Goal: Communication & Community: Answer question/provide support

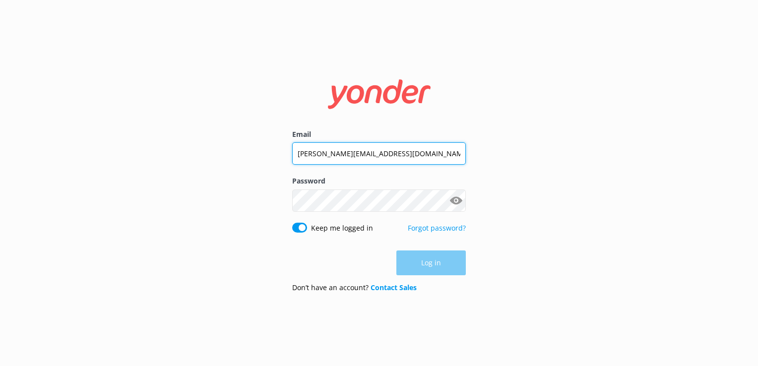
click at [341, 159] on input "[PERSON_NAME][EMAIL_ADDRESS][DOMAIN_NAME]" at bounding box center [379, 153] width 174 height 22
click at [341, 160] on input "[PERSON_NAME][EMAIL_ADDRESS][DOMAIN_NAME]" at bounding box center [379, 153] width 174 height 22
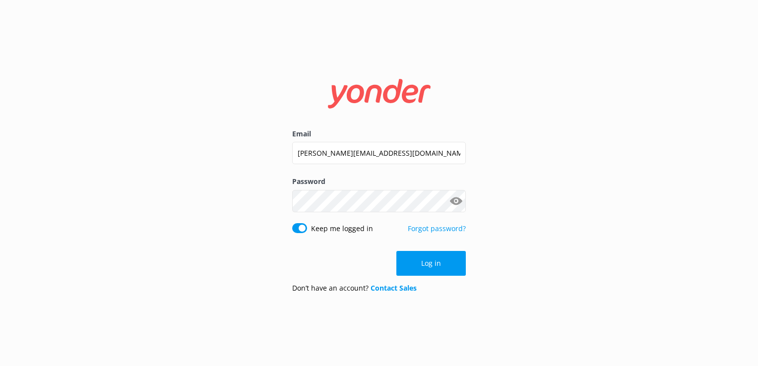
click at [655, 142] on div "Email [PERSON_NAME][EMAIL_ADDRESS][DOMAIN_NAME] Password Show password Keep me …" at bounding box center [379, 183] width 758 height 366
click at [420, 165] on div "[PERSON_NAME][EMAIL_ADDRESS][DOMAIN_NAME]" at bounding box center [379, 153] width 174 height 23
click at [411, 154] on input "[PERSON_NAME][EMAIL_ADDRESS][DOMAIN_NAME]" at bounding box center [379, 153] width 174 height 22
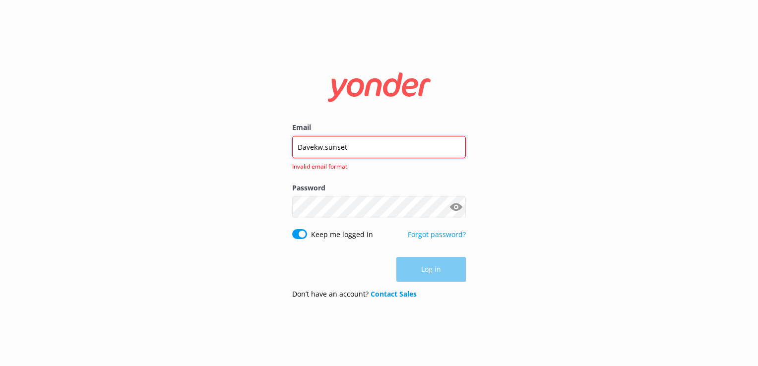
click at [411, 154] on input "Davekw.sunset" at bounding box center [379, 147] width 174 height 22
type input "[EMAIL_ADDRESS][DOMAIN_NAME]"
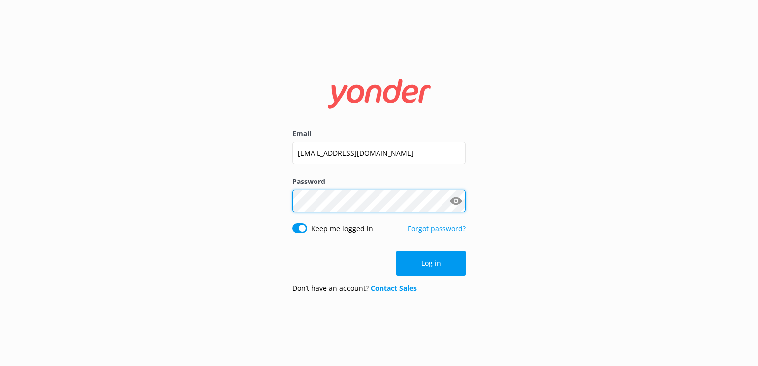
click button "Log in" at bounding box center [430, 263] width 69 height 25
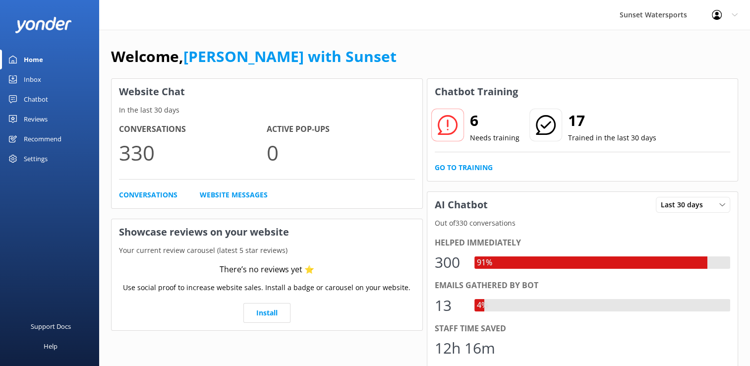
click at [28, 71] on div "Inbox" at bounding box center [32, 79] width 17 height 20
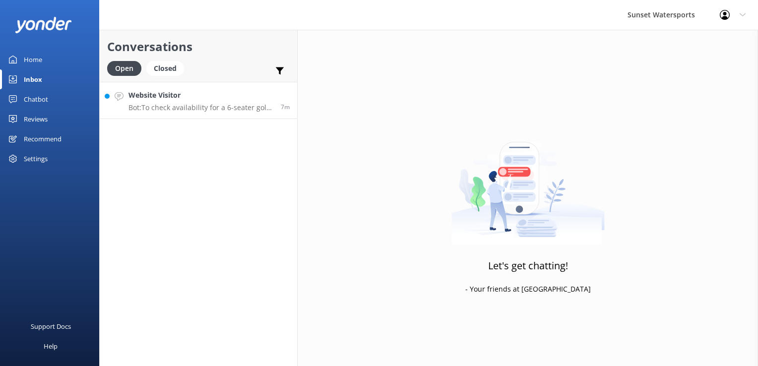
click at [173, 102] on div "Website Visitor Bot: To check availability for a 6-seater golf cart rental, ple…" at bounding box center [200, 100] width 145 height 21
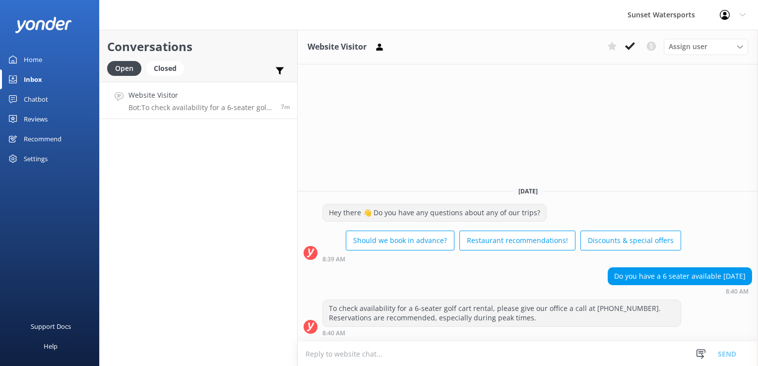
click at [332, 349] on textarea at bounding box center [528, 354] width 460 height 24
type textarea "g"
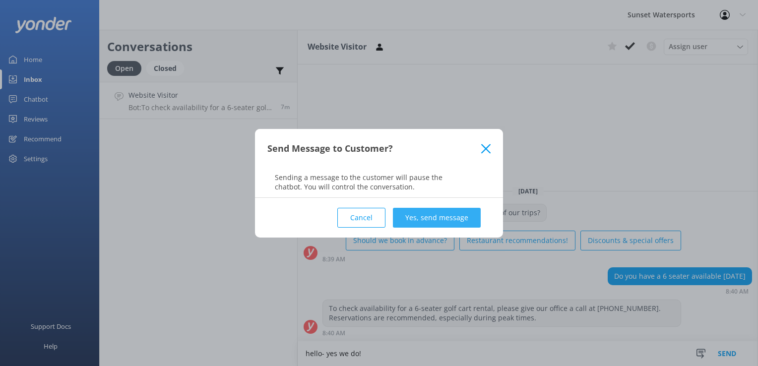
type textarea "hello- yes we do!"
click at [473, 222] on button "Yes, send message" at bounding box center [437, 218] width 88 height 20
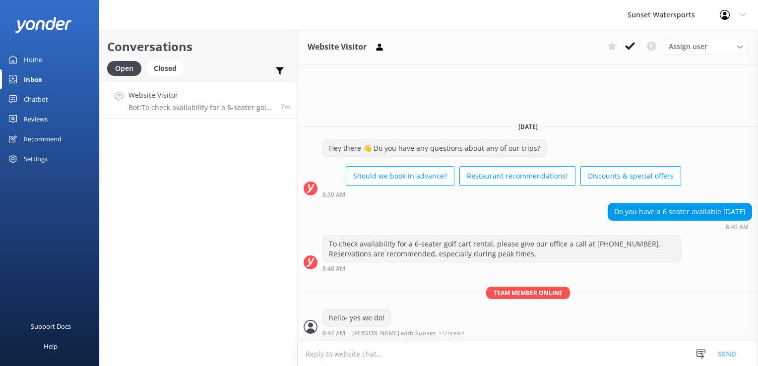
click at [332, 358] on textarea at bounding box center [528, 354] width 460 height 24
type textarea "how long will you need a cart for"
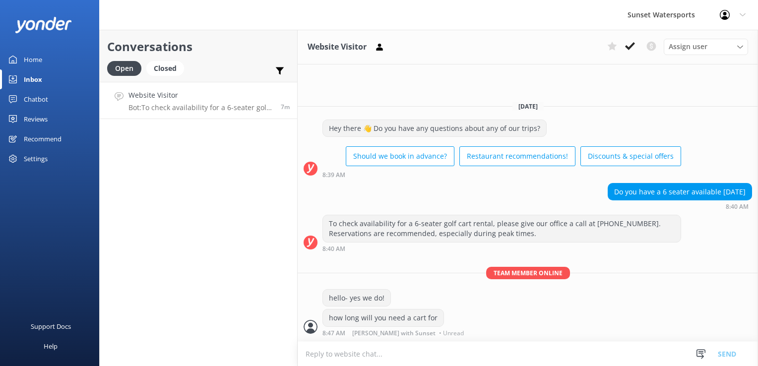
drag, startPoint x: 332, startPoint y: 359, endPoint x: 330, endPoint y: 391, distance: 32.3
click at [330, 365] on html "Sunset Watersports Profile Settings Logout Home Inbox Chatbot Content Products …" at bounding box center [379, 183] width 758 height 366
type textarea "?"
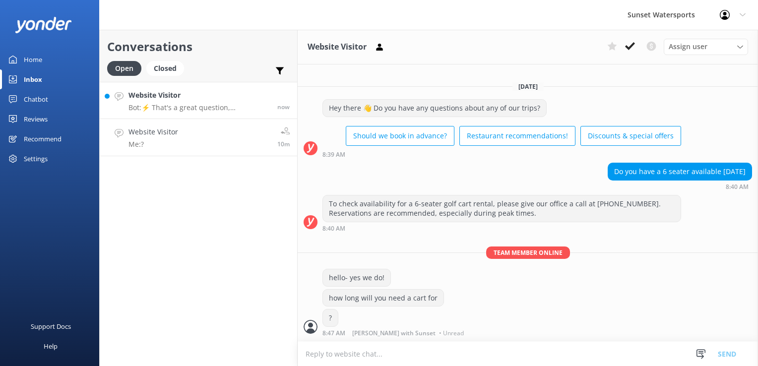
click at [202, 103] on p "Bot: ⚡ That's a great question, unfortunately I do not know the answer. I'm goi…" at bounding box center [198, 107] width 141 height 9
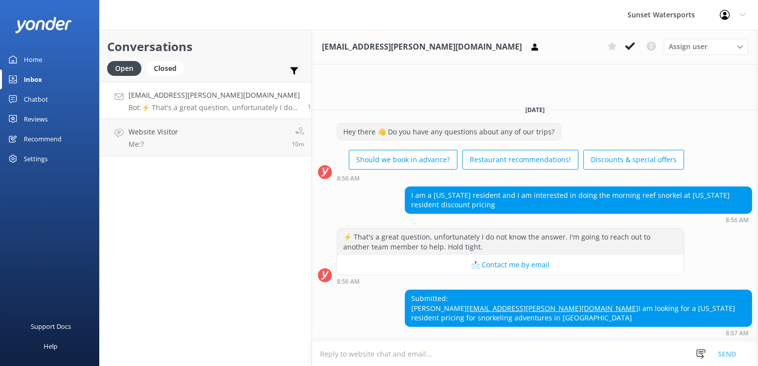
click at [369, 354] on textarea at bounding box center [535, 354] width 446 height 24
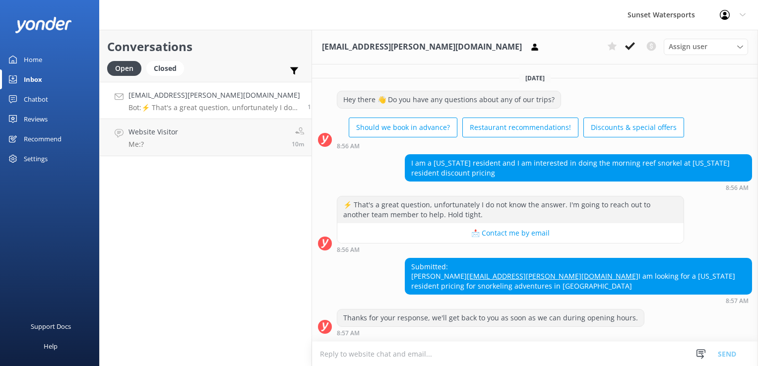
scroll to position [8, 0]
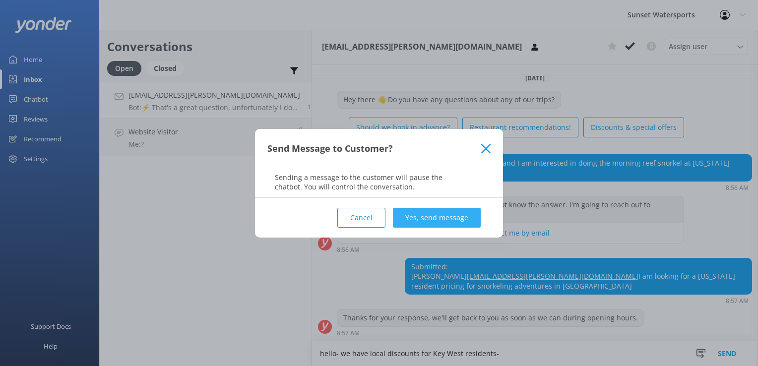
type textarea "hello- we have local discounts for Key West residents-"
click at [450, 215] on button "Yes, send message" at bounding box center [437, 218] width 88 height 20
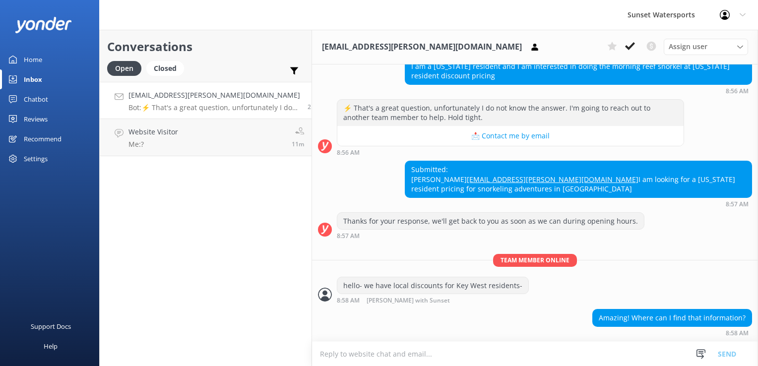
scroll to position [104, 0]
click at [369, 362] on textarea at bounding box center [535, 354] width 446 height 24
type textarea "i"
type textarea "I"
type textarea "Do you have a Key West license?"
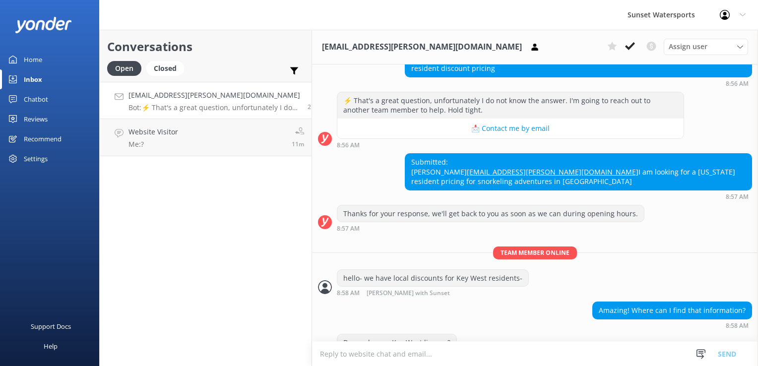
scroll to position [136, 0]
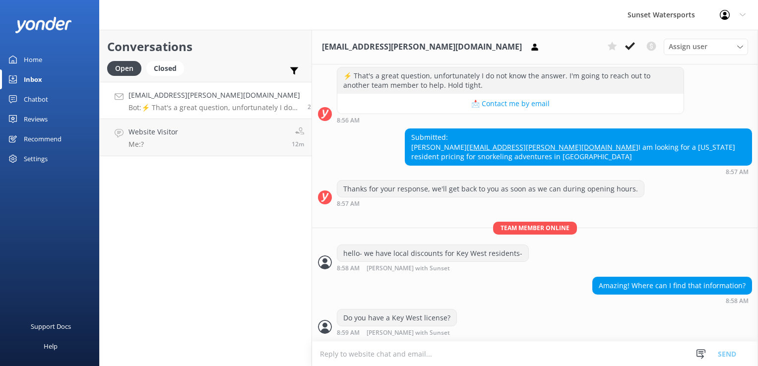
click at [377, 344] on textarea at bounding box center [535, 354] width 446 height 24
paste textarea "[URL][DOMAIN_NAME]"
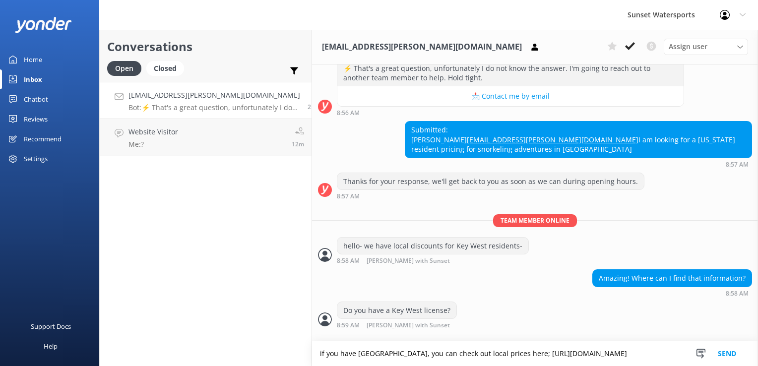
type textarea "if you have [GEOGRAPHIC_DATA], you can check out local prices here; [URL][DOMAI…"
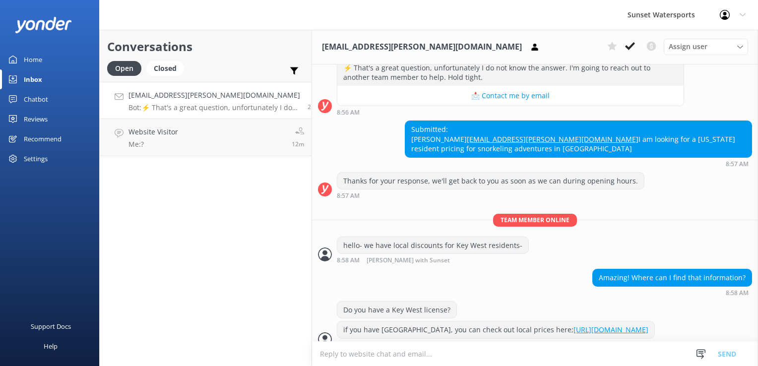
scroll to position [166, 0]
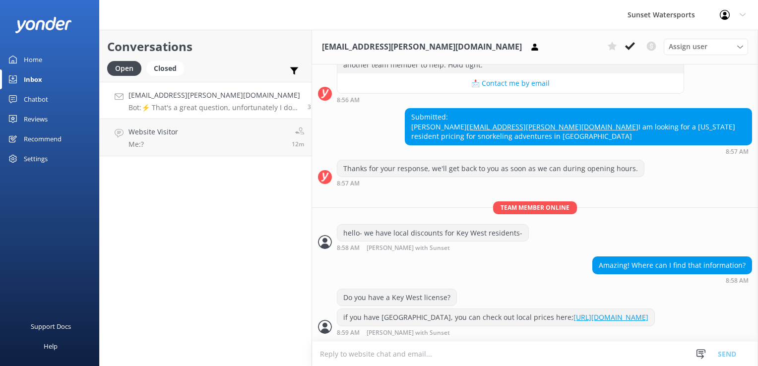
click at [393, 359] on textarea at bounding box center [535, 354] width 446 height 24
type textarea "i"
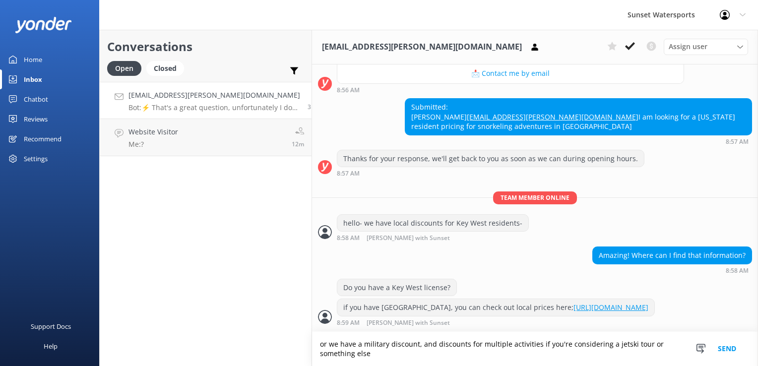
scroll to position [176, 0]
type textarea "or we have a military discount, and discounts for multiple activities if you're…"
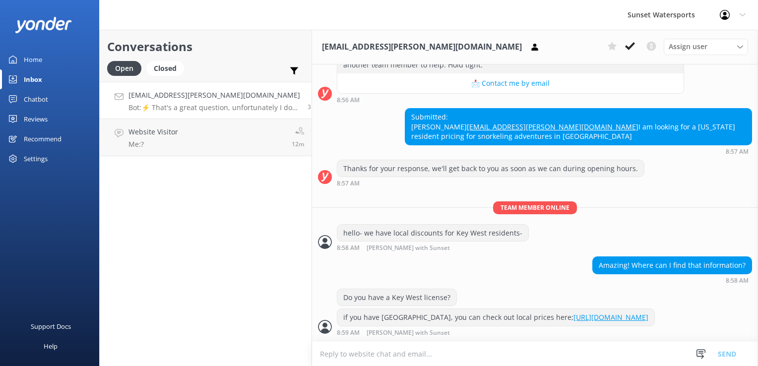
click at [390, 346] on textarea at bounding box center [535, 354] width 446 height 24
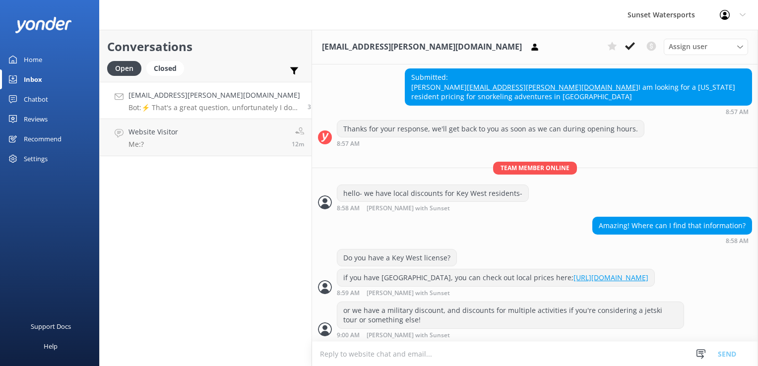
scroll to position [208, 0]
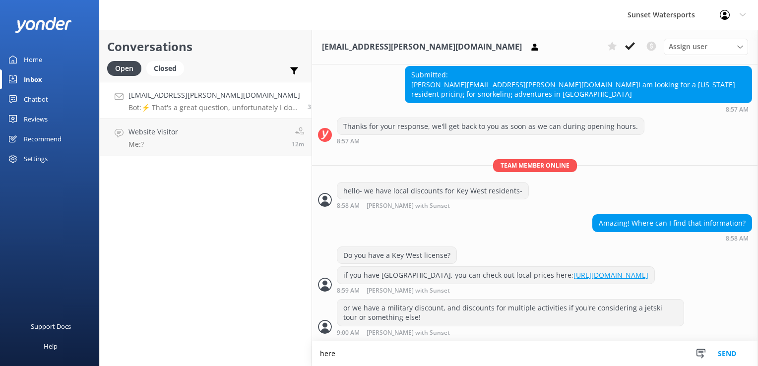
type textarea "here"
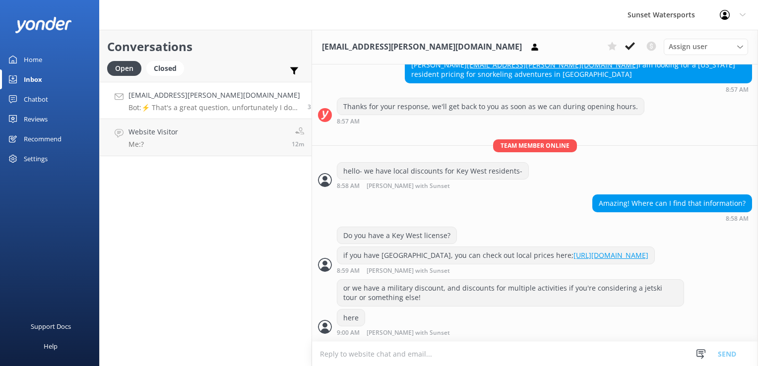
click at [389, 354] on textarea at bounding box center [535, 354] width 446 height 24
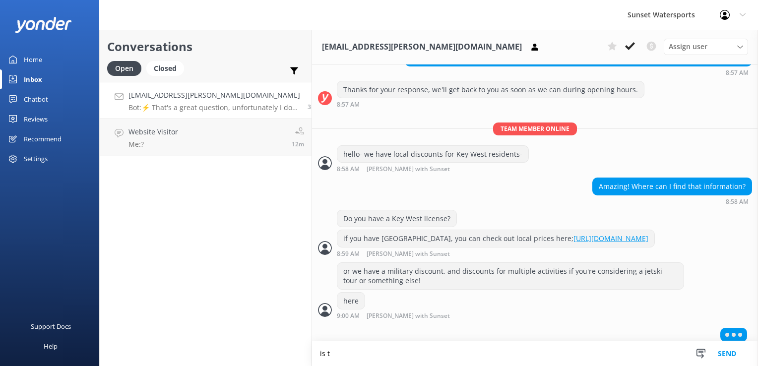
scroll to position [251, 0]
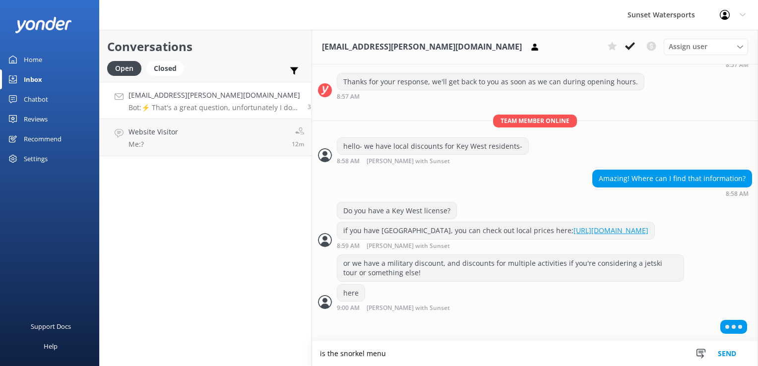
paste textarea "[URL][DOMAIN_NAME]"
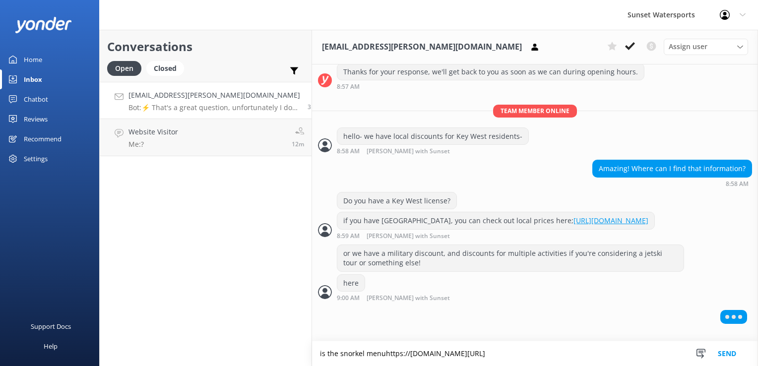
scroll to position [261, 0]
click at [370, 347] on textarea "is the snorkel menuhttps://[DOMAIN_NAME][URL]" at bounding box center [535, 353] width 446 height 25
type textarea "is the snorkel menu [URL][DOMAIN_NAME]"
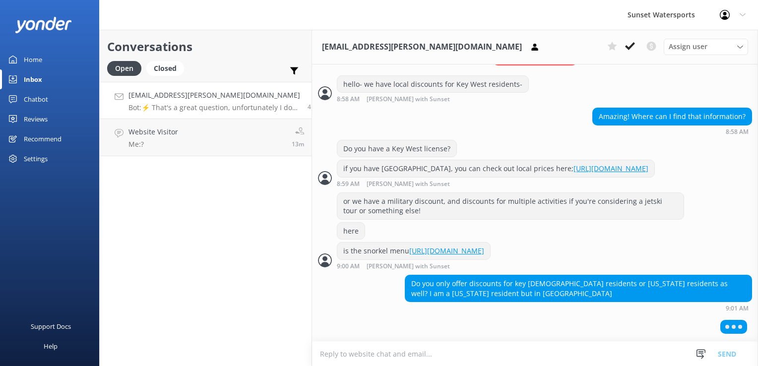
scroll to position [323, 0]
click at [364, 352] on textarea at bounding box center [535, 354] width 446 height 24
type textarea "u"
type textarea "unfortunately it is only for Key West residents"
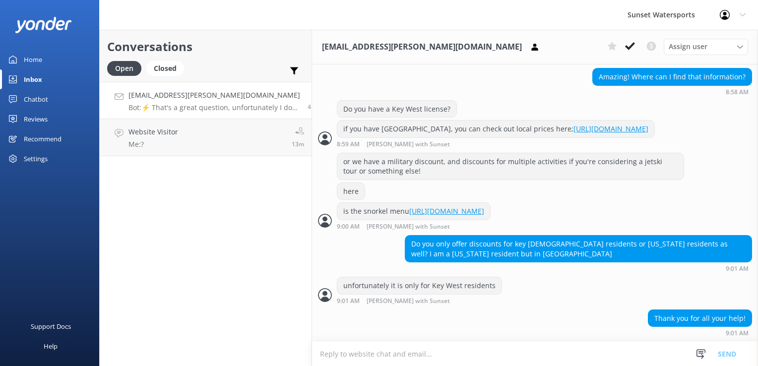
scroll to position [363, 0]
click at [385, 353] on textarea at bounding box center [535, 354] width 446 height 24
paste textarea "[URL][DOMAIN_NAME]"
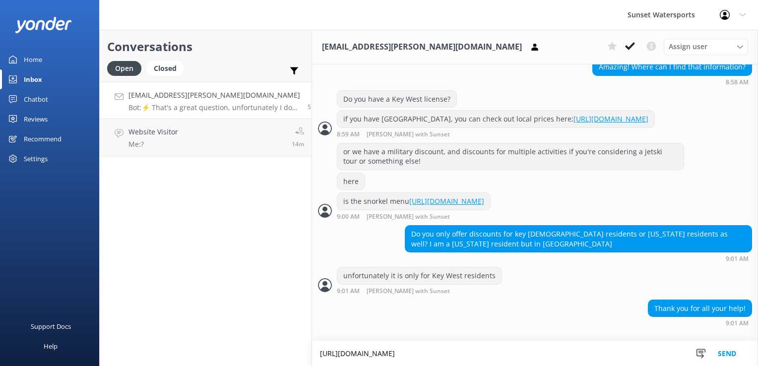
scroll to position [373, 0]
type textarea "[URL][DOMAIN_NAME]"
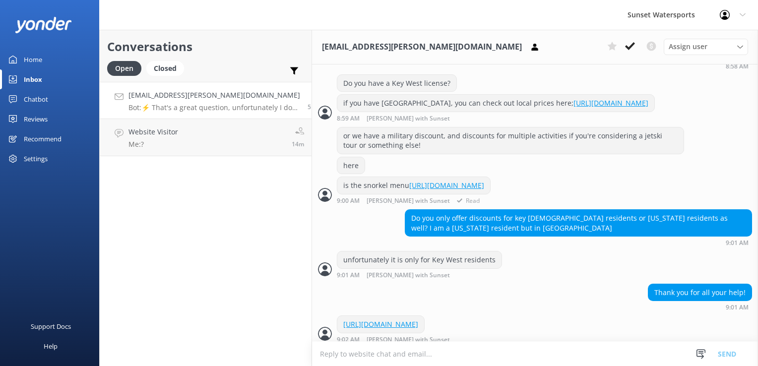
scroll to position [405, 0]
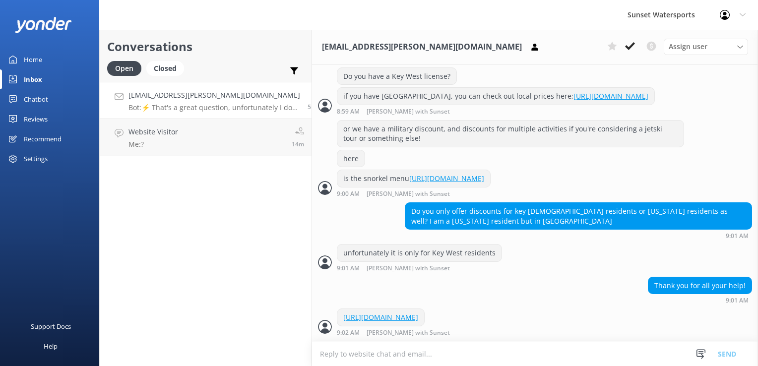
click at [345, 350] on textarea at bounding box center [535, 354] width 446 height 24
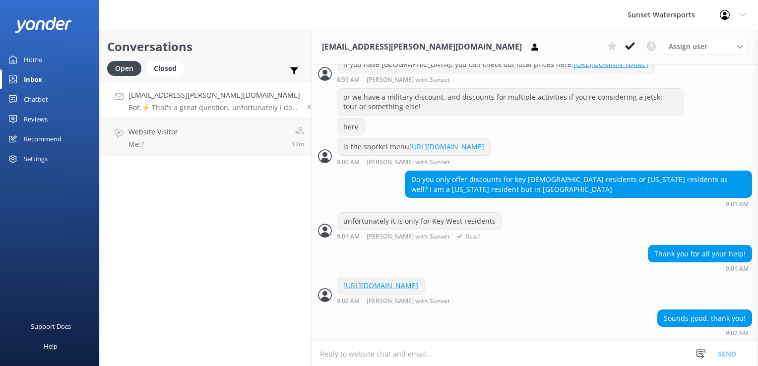
scroll to position [437, 0]
click at [405, 355] on textarea at bounding box center [535, 354] width 446 height 24
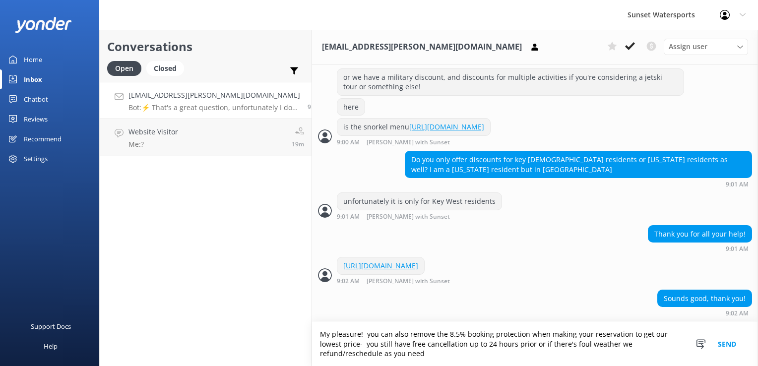
scroll to position [457, 0]
type textarea "My pleasure! you can also remove the 8.5% booking protection when making your r…"
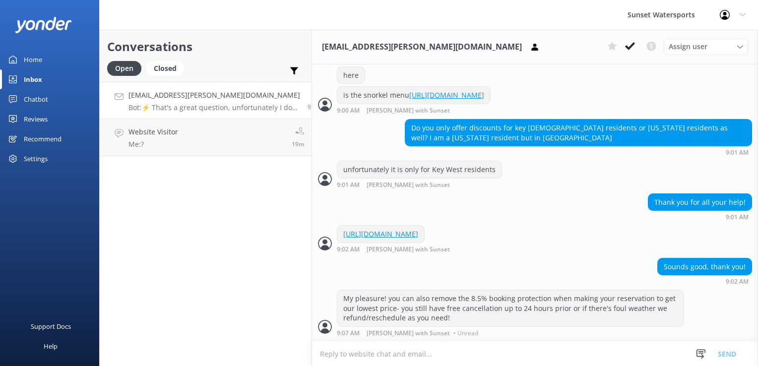
scroll to position [488, 0]
click at [210, 97] on h4 "[EMAIL_ADDRESS][PERSON_NAME][DOMAIN_NAME]" at bounding box center [214, 95] width 172 height 11
click at [157, 193] on div "Conversations Open Closed Important Converted Assigned to me Unassigned SMS [EM…" at bounding box center [205, 198] width 213 height 336
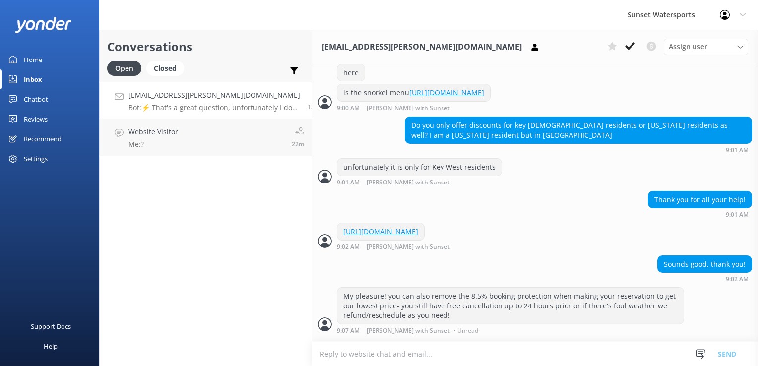
scroll to position [460, 0]
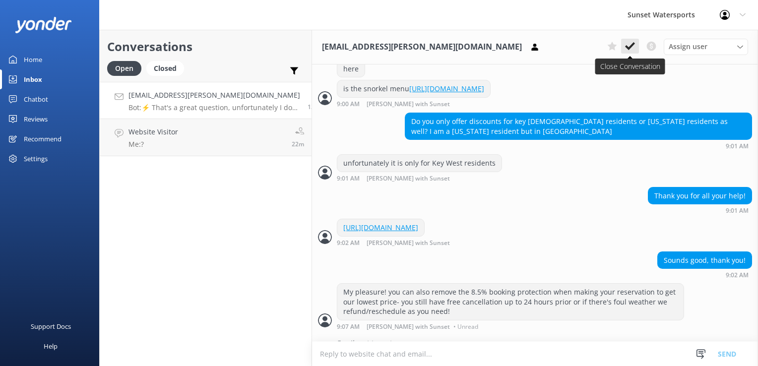
click at [631, 47] on use at bounding box center [630, 46] width 10 height 8
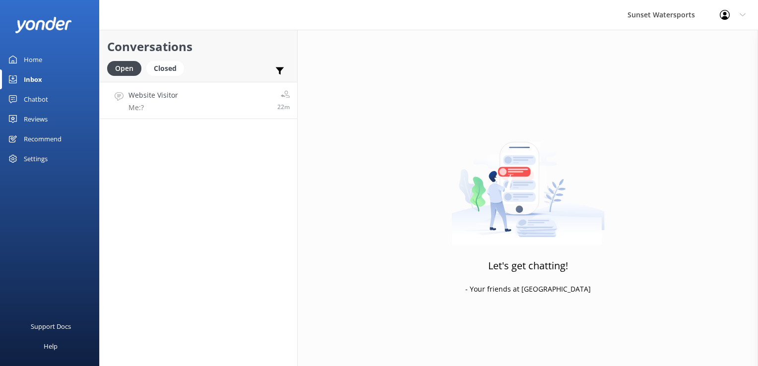
click at [204, 101] on link "Website Visitor Me: ? 22m" at bounding box center [198, 100] width 197 height 37
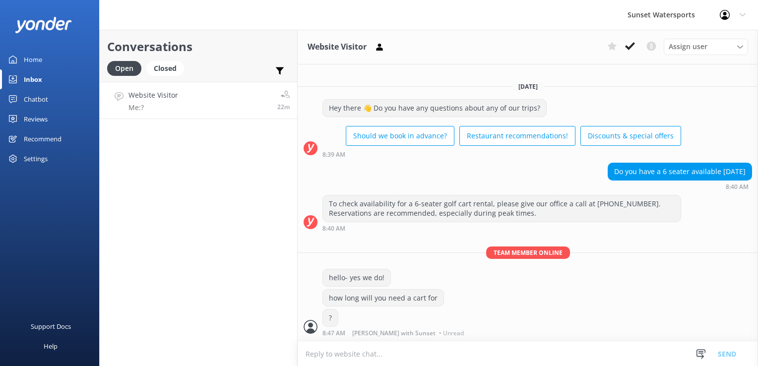
click at [640, 51] on div "Assign user [PERSON_NAME] at [GEOGRAPHIC_DATA][PERSON_NAME] with [PERSON_NAME] …" at bounding box center [675, 47] width 145 height 16
click at [623, 45] on button at bounding box center [630, 46] width 18 height 15
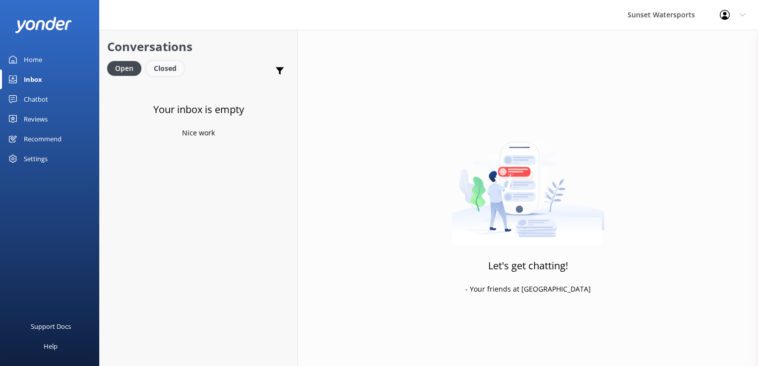
drag, startPoint x: 169, startPoint y: 66, endPoint x: 155, endPoint y: 67, distance: 13.4
click at [169, 66] on div "Closed" at bounding box center [165, 68] width 38 height 15
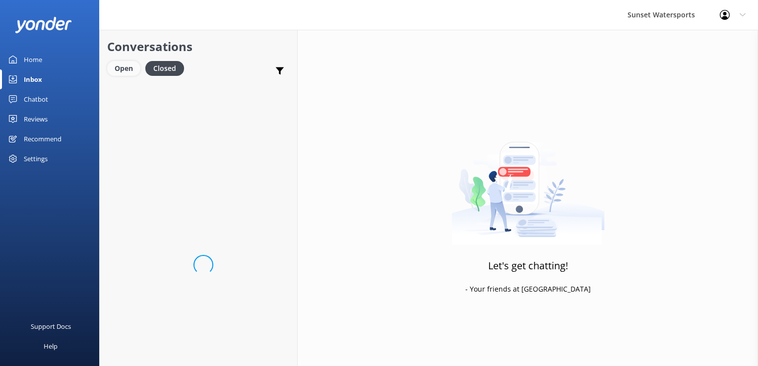
click at [127, 69] on div "Open" at bounding box center [123, 68] width 33 height 15
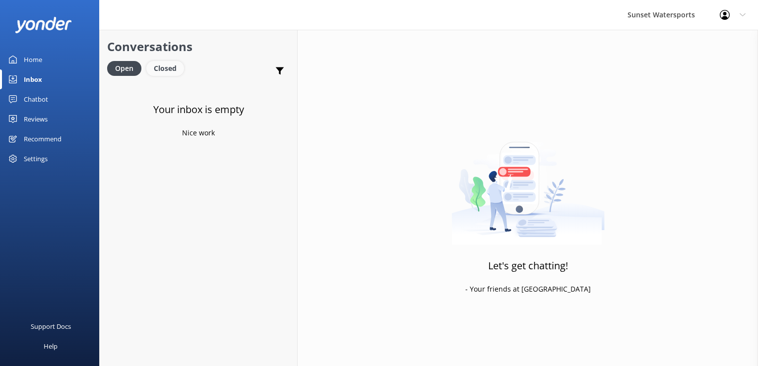
click at [169, 68] on div "Closed" at bounding box center [165, 68] width 38 height 15
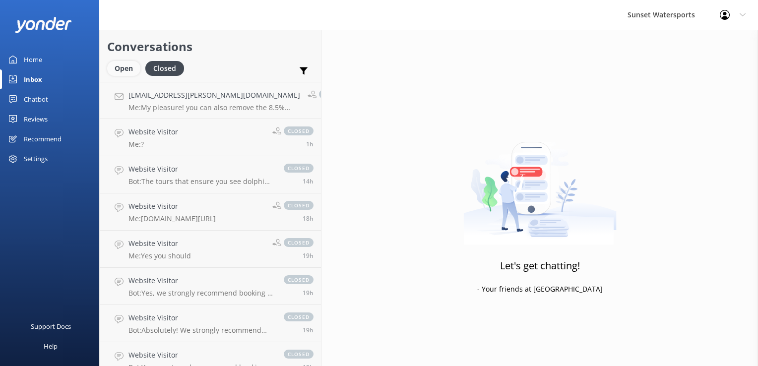
click at [125, 62] on div "Open" at bounding box center [123, 68] width 33 height 15
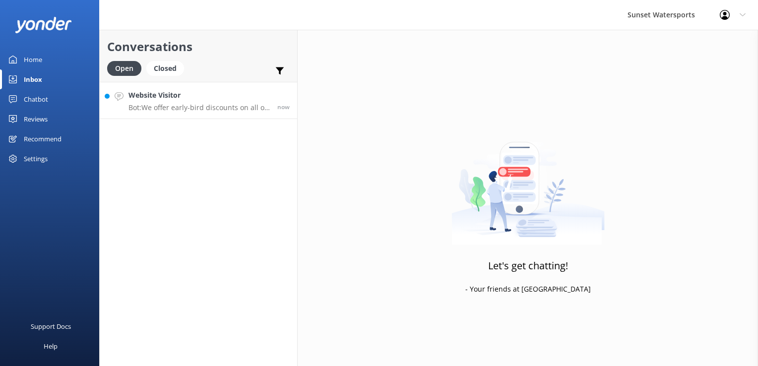
click at [178, 105] on p "Bot: We offer early-bird discounts on all of our morning trips. When you book d…" at bounding box center [198, 107] width 141 height 9
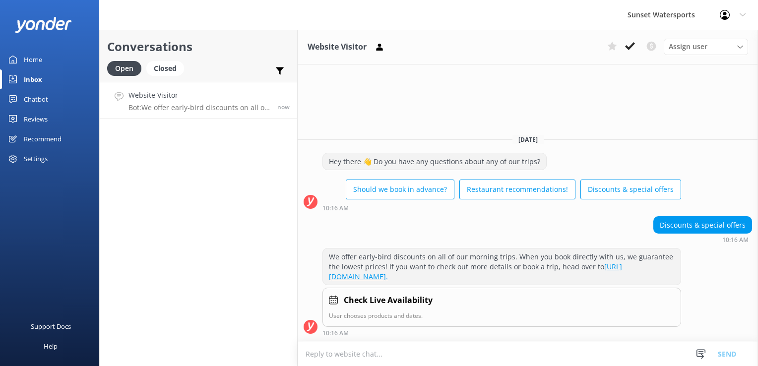
click at [436, 350] on textarea at bounding box center [528, 354] width 460 height 24
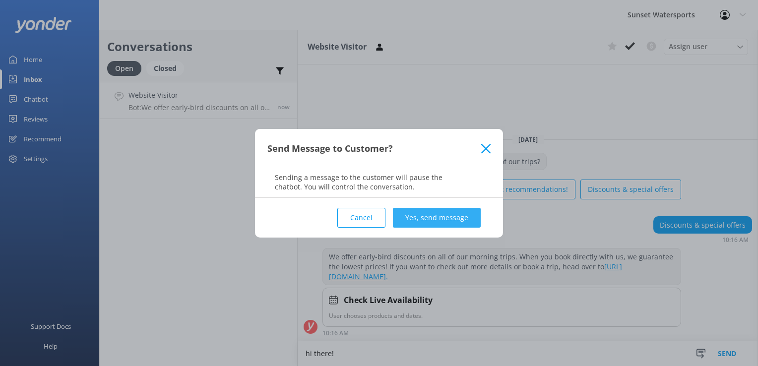
type textarea "hi there!"
click at [459, 213] on button "Yes, send message" at bounding box center [437, 218] width 88 height 20
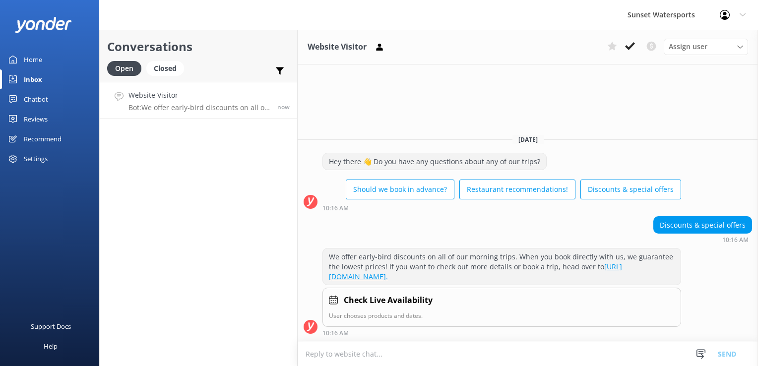
click at [373, 358] on textarea at bounding box center [528, 354] width 460 height 24
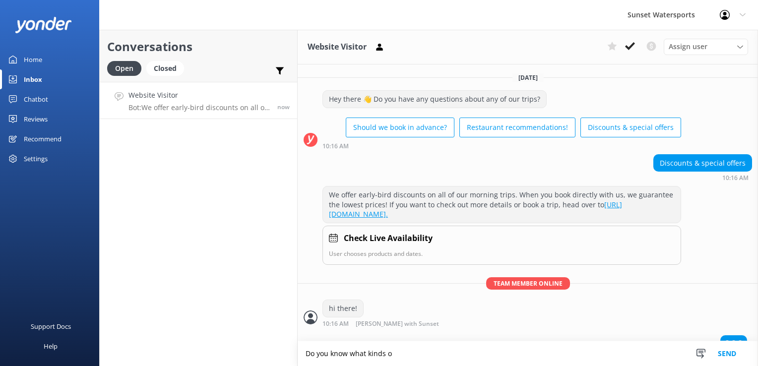
scroll to position [12, 0]
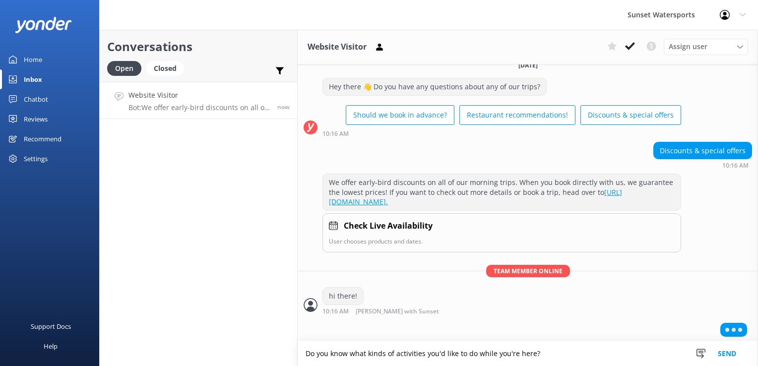
type textarea "Do you know what kinds of activities you'd like to do while you're here?"
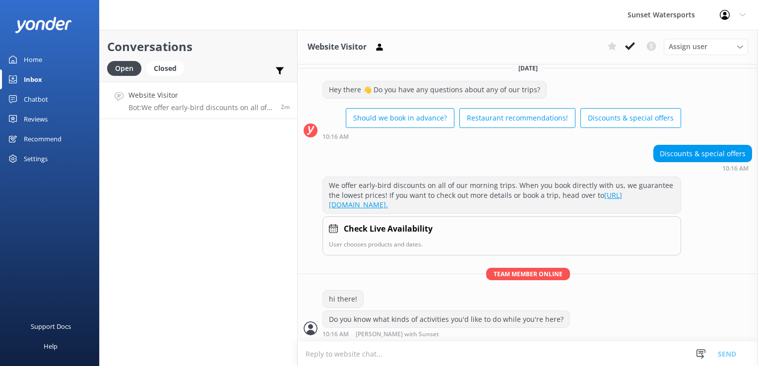
scroll to position [32, 0]
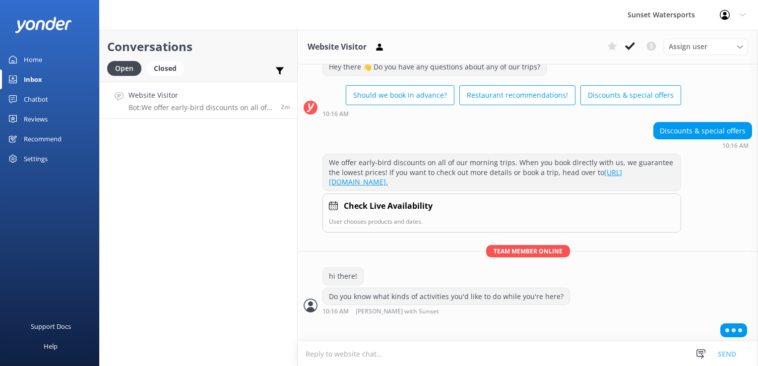
click at [192, 216] on div "Conversations Open Closed Important Converted Assigned to me Unassigned SMS Web…" at bounding box center [198, 198] width 198 height 336
click at [359, 356] on textarea at bounding box center [528, 354] width 460 height 24
click at [609, 45] on icon at bounding box center [612, 46] width 10 height 10
click at [617, 51] on button at bounding box center [612, 46] width 18 height 15
click at [656, 48] on icon at bounding box center [651, 46] width 12 height 12
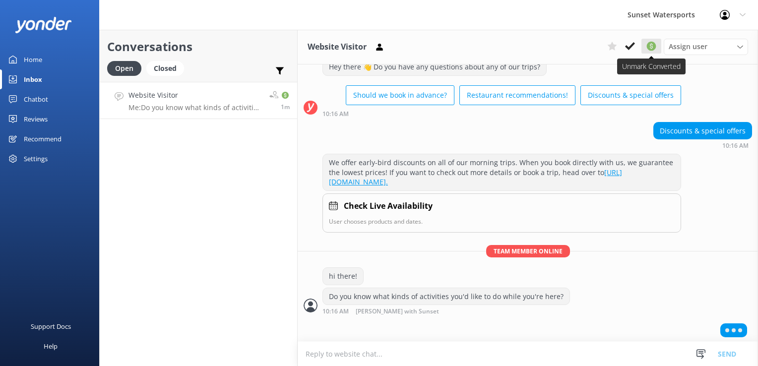
click at [656, 48] on use at bounding box center [651, 46] width 9 height 9
click at [196, 172] on div "Conversations Open Closed Important Converted Assigned to me Unassigned SMS Web…" at bounding box center [198, 198] width 198 height 336
click at [262, 247] on div "Conversations Open Closed Important Converted Assigned to me Unassigned SMS Web…" at bounding box center [198, 198] width 198 height 336
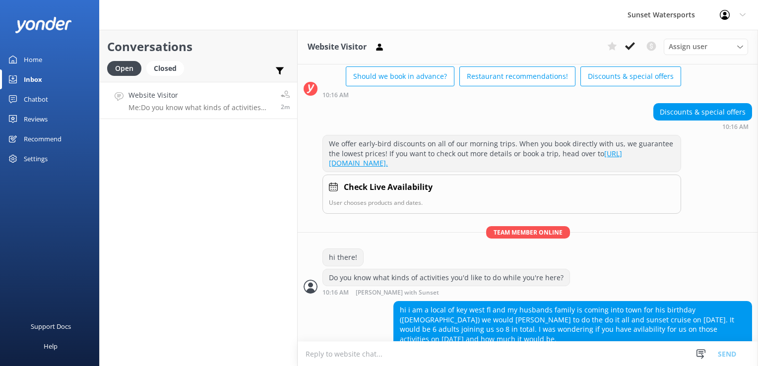
scroll to position [60, 0]
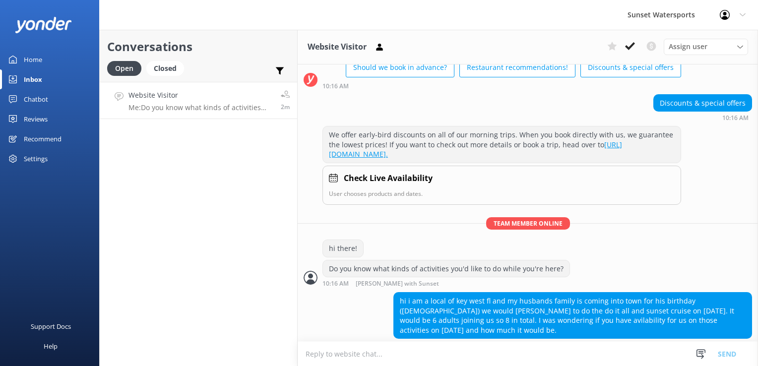
click at [468, 353] on textarea at bounding box center [528, 354] width 460 height 24
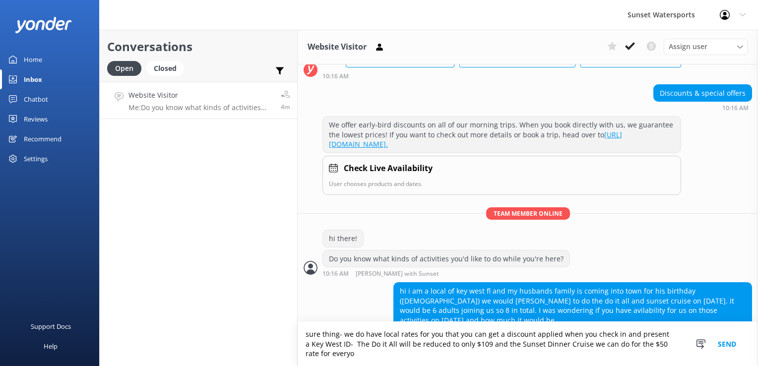
scroll to position [80, 0]
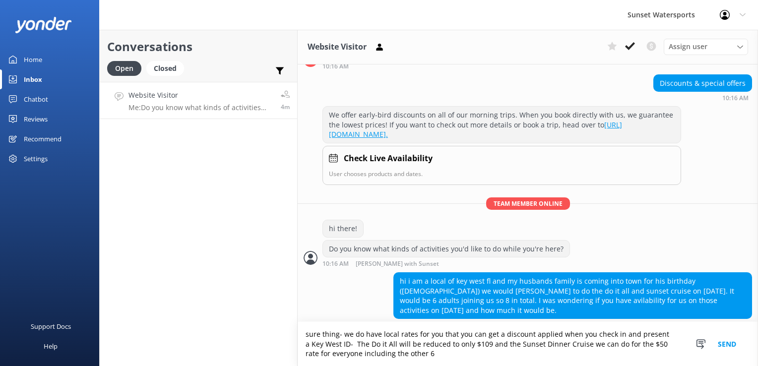
drag, startPoint x: 338, startPoint y: 332, endPoint x: 336, endPoint y: 340, distance: 7.6
click at [338, 332] on textarea "sure thing- we do have local rates for you that you can get a discount applied …" at bounding box center [528, 344] width 460 height 44
click at [422, 358] on textarea "sure thing!- we do have local rates for you that you can get a discount applied…" at bounding box center [528, 344] width 460 height 44
type textarea "sure thing!- we do have local rates for you that you can get a discount applied…"
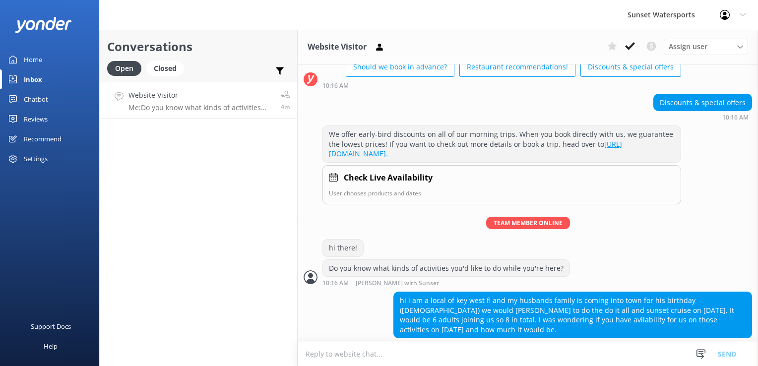
click at [421, 348] on div "Website Visitor Assign user [PERSON_NAME] at [GEOGRAPHIC_DATA][PERSON_NAME] wit…" at bounding box center [528, 198] width 460 height 336
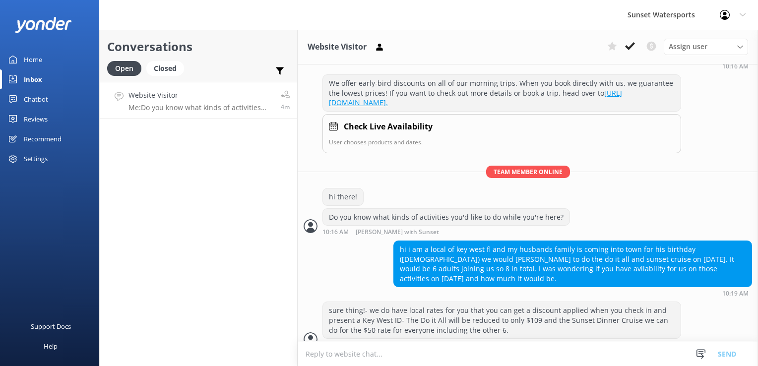
scroll to position [112, 0]
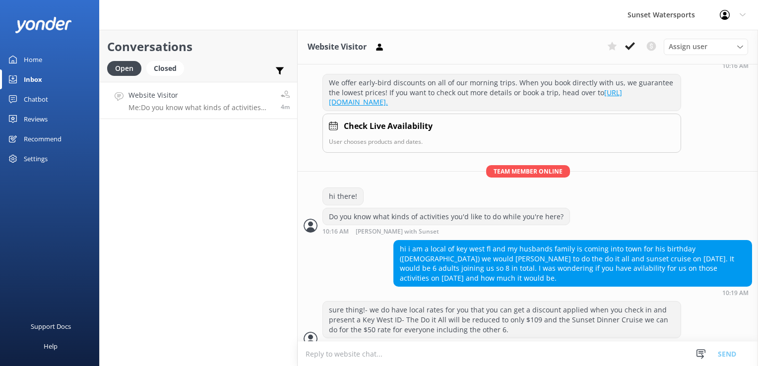
click at [417, 347] on textarea at bounding box center [528, 354] width 460 height 24
type textarea "i"
type textarea "his ticket on the 5th we can also apply a birthday discount.."
click at [413, 346] on textarea at bounding box center [528, 354] width 460 height 24
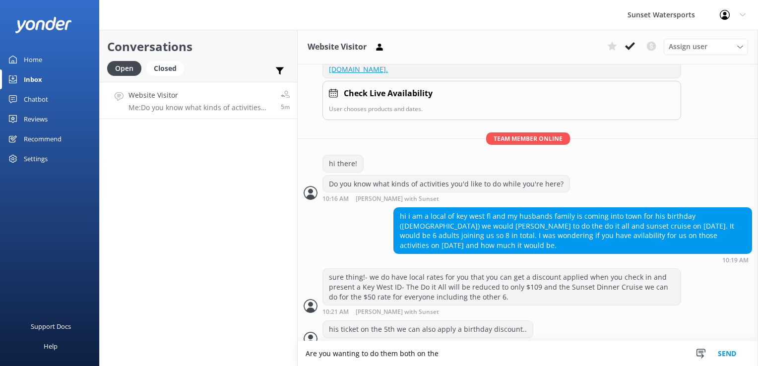
scroll to position [168, 0]
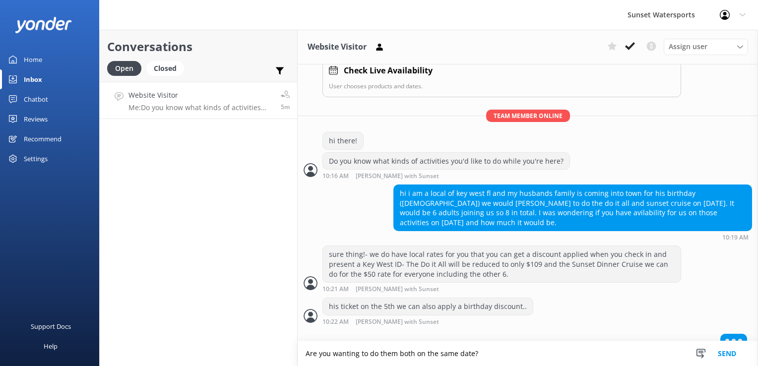
type textarea "Are you wanting to do them both on the same date?"
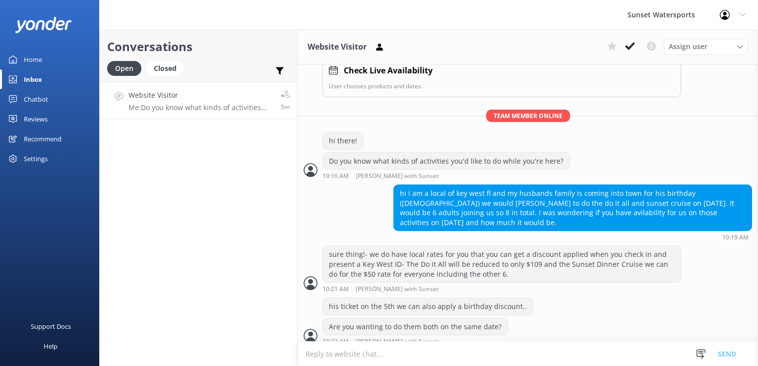
scroll to position [188, 0]
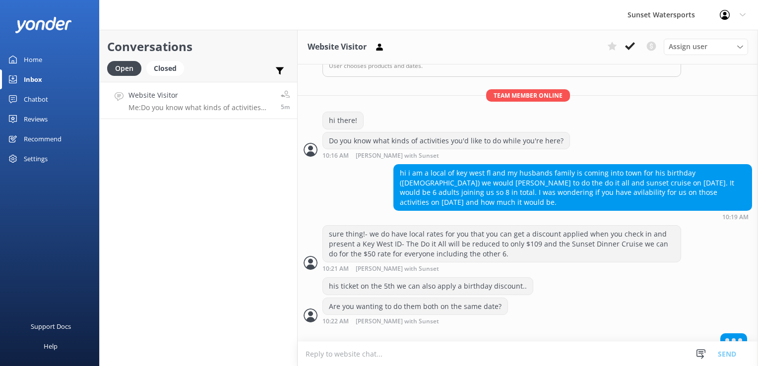
click at [413, 346] on textarea at bounding box center [528, 354] width 460 height 24
type textarea "r"
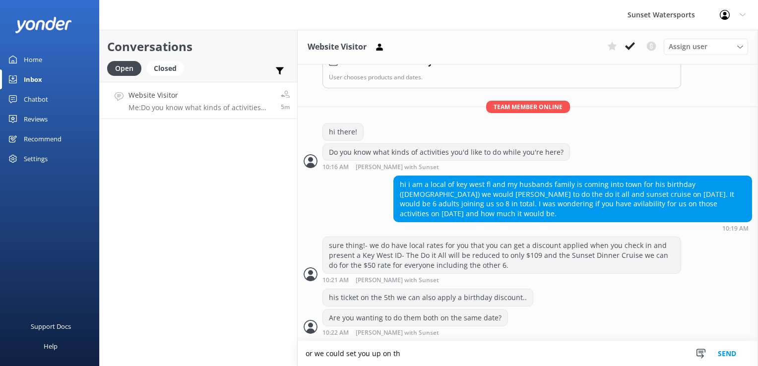
scroll to position [165, 0]
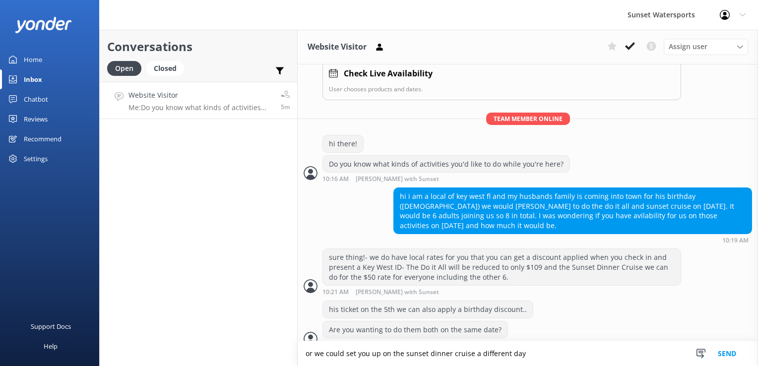
type textarea "or we could set you up on the sunset dinner cruise a different day"
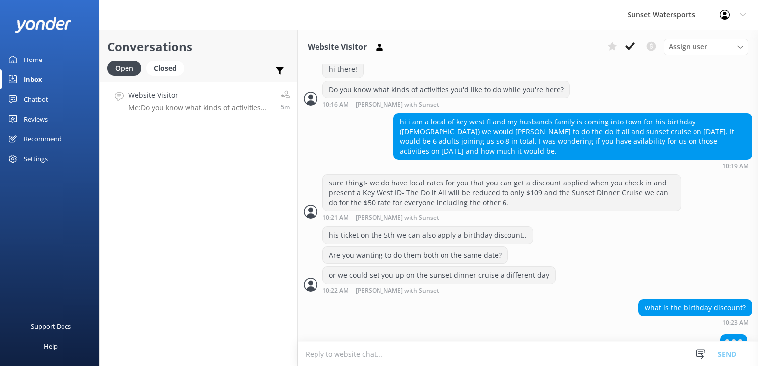
scroll to position [240, 0]
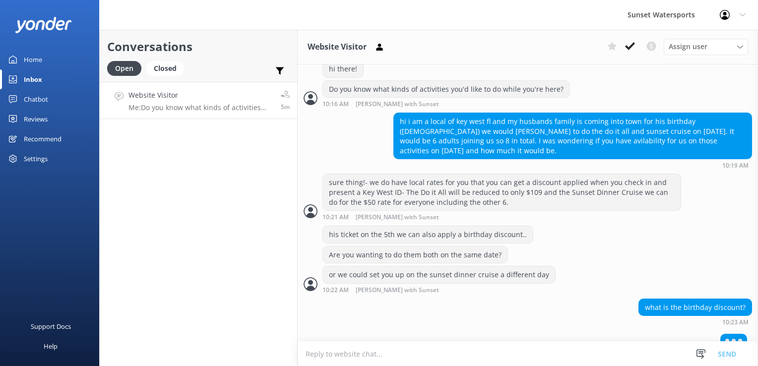
click at [437, 354] on textarea at bounding box center [528, 354] width 460 height 24
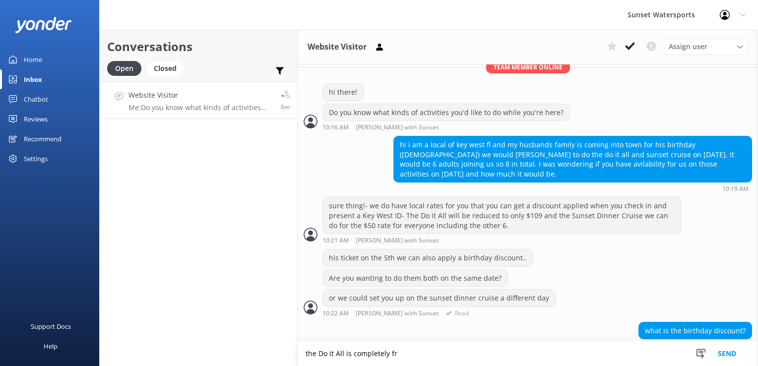
scroll to position [236, 0]
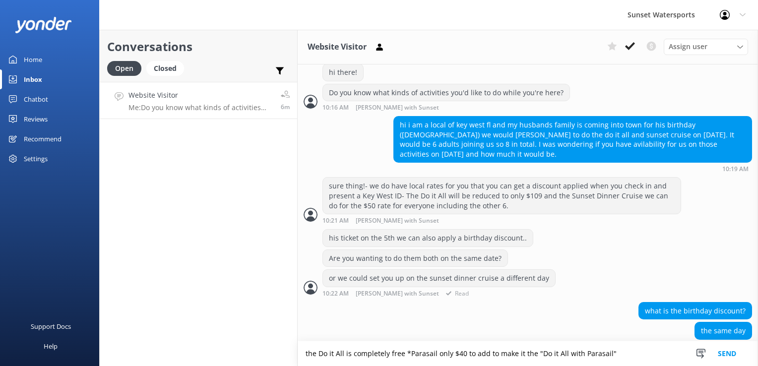
type textarea "the Do it All is completely free *Parasail only $40 to add to make it the "Do i…"
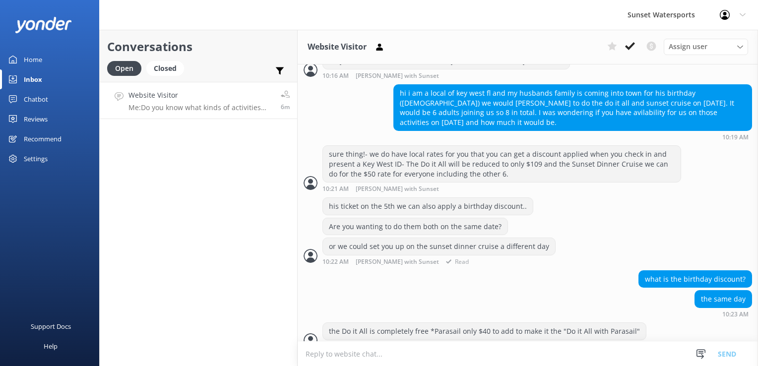
scroll to position [268, 0]
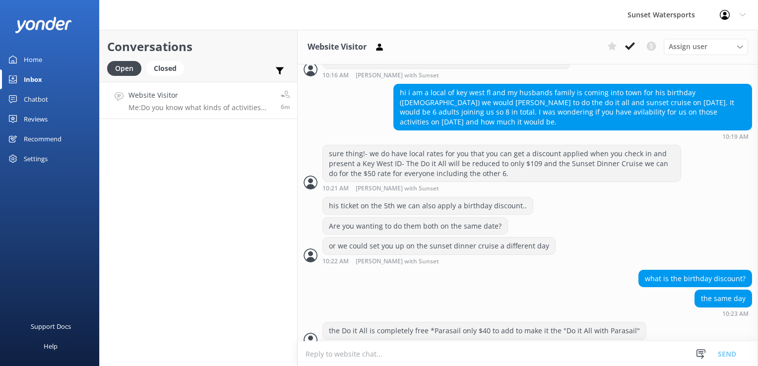
click at [523, 351] on textarea at bounding box center [528, 354] width 460 height 24
type textarea "so would reduce that part to 0 or only $40 if he wants to parasail"
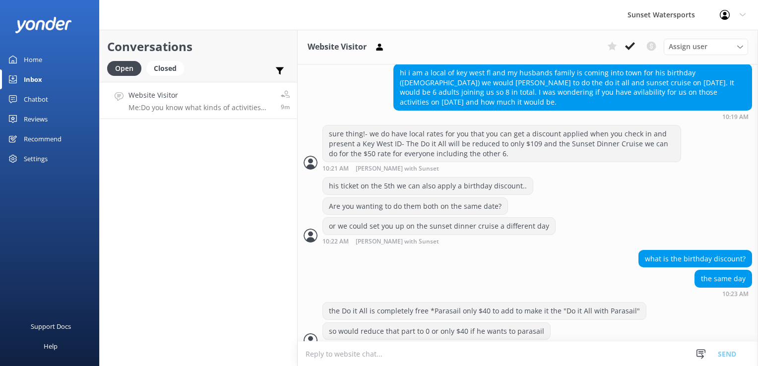
scroll to position [330, 0]
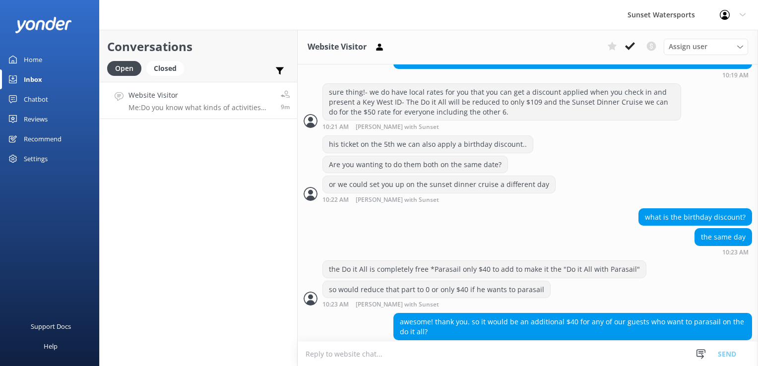
click at [457, 347] on textarea at bounding box center [528, 354] width 460 height 24
type textarea "no that is included in the Do it All with parasail rate of 149.95"
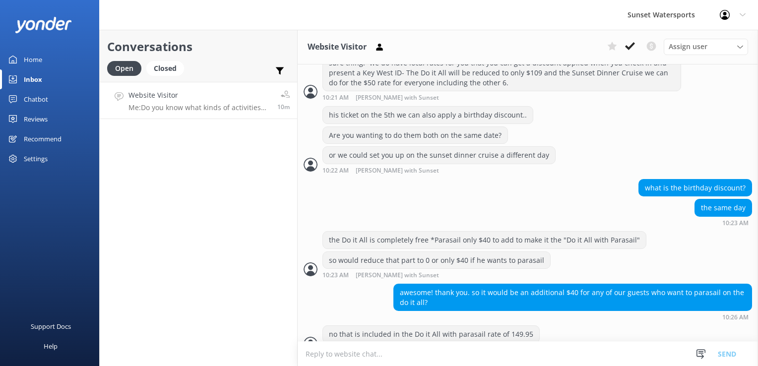
scroll to position [362, 0]
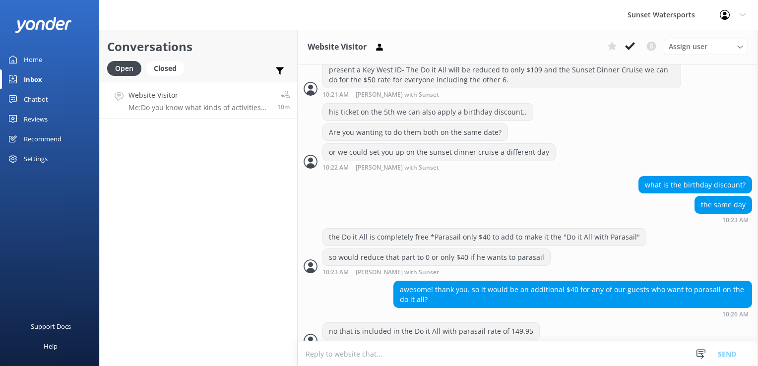
click at [441, 355] on textarea at bounding box center [528, 354] width 460 height 24
click at [168, 205] on div "Conversations Open Closed Important Converted Assigned to me Unassigned SMS Web…" at bounding box center [198, 198] width 198 height 336
click at [358, 350] on textarea at bounding box center [528, 354] width 460 height 24
click at [356, 350] on textarea at bounding box center [528, 354] width 460 height 24
click at [380, 351] on textarea "if you like, I can set up" at bounding box center [528, 353] width 460 height 25
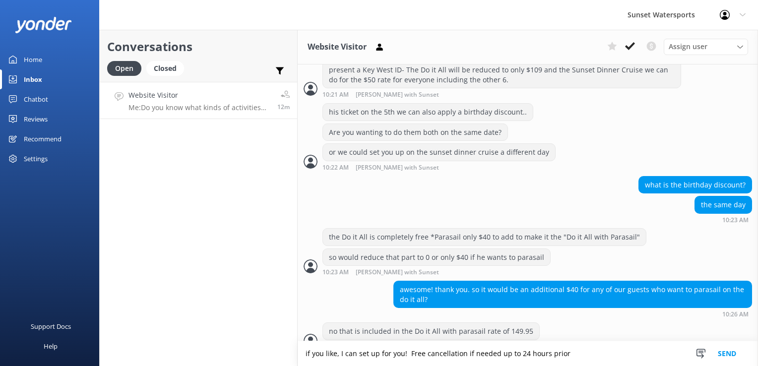
type textarea "if you like, I can set up for you! Free cancellation if needed up to 24 hours p…"
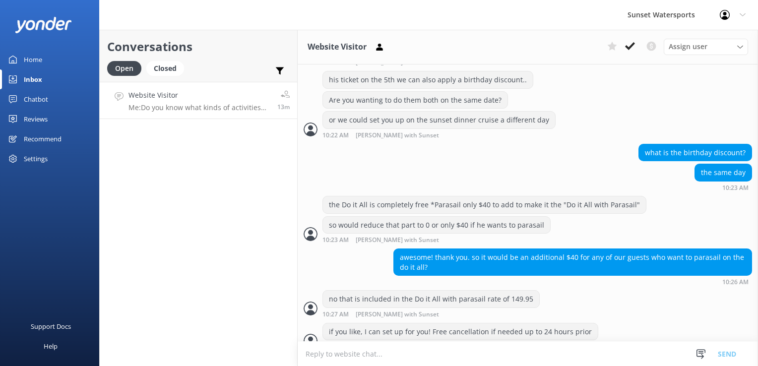
click at [393, 358] on textarea at bounding box center [528, 354] width 460 height 24
click at [363, 357] on textarea at bounding box center [528, 354] width 460 height 24
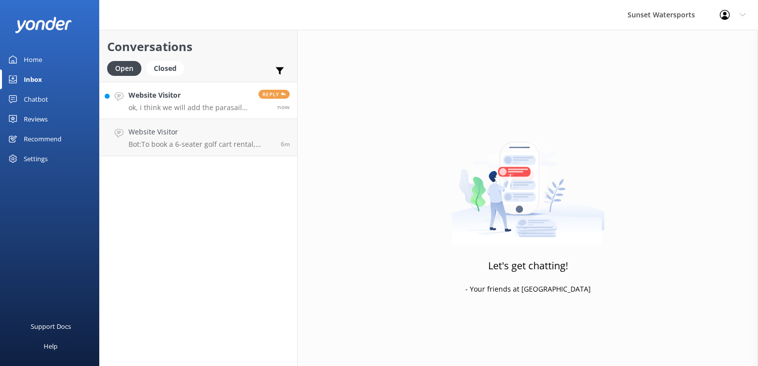
click at [182, 102] on div "Website Visitor ok, i think we will add the parasail for everyone. And if we di…" at bounding box center [189, 100] width 122 height 21
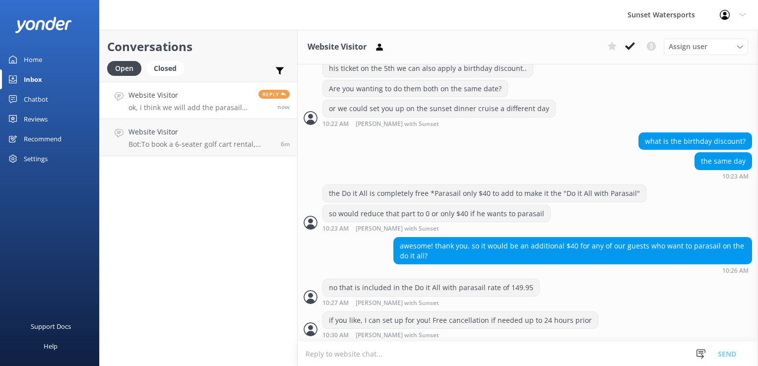
scroll to position [436, 0]
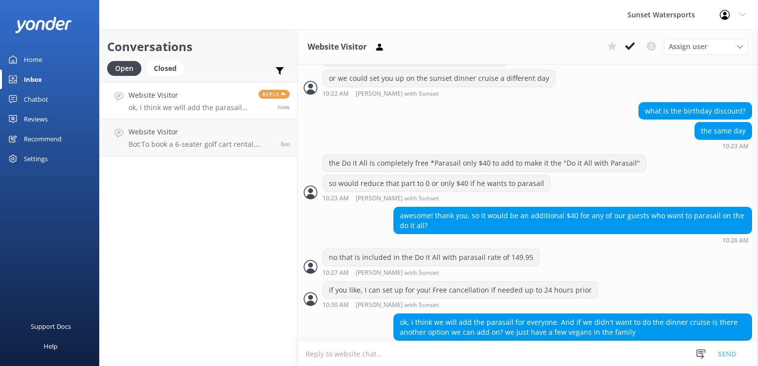
click at [396, 354] on textarea at bounding box center [528, 354] width 460 height 24
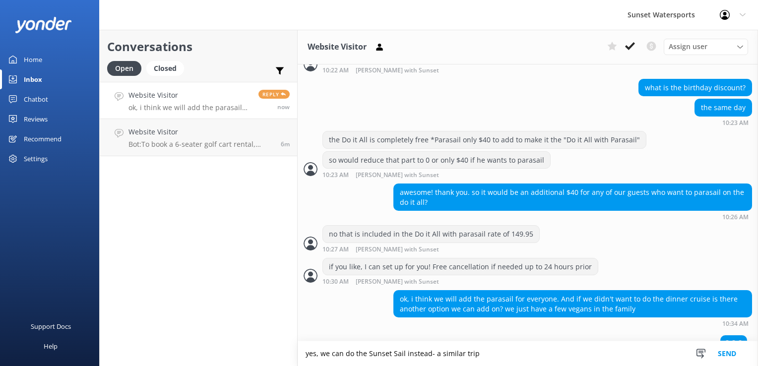
type textarea "yes, we can do the Sunset Sail instead- a similar trip"
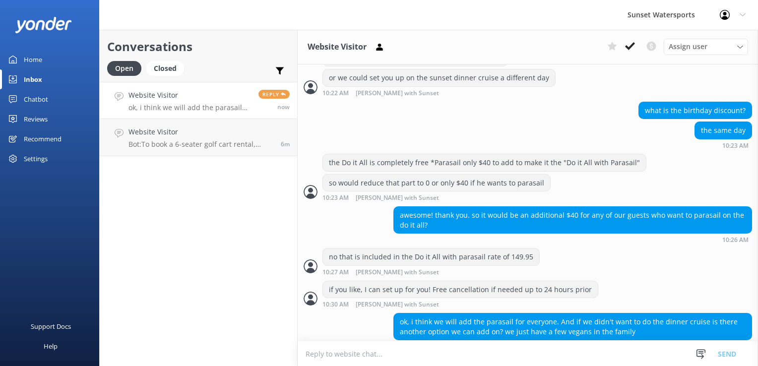
click at [394, 354] on textarea at bounding box center [528, 354] width 460 height 24
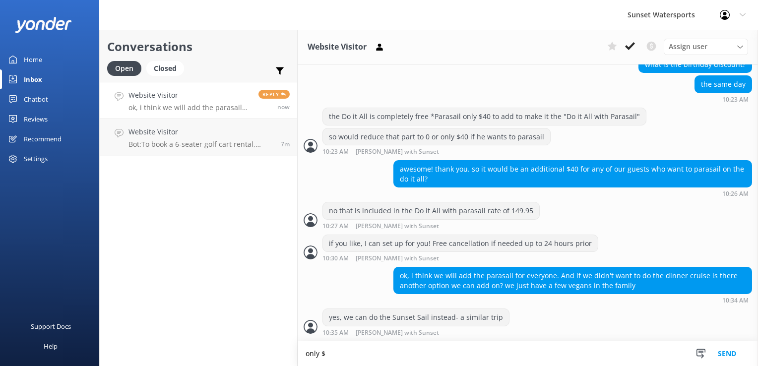
scroll to position [468, 0]
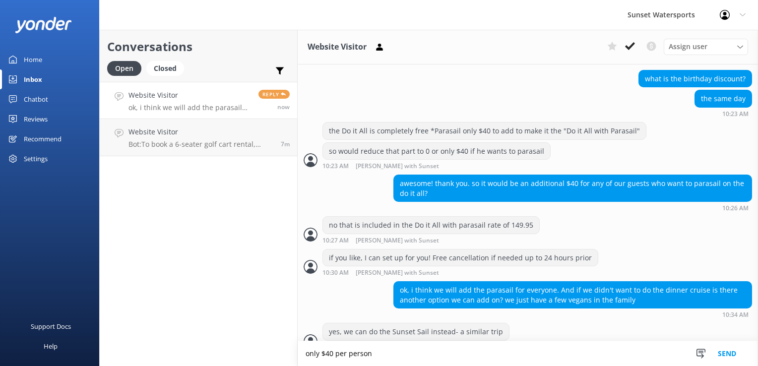
type textarea "only $40 per person"
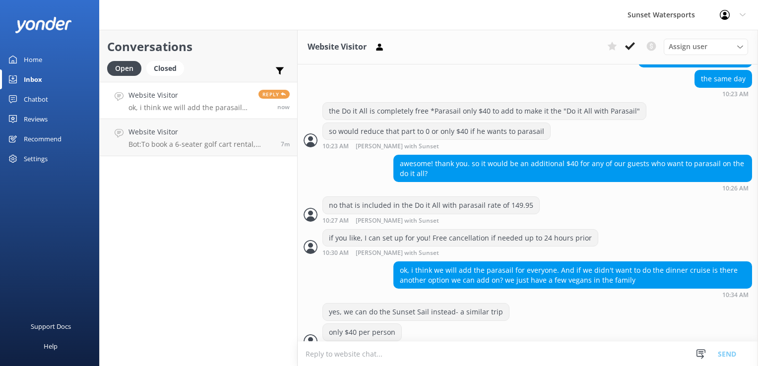
scroll to position [512, 0]
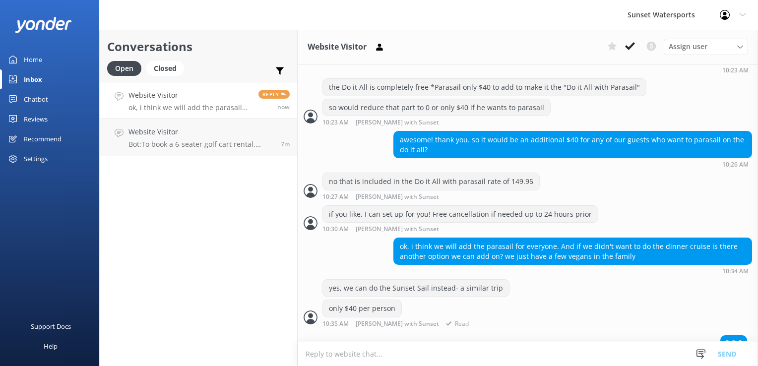
click at [603, 312] on div "only $40 per person 10:35 AM [PERSON_NAME] with Sunset Read" at bounding box center [528, 313] width 460 height 27
click at [426, 342] on textarea at bounding box center [528, 354] width 460 height 24
type textarea "open bar, music, and some finger food appetizers like veggie trays, meatballs, …"
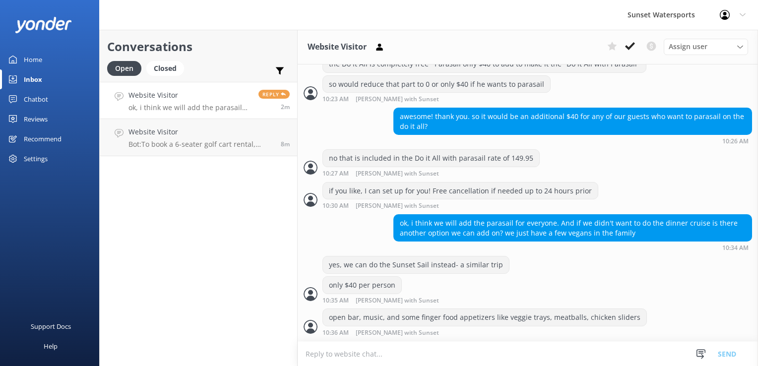
scroll to position [521, 0]
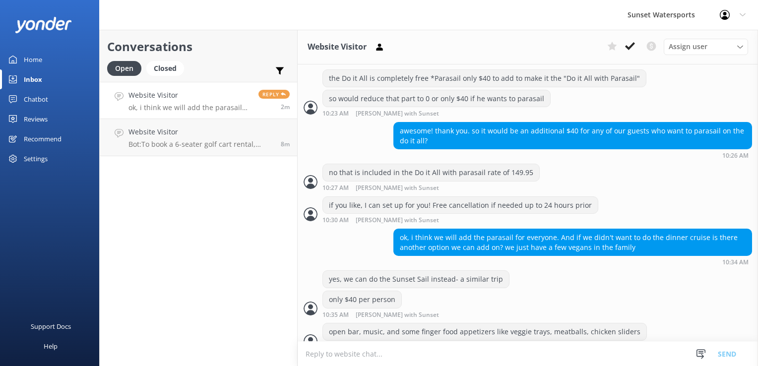
click at [414, 351] on textarea at bounding box center [528, 354] width 460 height 24
type textarea "I"
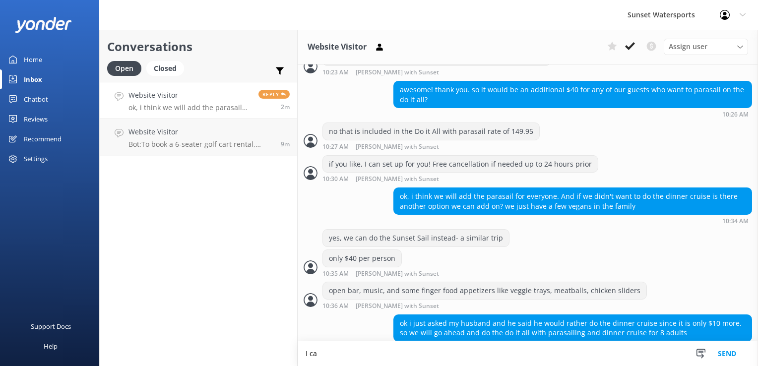
scroll to position [585, 0]
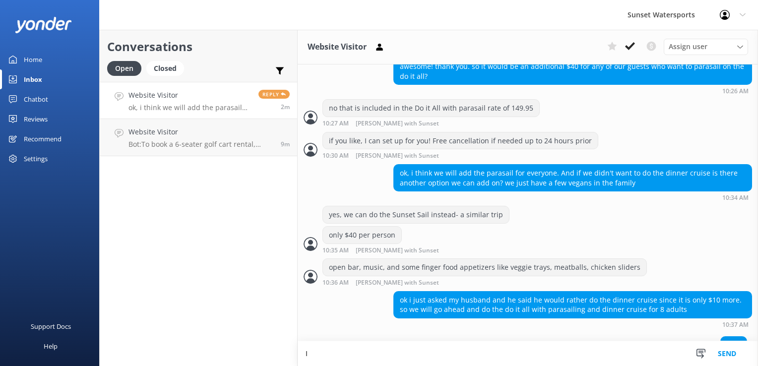
type textarea "I"
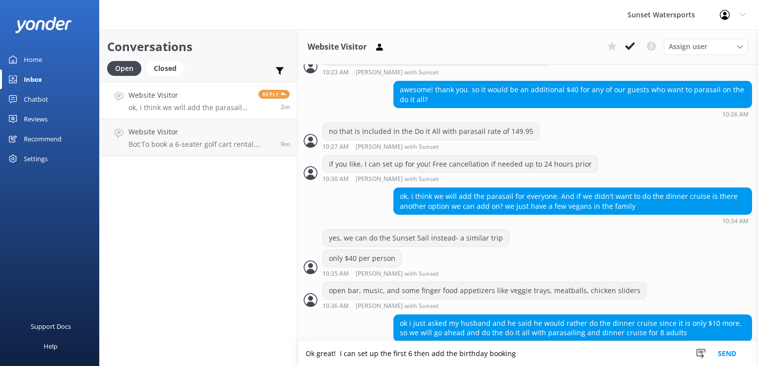
scroll to position [582, 0]
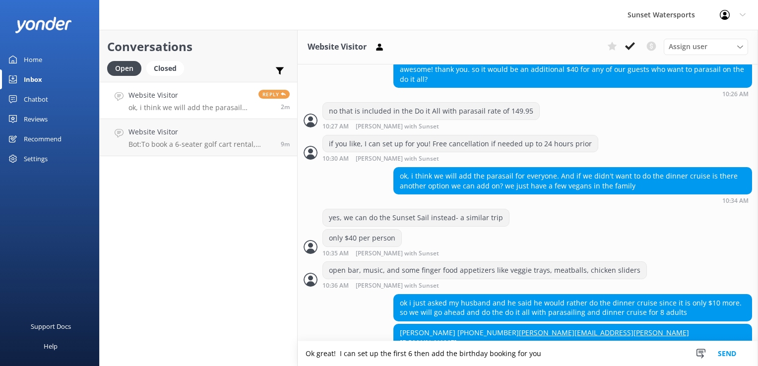
type textarea "Ok great! I can set up the first 6 then add the birthday booking for you"
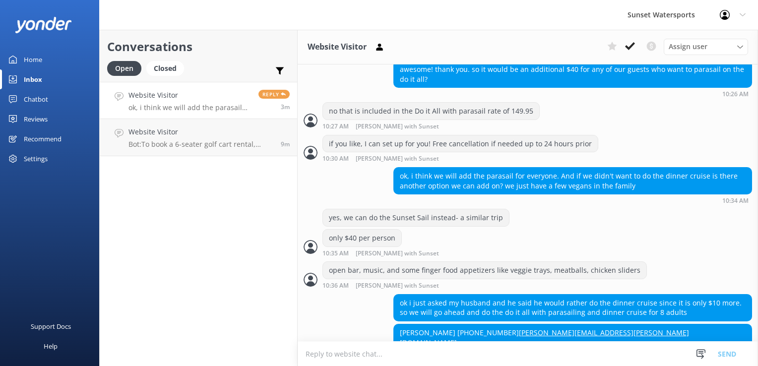
scroll to position [614, 0]
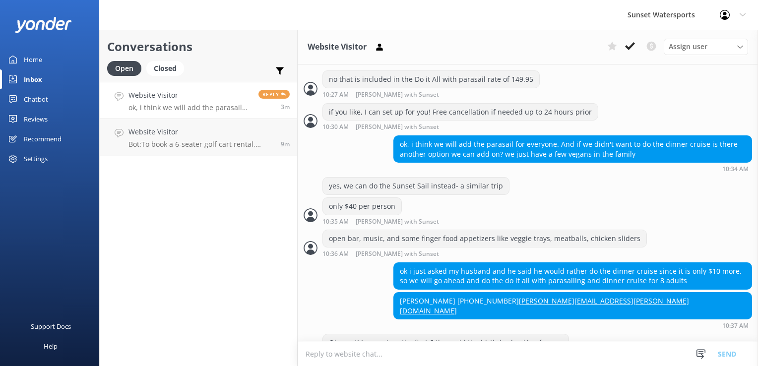
click at [414, 350] on textarea at bounding box center [528, 354] width 460 height 24
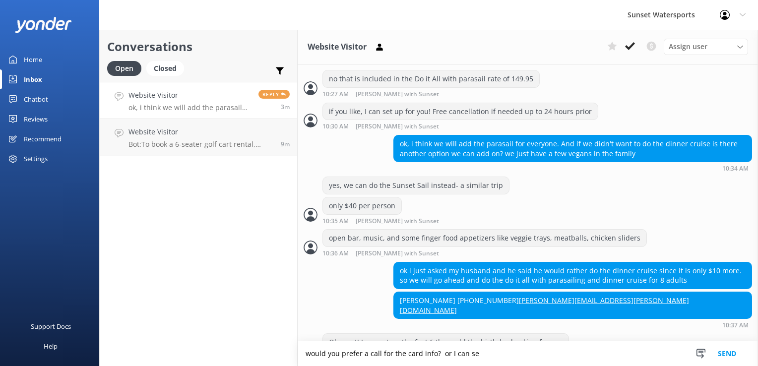
scroll to position [638, 0]
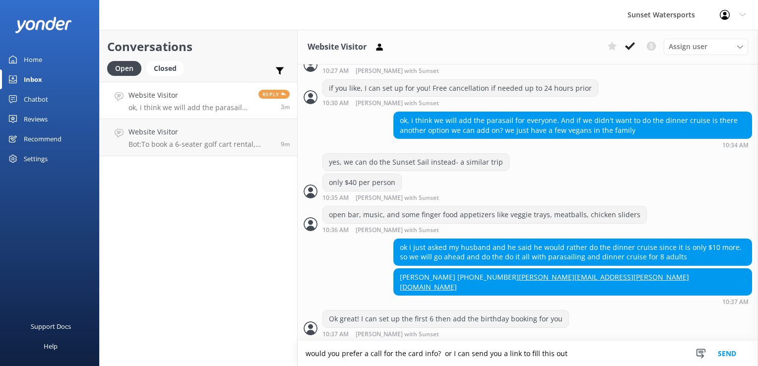
type textarea "would you prefer a call for the card info? or I can send you a link to fill thi…"
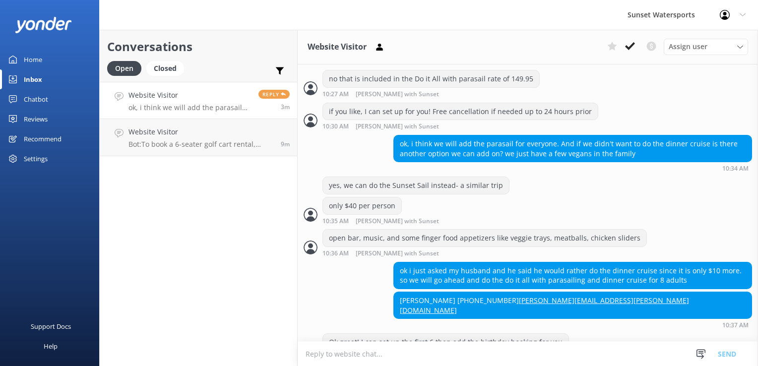
click at [414, 350] on textarea at bounding box center [528, 354] width 460 height 24
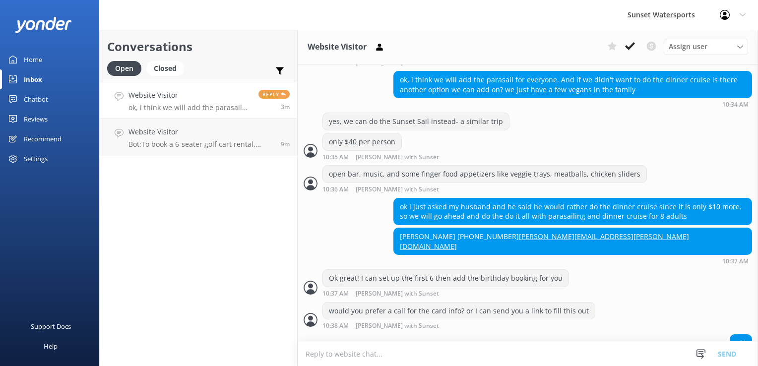
click at [409, 352] on textarea at bounding box center [528, 354] width 460 height 24
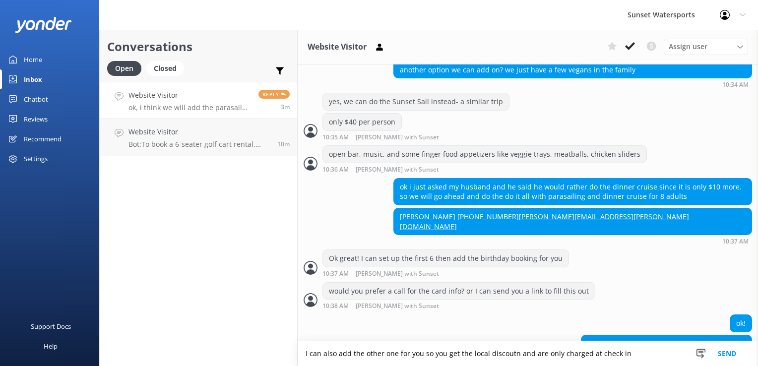
type textarea "I can also add the other one for you so you get the local discoutn and are only…"
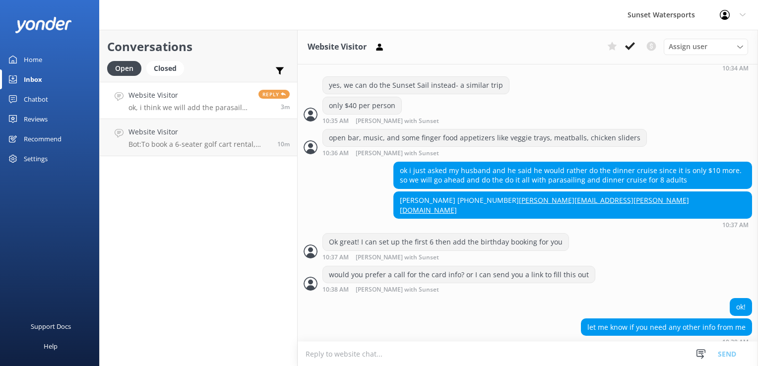
scroll to position [731, 0]
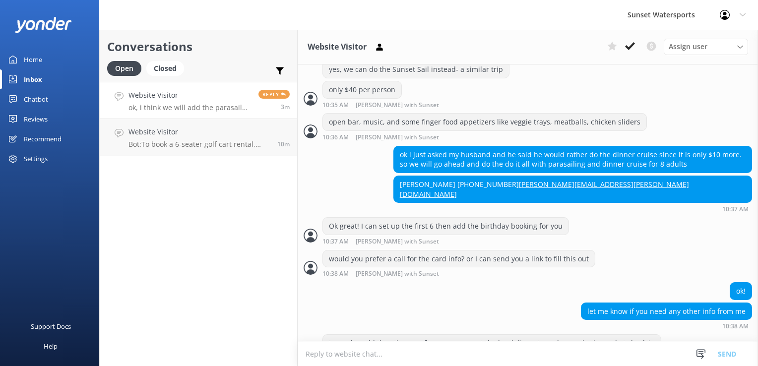
click at [486, 347] on textarea at bounding box center [528, 354] width 460 height 24
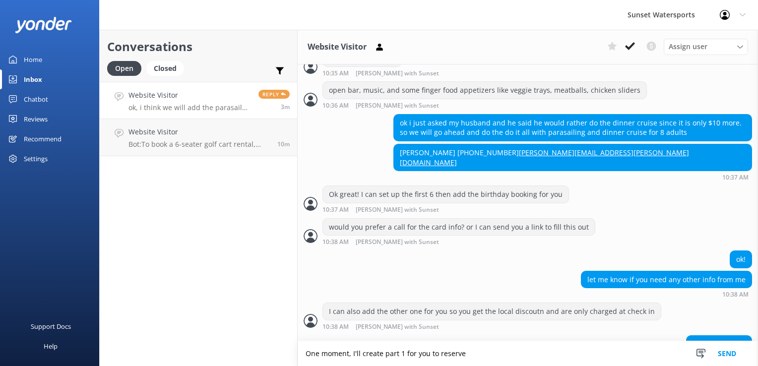
type textarea "One moment, I'll create part 1 for you to reserve"
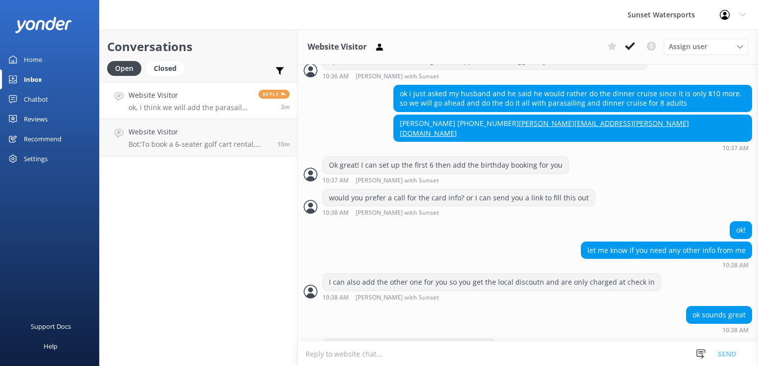
scroll to position [794, 0]
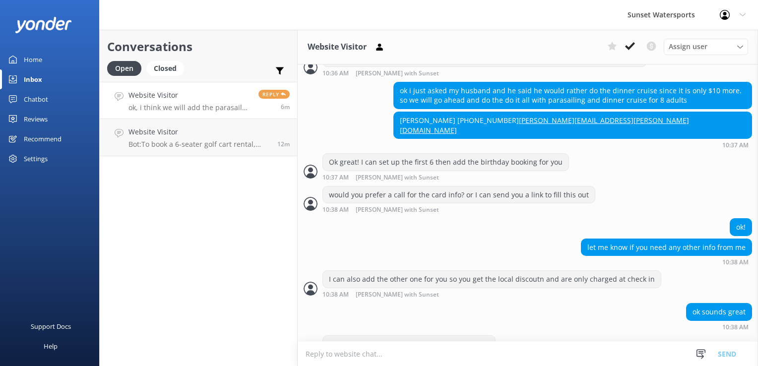
click at [341, 360] on textarea at bounding box center [528, 354] width 460 height 24
paste textarea "https://fareharbor.com/embeds/book/sunsetwatersportskeywest/cart/?u=21c99cf3-83…"
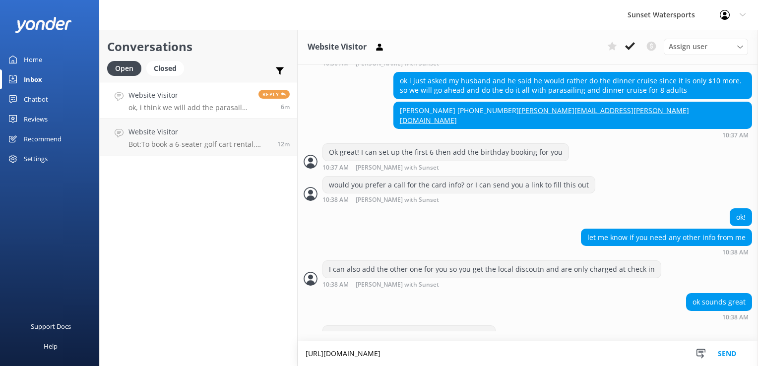
type textarea "https://fareharbor.com/embeds/book/sunsetwatersportskeywest/cart/?u=21c99cf3-83…"
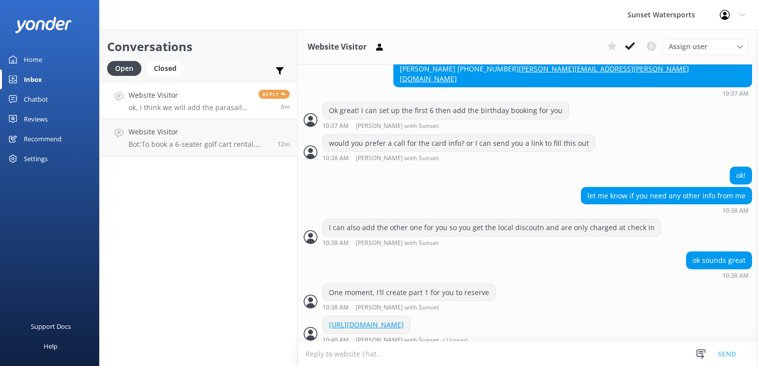
scroll to position [847, 0]
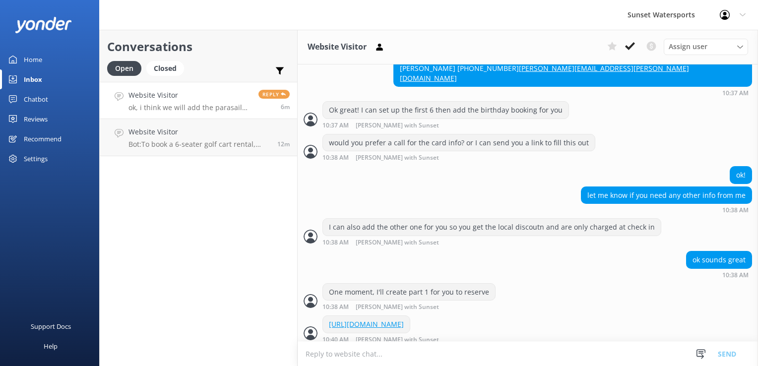
click at [378, 356] on textarea at bounding box center [528, 354] width 460 height 24
type textarea "after you reserve this here- I can add on the tickets for the birthday, and the…"
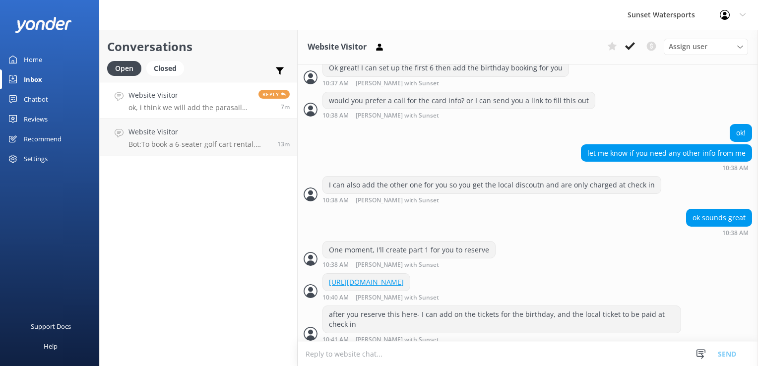
scroll to position [920, 0]
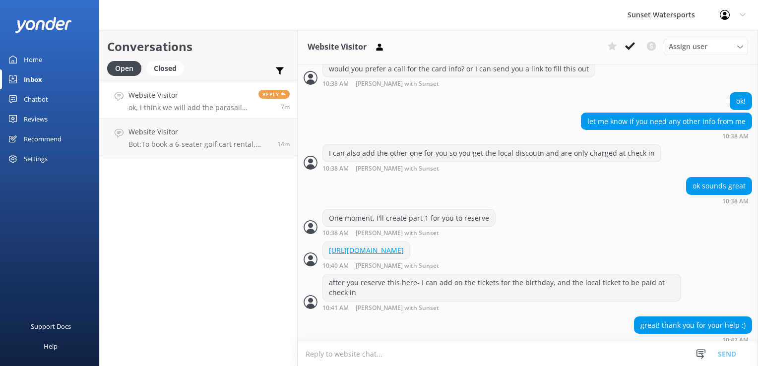
click at [345, 348] on textarea at bounding box center [528, 354] width 460 height 24
type textarea "my pleasure! I'll standby if you have any questions and to add part 2 when you'…"
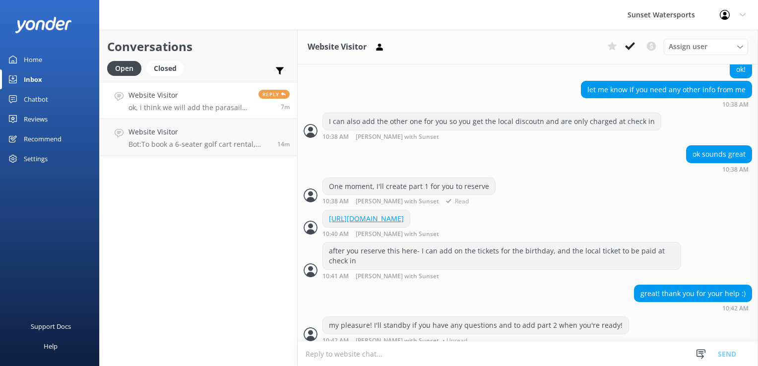
scroll to position [952, 0]
click at [250, 236] on div "Conversations Open Closed Important Converted Assigned to me Unassigned SMS Web…" at bounding box center [198, 198] width 198 height 336
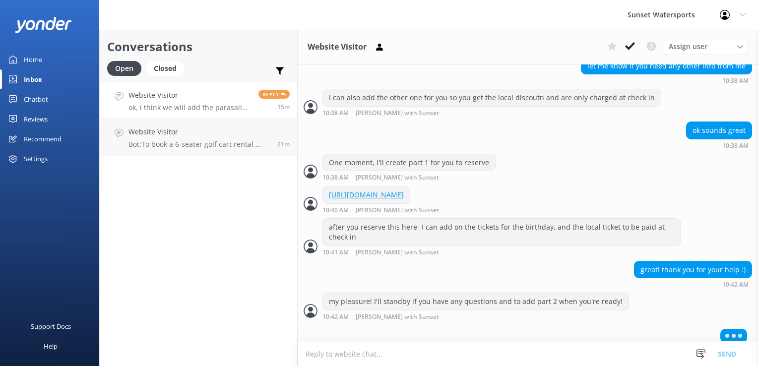
click at [403, 353] on textarea at bounding box center [528, 354] width 460 height 24
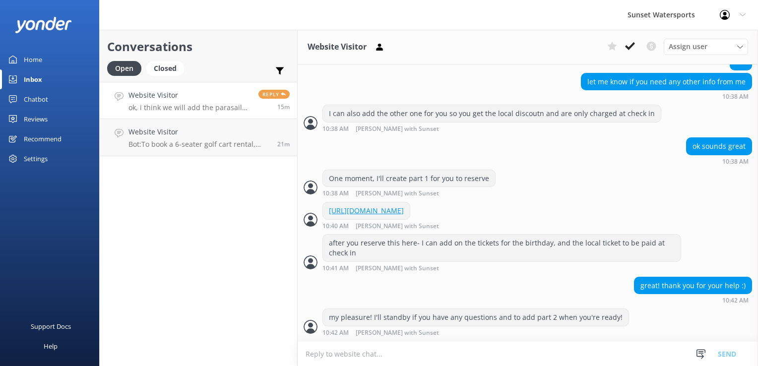
scroll to position [953, 0]
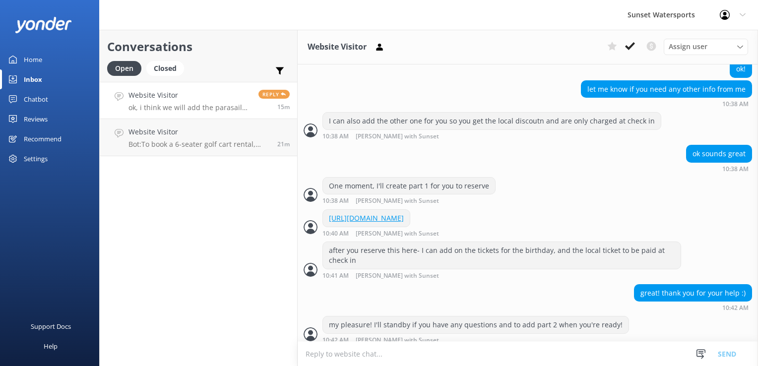
click at [401, 362] on textarea at bounding box center [528, 354] width 460 height 24
click at [330, 345] on textarea at bounding box center [528, 354] width 460 height 24
click at [173, 296] on div "Conversations Open Closed Important Converted Assigned to me Unassigned SMS Web…" at bounding box center [198, 198] width 198 height 336
click at [392, 345] on textarea at bounding box center [528, 354] width 460 height 24
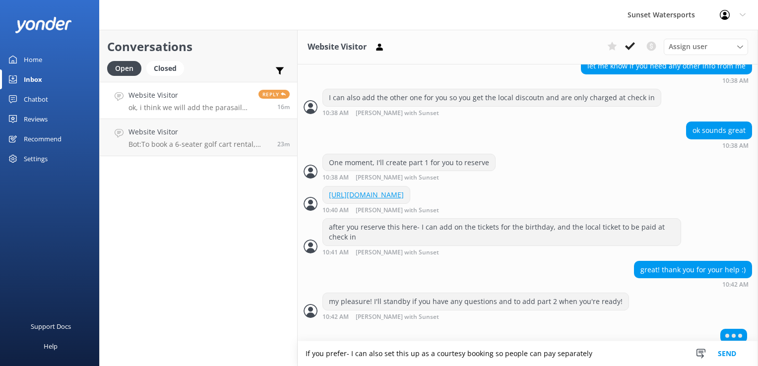
type textarea "If you prefer- I can also set this up as a courtesy booking so people can pay s…"
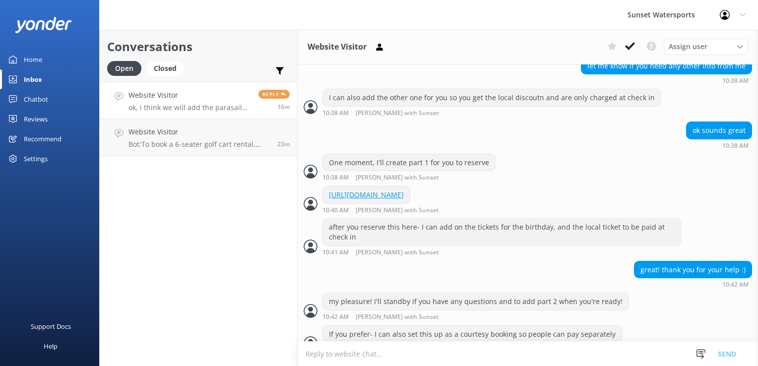
scroll to position [1008, 0]
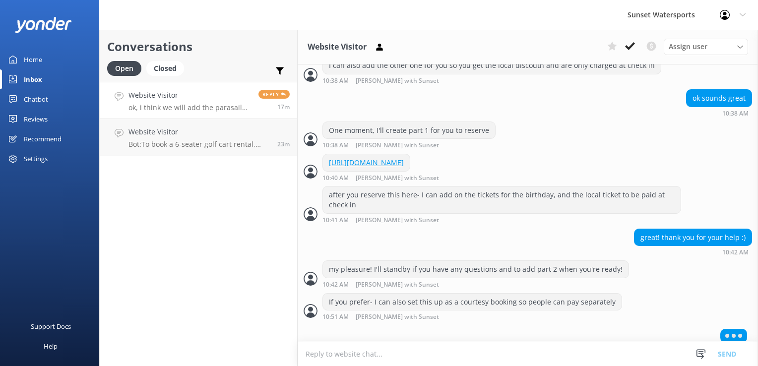
click at [244, 291] on div "Conversations Open Closed Important Converted Assigned to me Unassigned SMS Web…" at bounding box center [198, 198] width 198 height 336
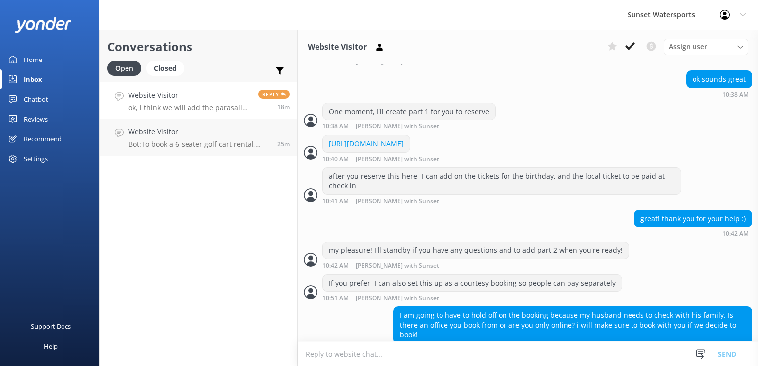
scroll to position [1036, 0]
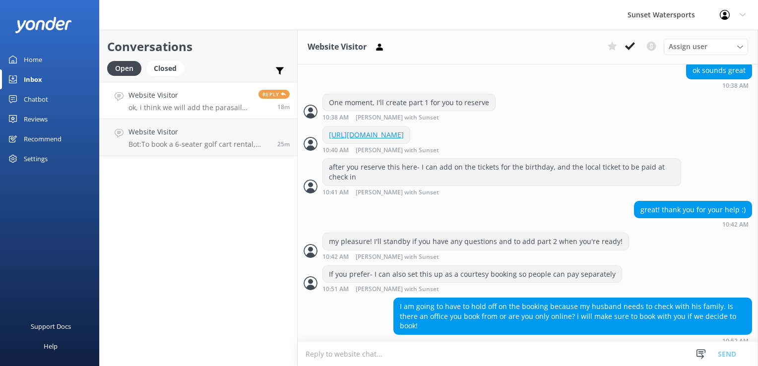
click at [554, 352] on textarea at bounding box center [528, 354] width 460 height 24
click at [551, 358] on textarea at bounding box center [528, 354] width 460 height 24
type textarea "y"
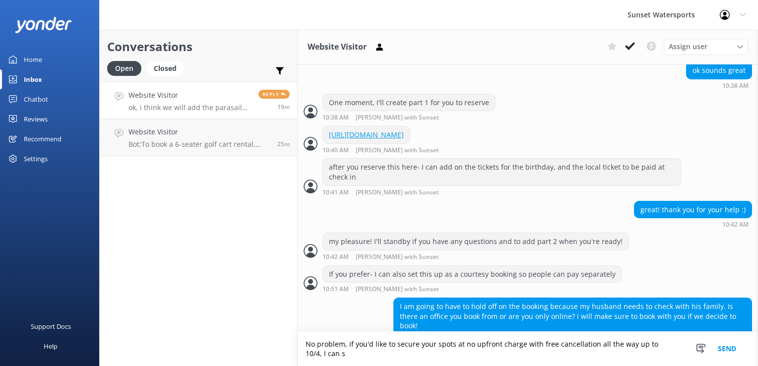
scroll to position [1046, 0]
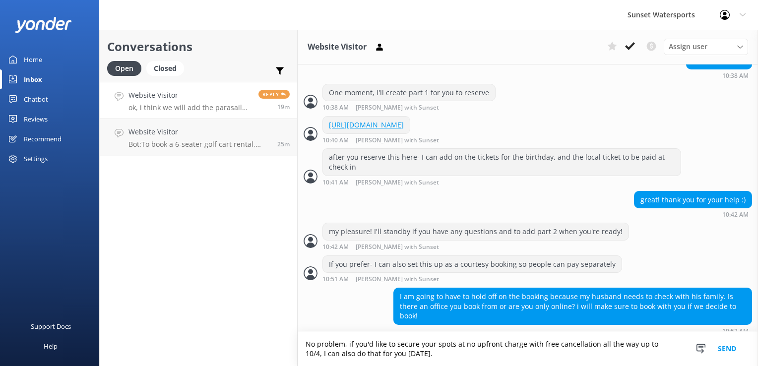
type textarea "No problem, if you'd like to secure your spots at no upfront charge with free c…"
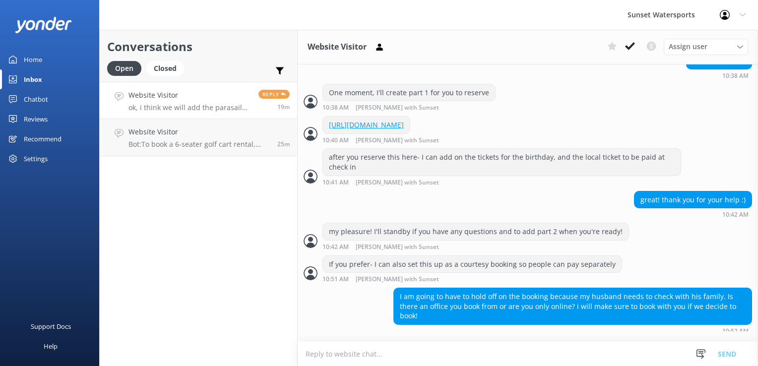
scroll to position [1036, 0]
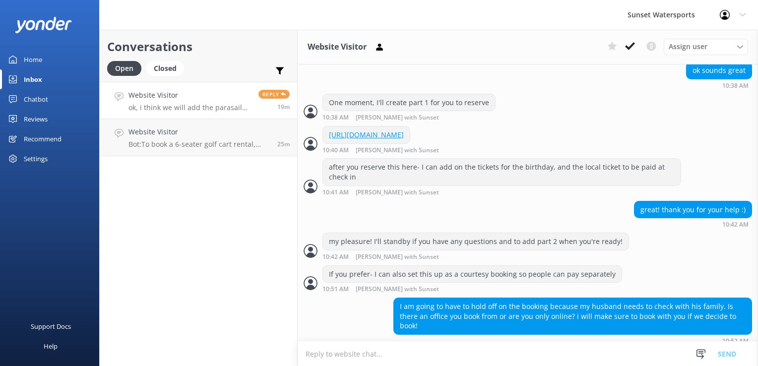
click at [551, 358] on textarea at bounding box center [528, 354] width 460 height 24
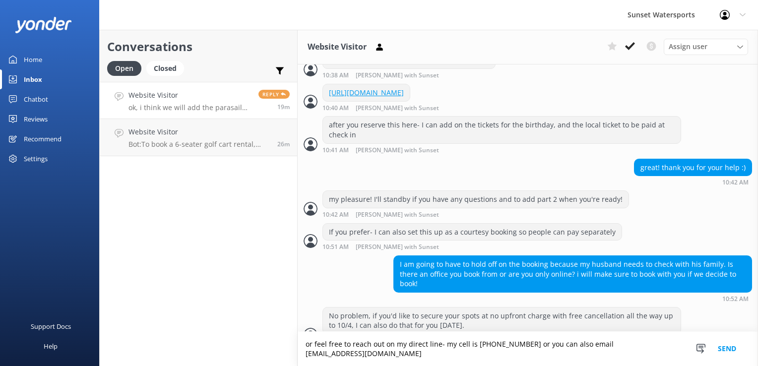
scroll to position [1088, 0]
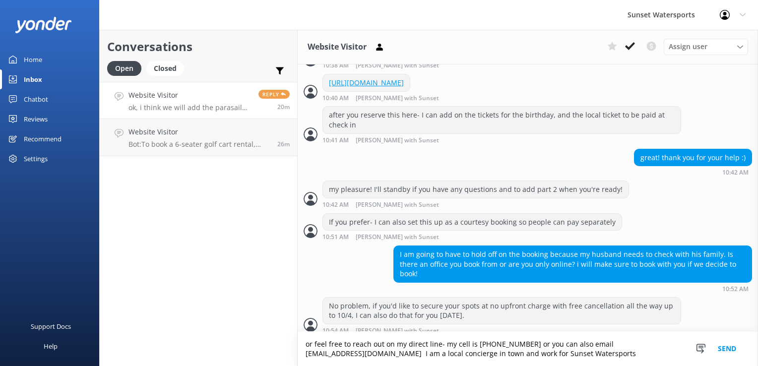
type textarea "or feel free to reach out on my direct line- my cell is 772-501-6668 or you can…"
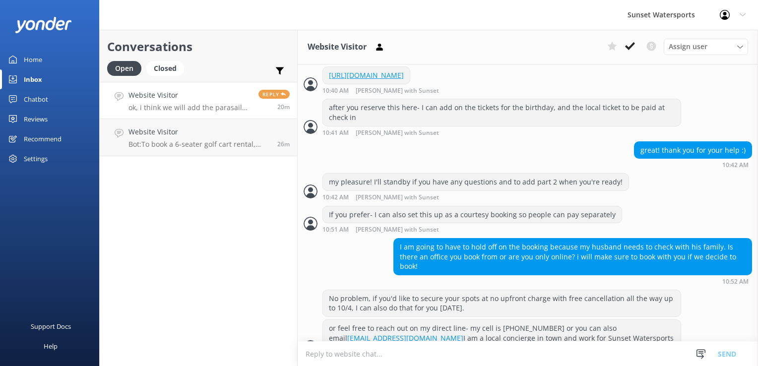
scroll to position [1107, 0]
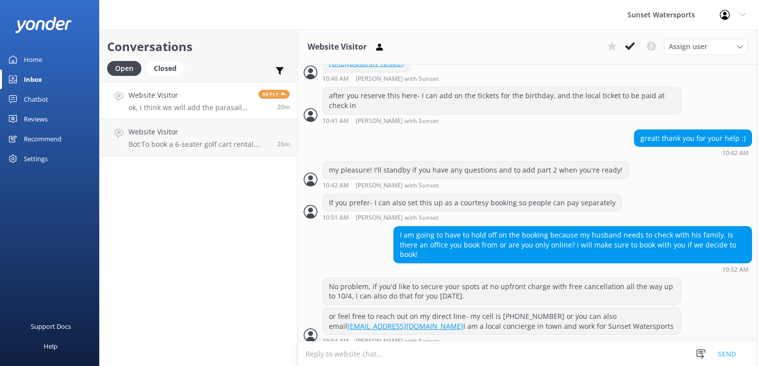
click at [169, 207] on div "Conversations Open Closed Important Converted Assigned to me Unassigned SMS Web…" at bounding box center [198, 198] width 198 height 336
click at [212, 247] on div "Conversations Open Closed Important Converted Assigned to me Unassigned SMS Web…" at bounding box center [198, 198] width 198 height 336
click at [385, 355] on textarea at bounding box center [528, 354] width 460 height 24
type textarea "sent you an email with that link and my info"
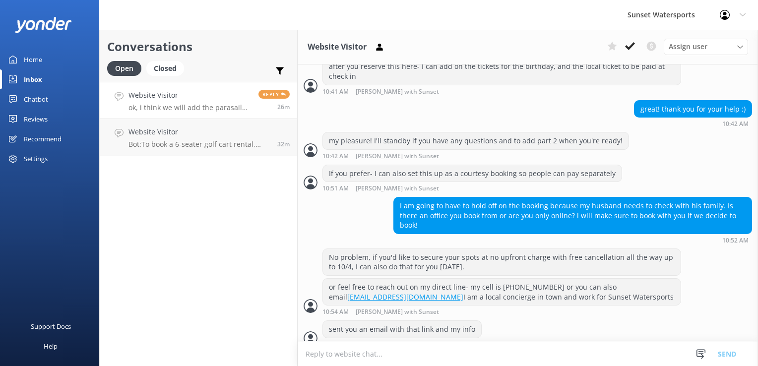
scroll to position [1140, 0]
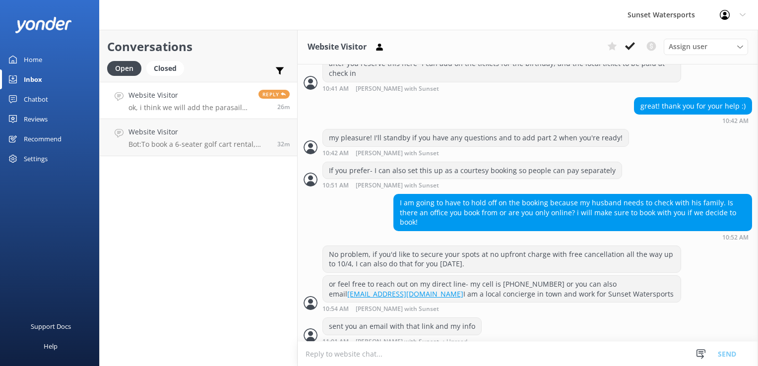
click at [185, 256] on div "Conversations Open Closed Important Converted Assigned to me Unassigned SMS Web…" at bounding box center [198, 198] width 198 height 336
click at [188, 96] on h4 "Website Visitor" at bounding box center [189, 95] width 122 height 11
click at [224, 231] on div "Conversations Open Closed Important Converted Assigned to me Unassigned SMS Web…" at bounding box center [198, 198] width 198 height 336
click at [290, 285] on div "Conversations Open Closed Important Converted Assigned to me Unassigned SMS Web…" at bounding box center [198, 198] width 198 height 336
drag, startPoint x: 218, startPoint y: 226, endPoint x: 214, endPoint y: 221, distance: 5.7
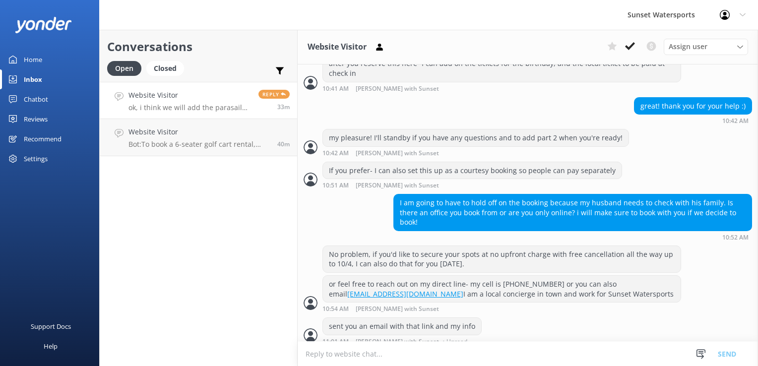
click at [218, 225] on div "Conversations Open Closed Important Converted Assigned to me Unassigned SMS Web…" at bounding box center [198, 198] width 198 height 336
click at [183, 104] on p "ok, i think we will add the parasail for everyone. And if we didn't want to do …" at bounding box center [189, 107] width 122 height 9
click at [245, 129] on h4 "Website Visitor" at bounding box center [198, 131] width 141 height 11
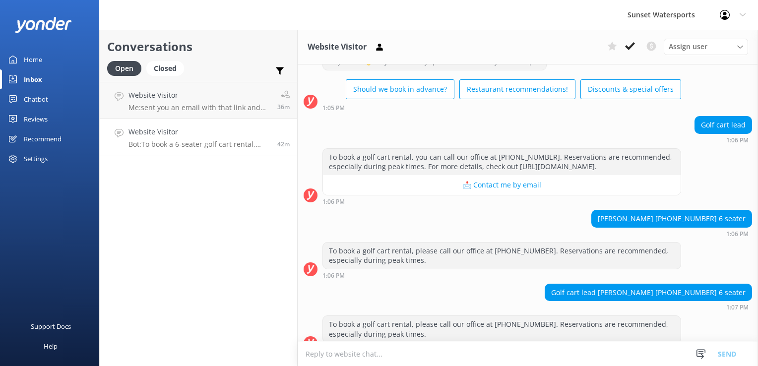
scroll to position [7240, 0]
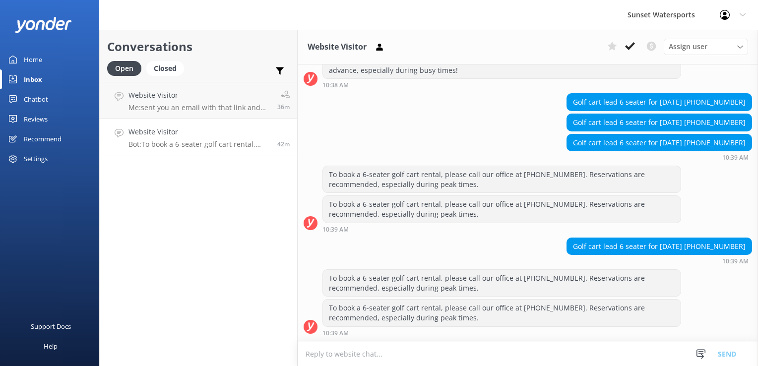
click at [336, 361] on textarea at bounding box center [528, 354] width 460 height 24
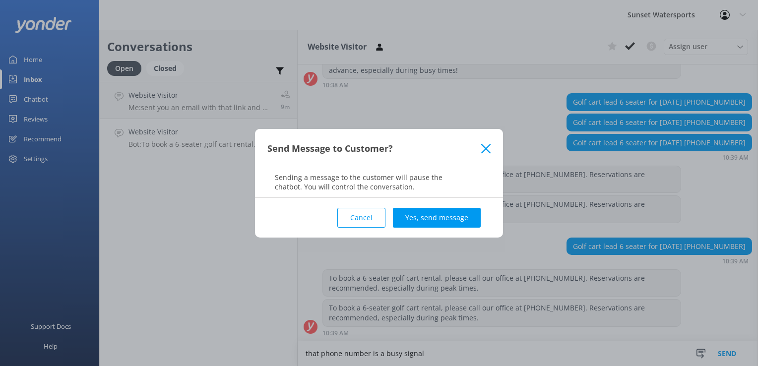
type textarea "that phone number is a busy signal"
click at [450, 231] on div "Cancel Yes, send message" at bounding box center [378, 218] width 223 height 40
click at [451, 226] on button "Yes, send message" at bounding box center [437, 218] width 88 height 20
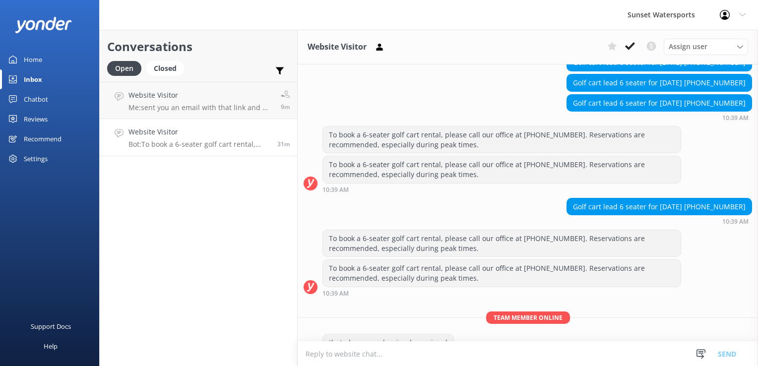
scroll to position [7304, 0]
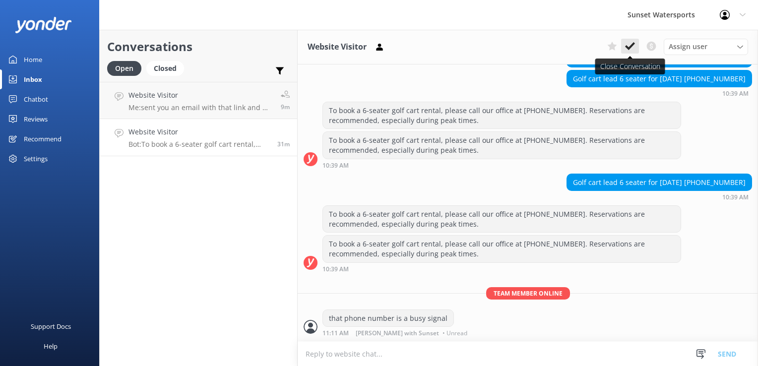
click at [631, 41] on icon at bounding box center [630, 46] width 10 height 10
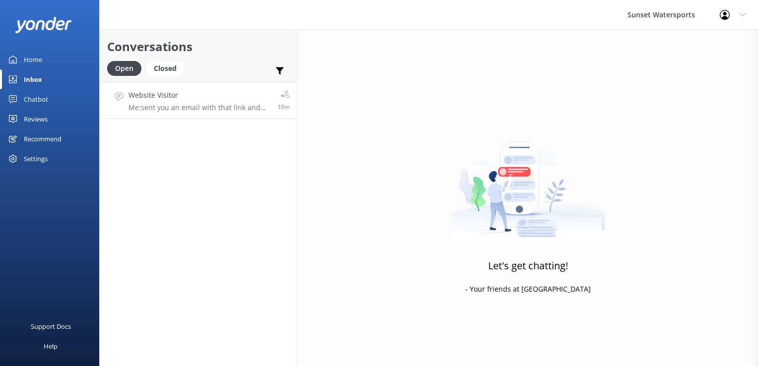
click at [202, 98] on h4 "Website Visitor" at bounding box center [198, 95] width 141 height 11
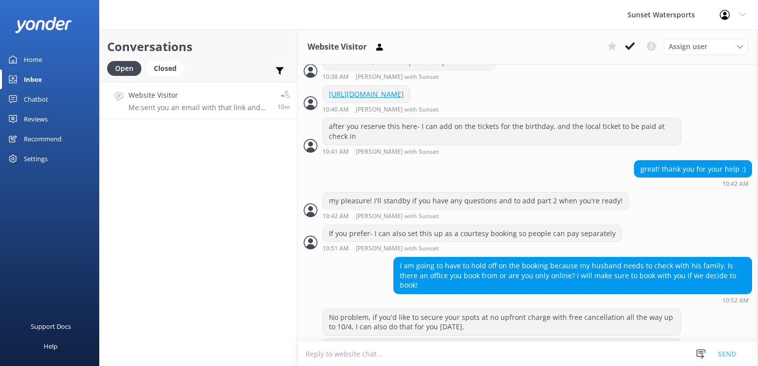
scroll to position [1140, 0]
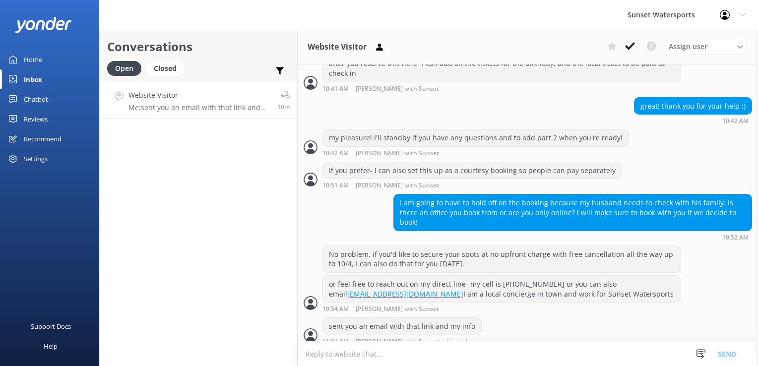
click at [198, 258] on div "Conversations Open Closed Important Converted Assigned to me Unassigned SMS Web…" at bounding box center [198, 198] width 198 height 336
click at [180, 70] on div "Closed" at bounding box center [165, 68] width 38 height 15
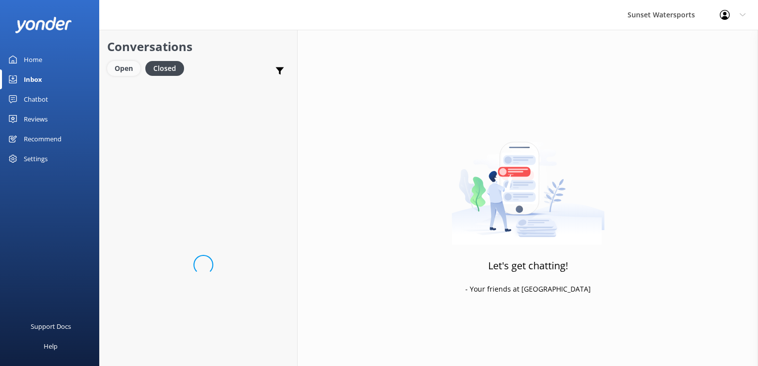
click at [132, 72] on div "Open" at bounding box center [123, 68] width 33 height 15
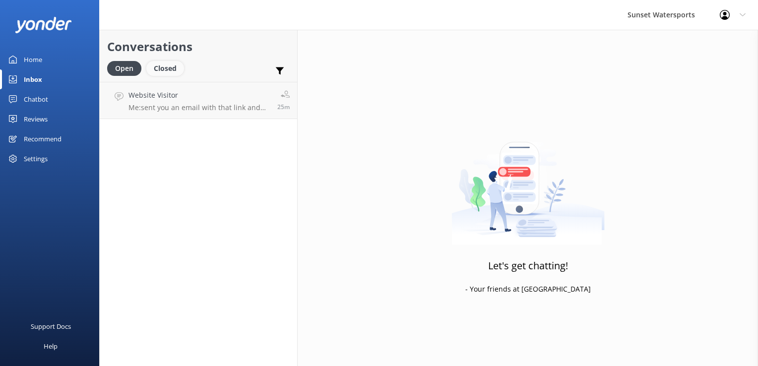
click at [153, 69] on div "Closed" at bounding box center [165, 68] width 38 height 15
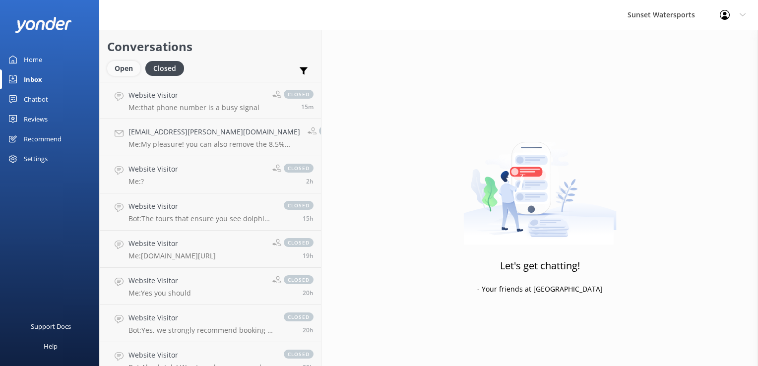
click at [130, 68] on div "Open" at bounding box center [123, 68] width 33 height 15
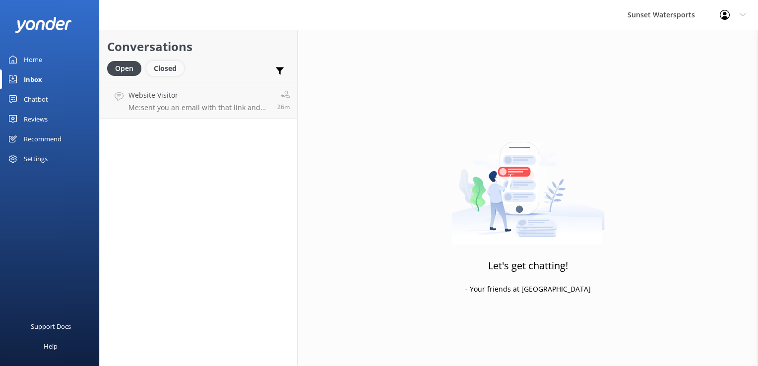
click at [157, 70] on div "Closed" at bounding box center [165, 68] width 38 height 15
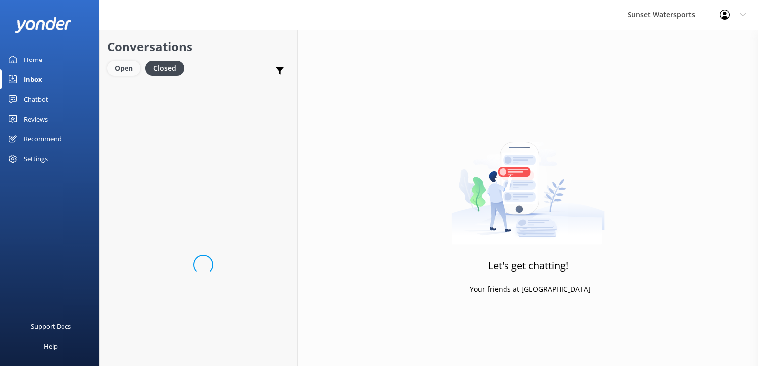
click at [127, 68] on div "Open" at bounding box center [123, 68] width 33 height 15
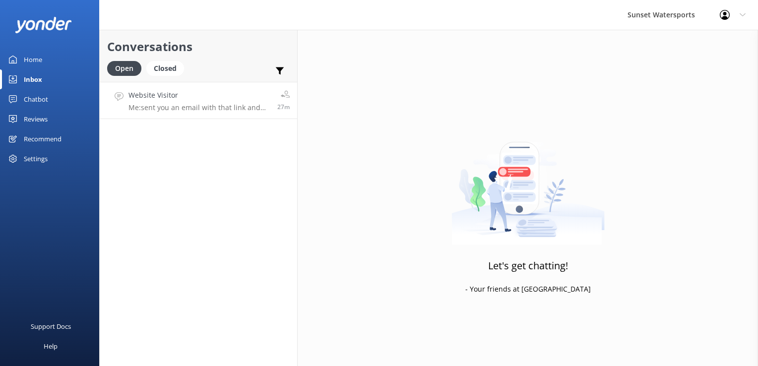
click at [222, 109] on p "Me: sent you an email with that link and my info" at bounding box center [198, 107] width 141 height 9
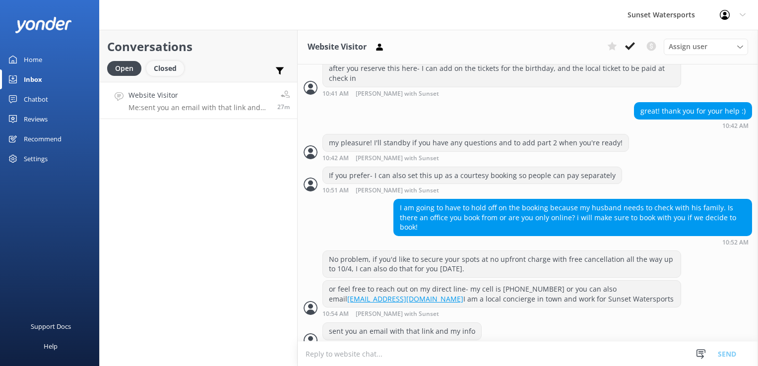
scroll to position [1140, 0]
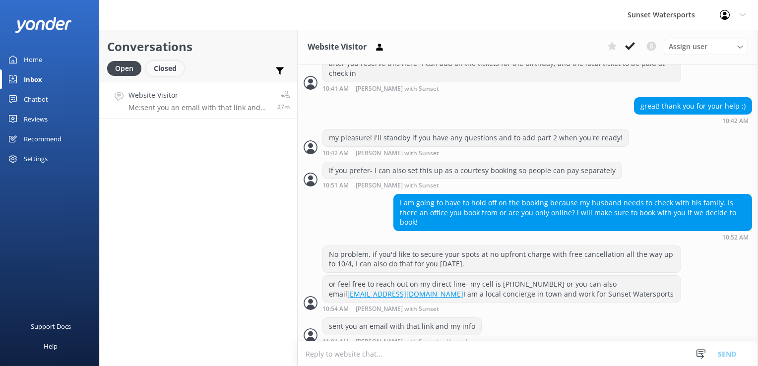
click at [177, 71] on div "Closed" at bounding box center [165, 68] width 38 height 15
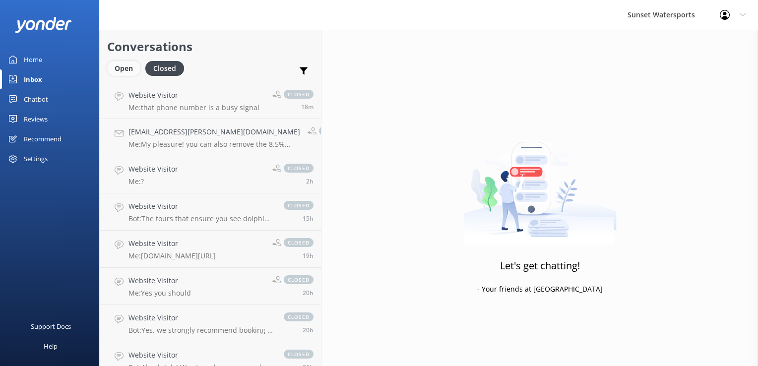
click at [117, 67] on div "Open" at bounding box center [123, 68] width 33 height 15
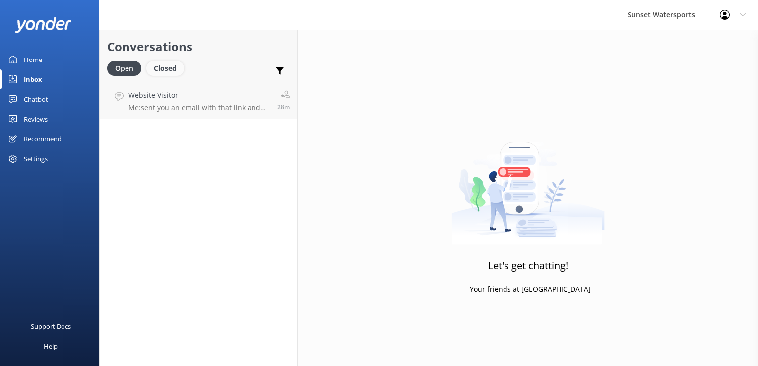
click at [157, 72] on div "Closed" at bounding box center [165, 68] width 38 height 15
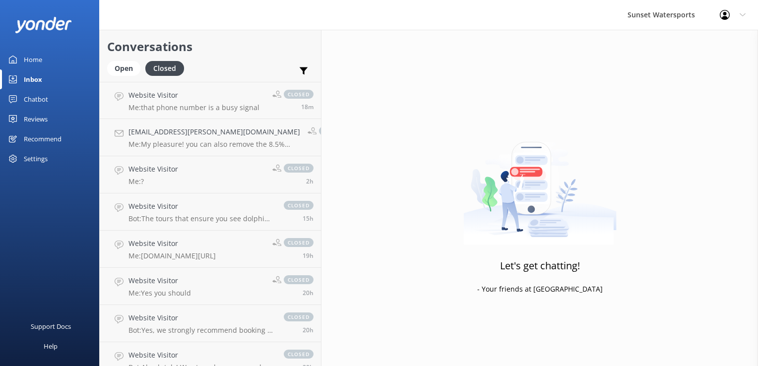
click at [154, 104] on p "Me: that phone number is a busy signal" at bounding box center [193, 107] width 131 height 9
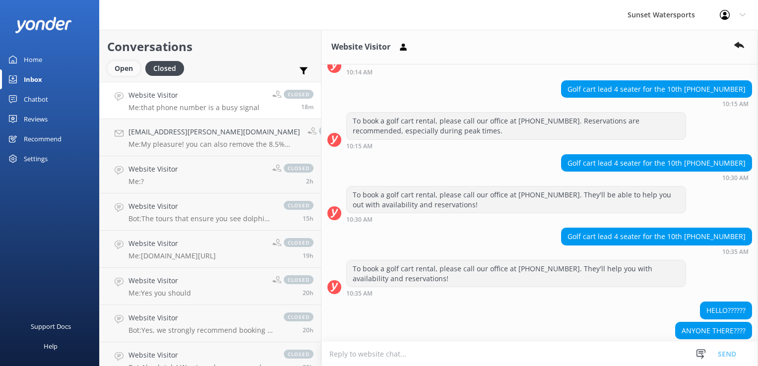
scroll to position [6641, 0]
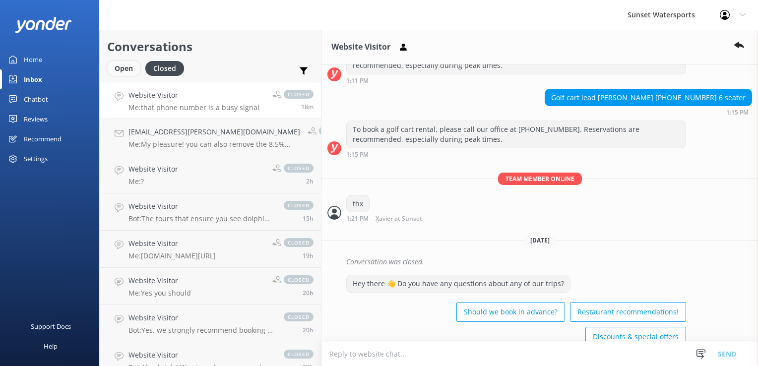
click at [123, 68] on div "Open" at bounding box center [123, 68] width 33 height 15
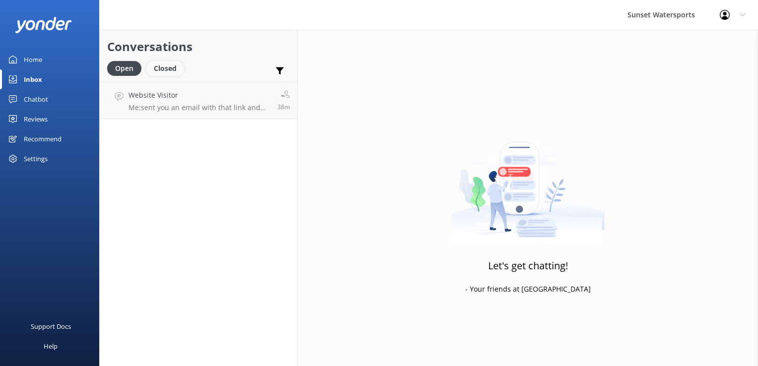
click at [174, 67] on div "Closed" at bounding box center [165, 68] width 38 height 15
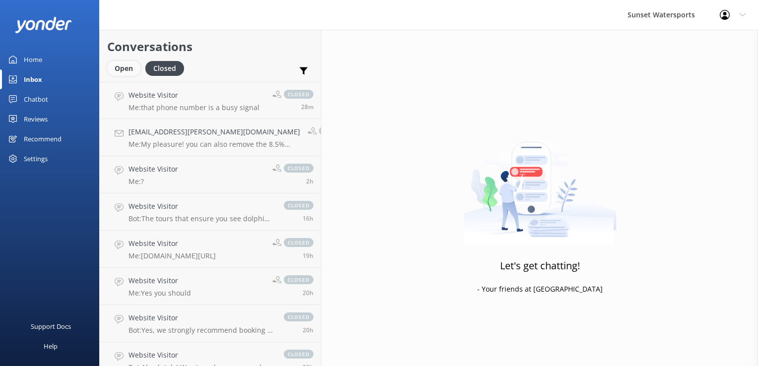
click at [126, 66] on div "Open" at bounding box center [123, 68] width 33 height 15
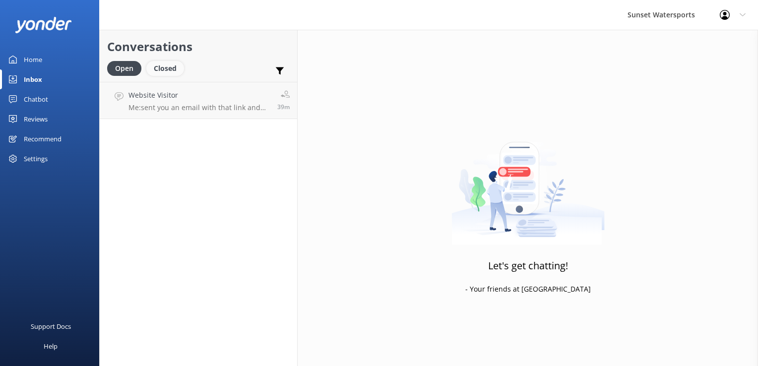
click at [164, 64] on div "Closed" at bounding box center [165, 68] width 38 height 15
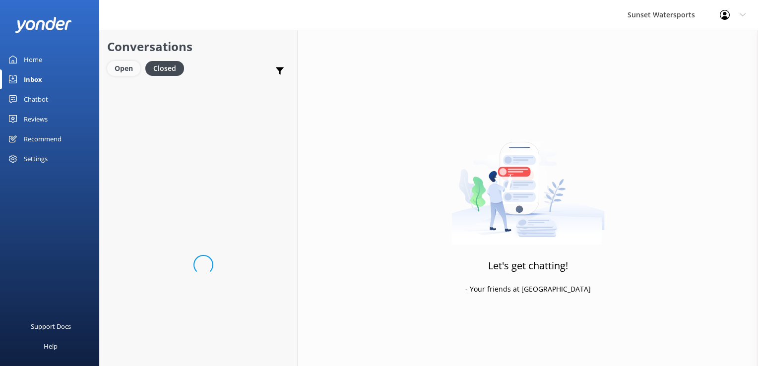
click at [136, 64] on div "Open" at bounding box center [123, 68] width 33 height 15
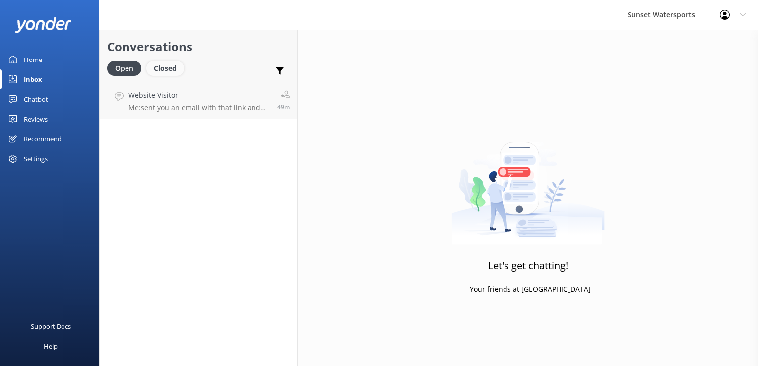
click at [166, 68] on div "Closed" at bounding box center [165, 68] width 38 height 15
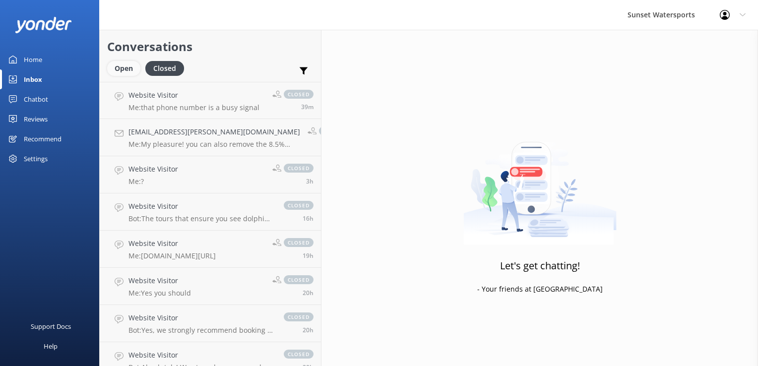
click at [125, 67] on div "Open" at bounding box center [123, 68] width 33 height 15
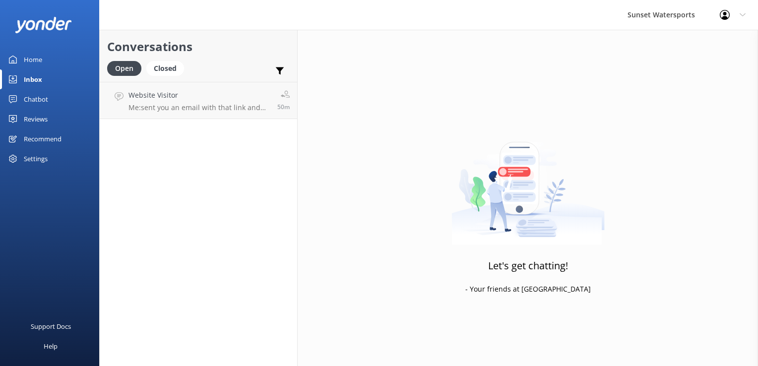
click at [55, 215] on div "Support Docs Help" at bounding box center [49, 274] width 99 height 183
click at [163, 72] on div "Closed" at bounding box center [165, 68] width 38 height 15
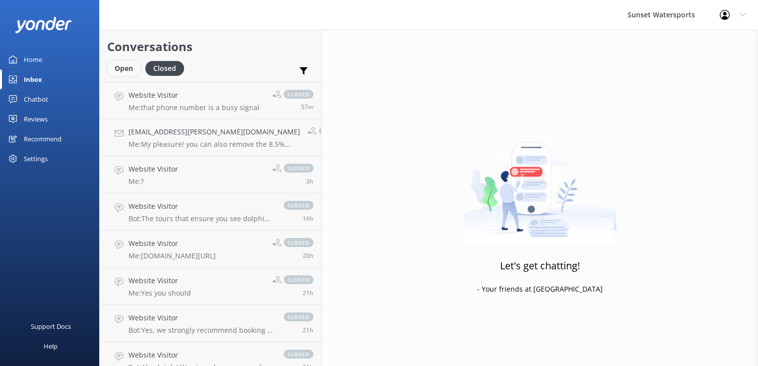
click at [131, 71] on div "Open" at bounding box center [123, 68] width 33 height 15
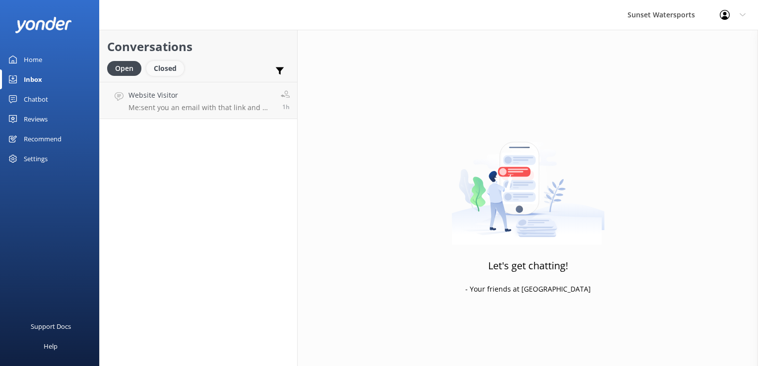
click at [165, 70] on div "Closed" at bounding box center [165, 68] width 38 height 15
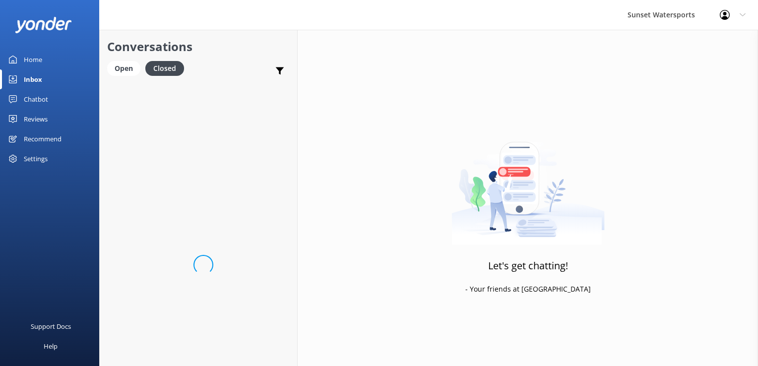
click at [103, 60] on div "Conversations Open Closed Important Converted Assigned to me Unassigned SMS" at bounding box center [198, 56] width 197 height 52
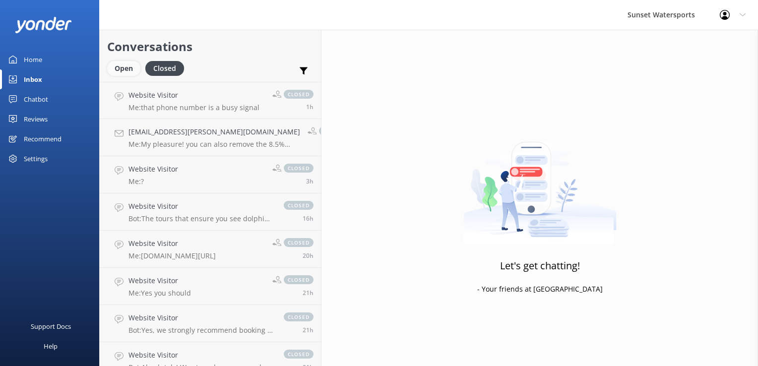
click at [125, 71] on div "Open" at bounding box center [123, 68] width 33 height 15
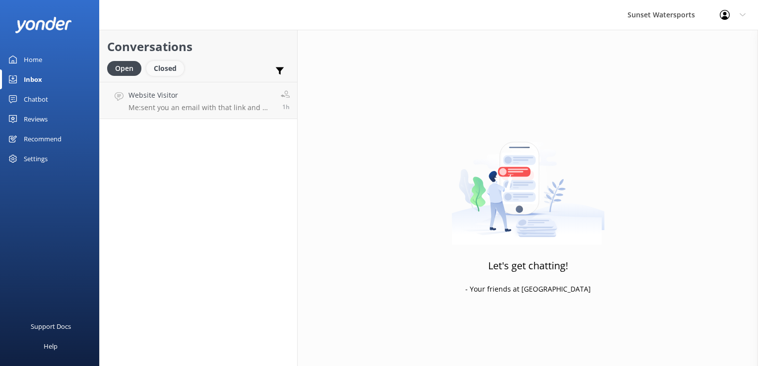
click at [169, 65] on div "Closed" at bounding box center [165, 68] width 38 height 15
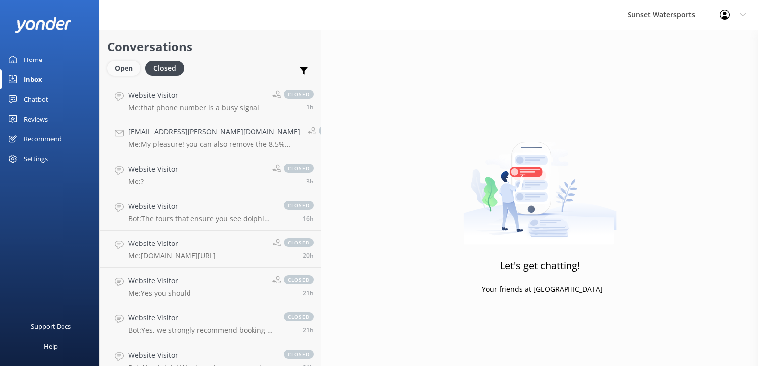
click at [118, 70] on div "Open" at bounding box center [123, 68] width 33 height 15
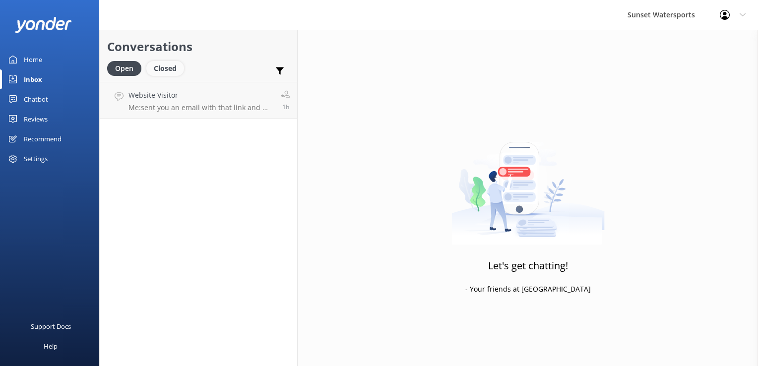
click at [169, 72] on div "Closed" at bounding box center [165, 68] width 38 height 15
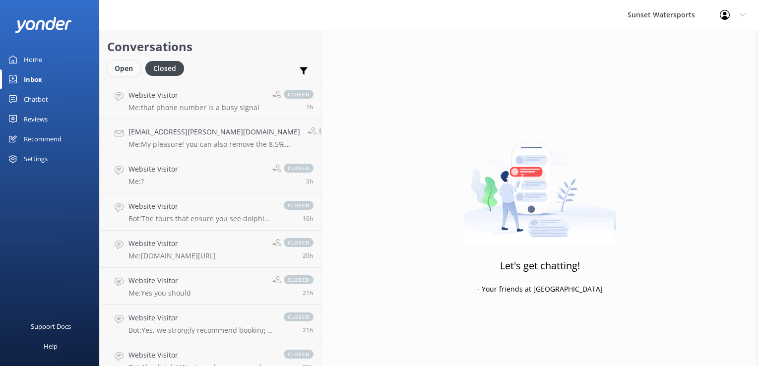
click at [119, 68] on div "Open" at bounding box center [123, 68] width 33 height 15
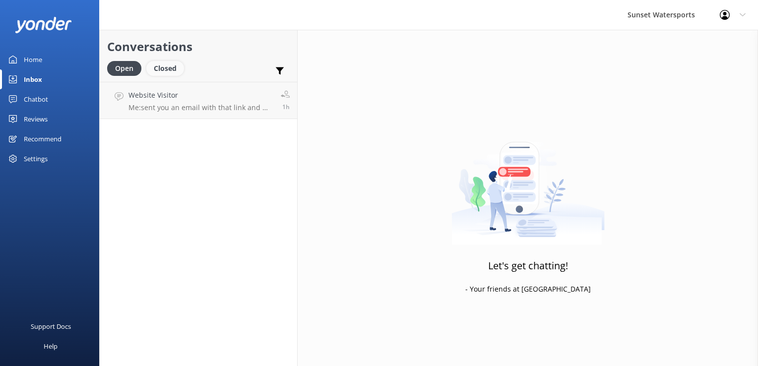
click at [174, 67] on div "Closed" at bounding box center [165, 68] width 38 height 15
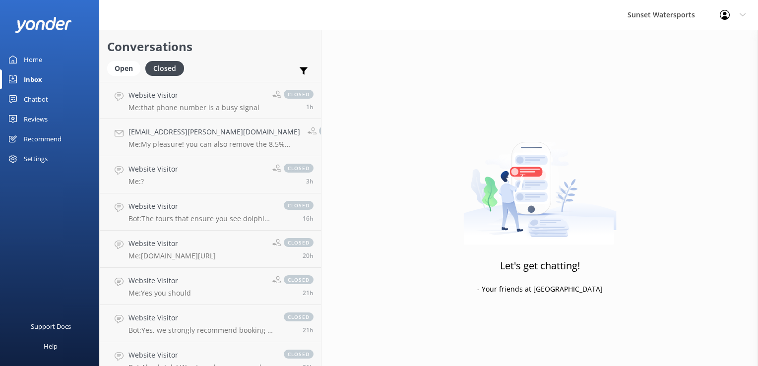
click at [75, 217] on div "Support Docs Help" at bounding box center [49, 274] width 99 height 183
click at [131, 75] on div "Open" at bounding box center [123, 68] width 33 height 15
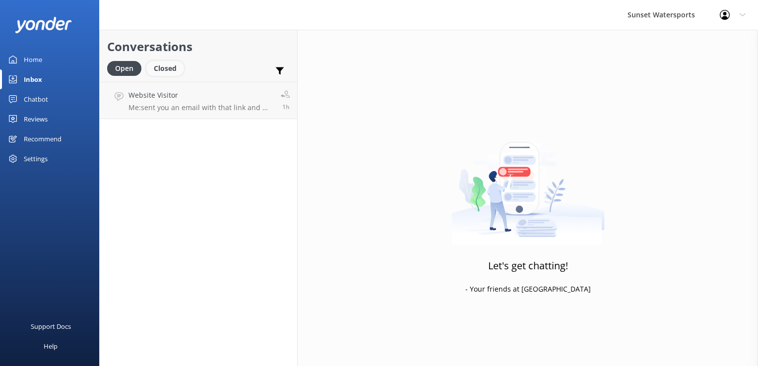
click at [170, 76] on div "Open Closed" at bounding box center [148, 73] width 82 height 24
click at [166, 69] on div "Closed" at bounding box center [165, 68] width 38 height 15
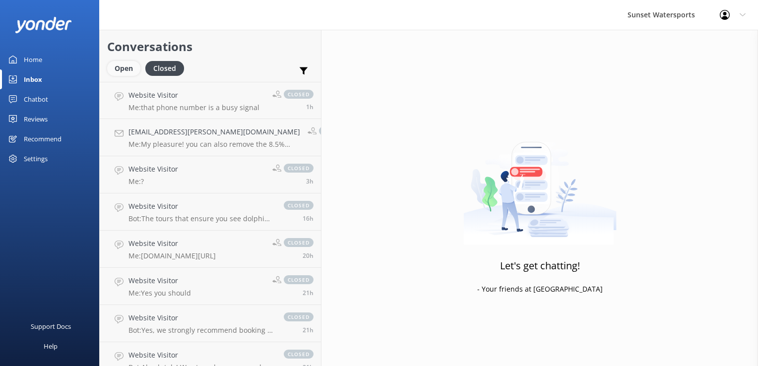
click at [121, 68] on div "Open" at bounding box center [123, 68] width 33 height 15
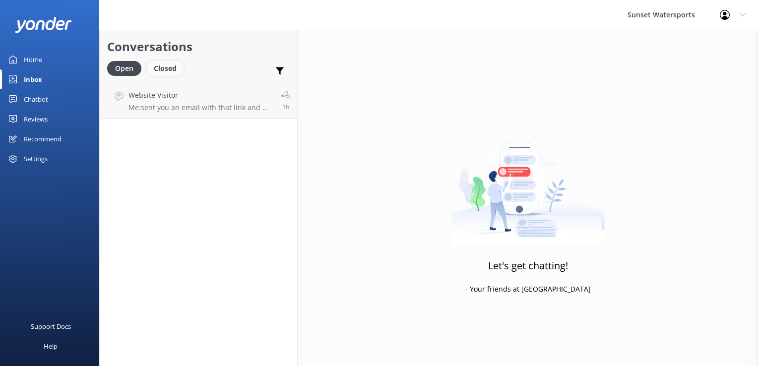
click at [164, 70] on div "Closed" at bounding box center [165, 68] width 38 height 15
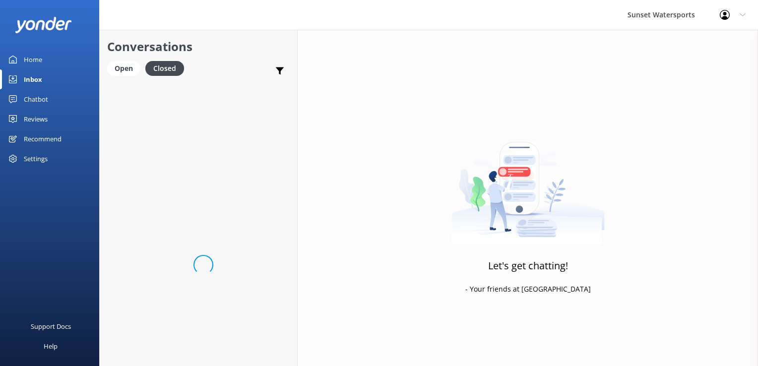
click at [125, 59] on div "Conversations Open Closed Important Converted Assigned to me Unassigned SMS" at bounding box center [198, 56] width 197 height 52
click at [116, 68] on div "Open" at bounding box center [123, 68] width 33 height 15
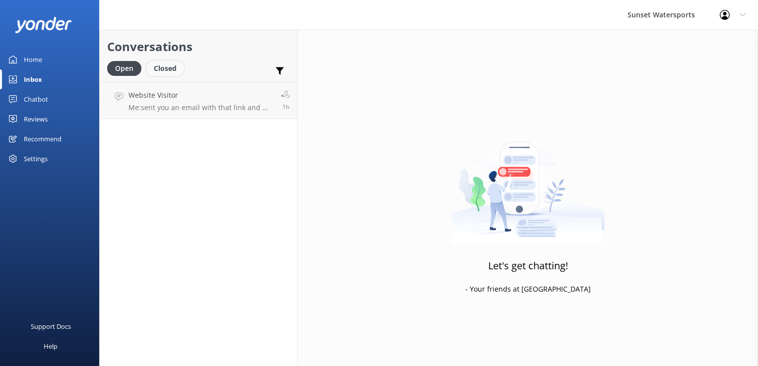
click at [156, 70] on div "Closed" at bounding box center [165, 68] width 38 height 15
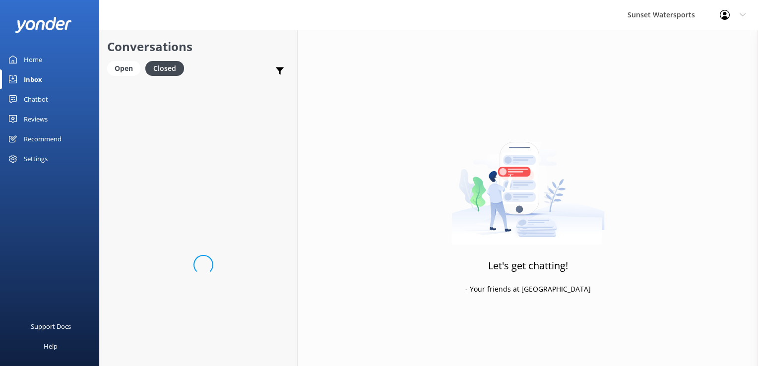
click at [112, 76] on div "Open Closed" at bounding box center [148, 73] width 82 height 24
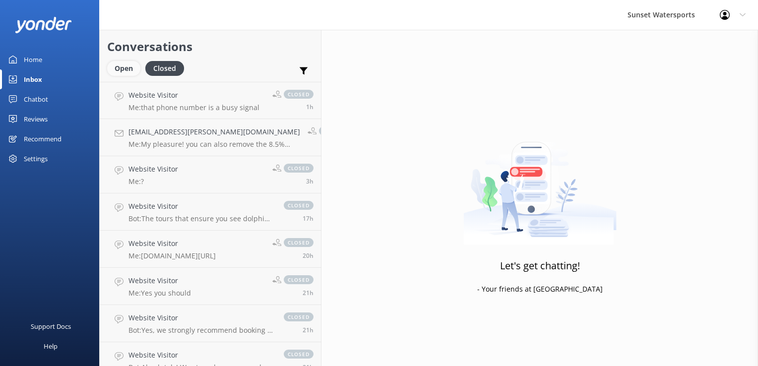
click at [125, 72] on div "Open" at bounding box center [123, 68] width 33 height 15
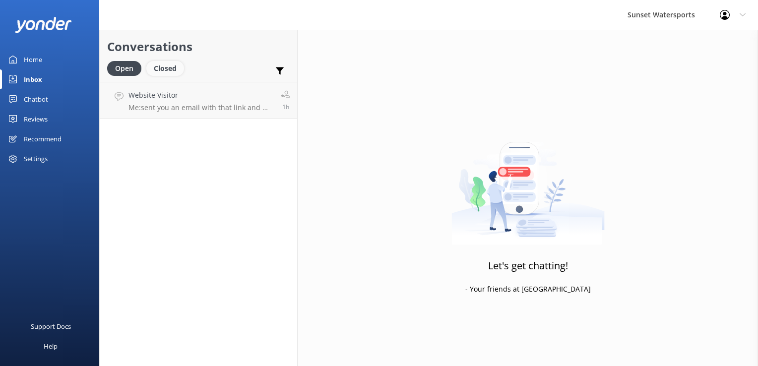
click at [167, 65] on div "Closed" at bounding box center [165, 68] width 38 height 15
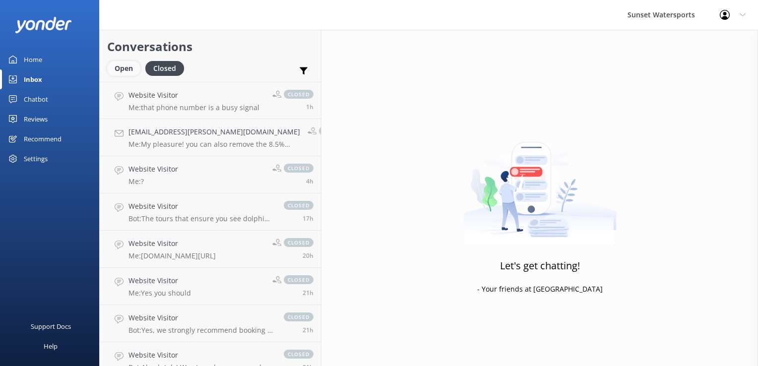
click at [118, 67] on div "Open" at bounding box center [123, 68] width 33 height 15
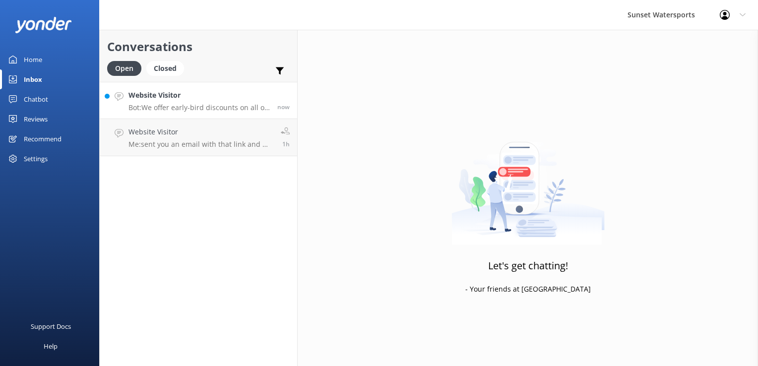
click at [175, 111] on p "Bot: We offer early-bird discounts on all of our morning trips! When you book d…" at bounding box center [198, 107] width 141 height 9
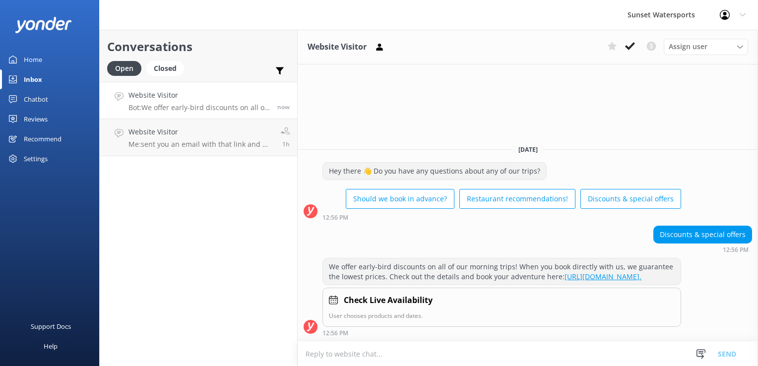
click at [390, 356] on textarea at bounding box center [528, 354] width 460 height 24
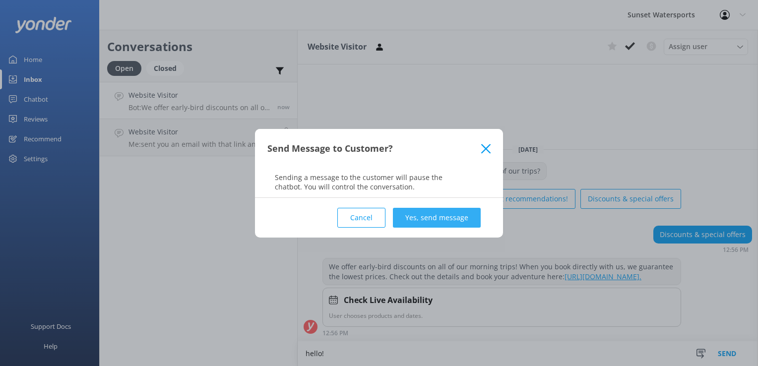
type textarea "hello!"
click at [458, 218] on button "Yes, send message" at bounding box center [437, 218] width 88 height 20
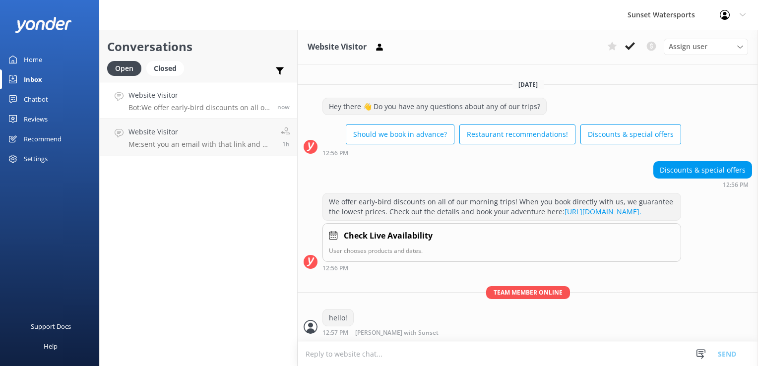
scroll to position [1, 0]
click at [347, 356] on textarea at bounding box center [528, 354] width 460 height 24
type textarea "what trips or activities are you looking at doing?"
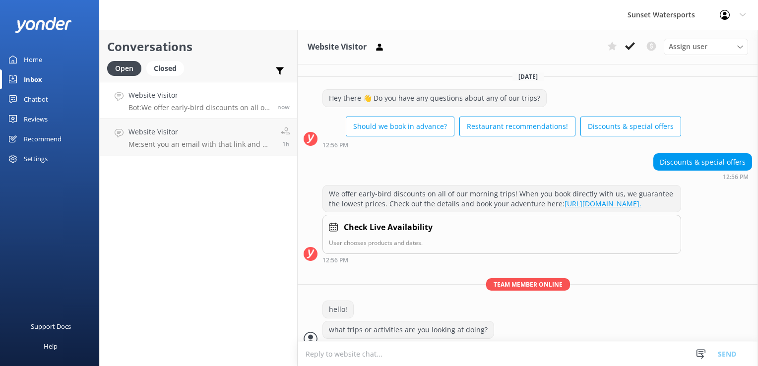
scroll to position [21, 0]
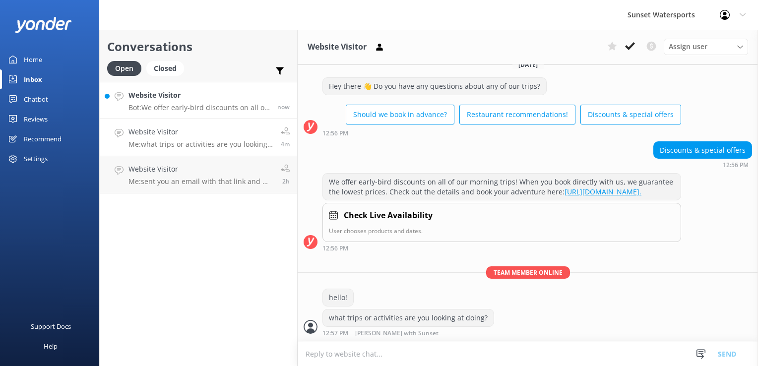
click at [201, 98] on h4 "Website Visitor" at bounding box center [198, 95] width 141 height 11
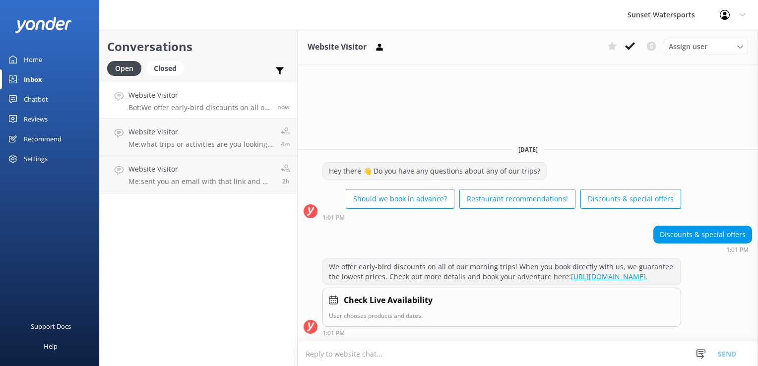
click at [378, 362] on textarea at bounding box center [528, 354] width 460 height 24
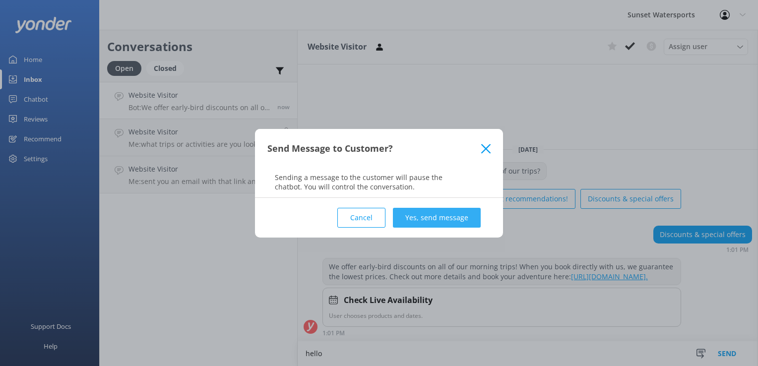
type textarea "hello"
click at [415, 223] on button "Yes, send message" at bounding box center [437, 218] width 88 height 20
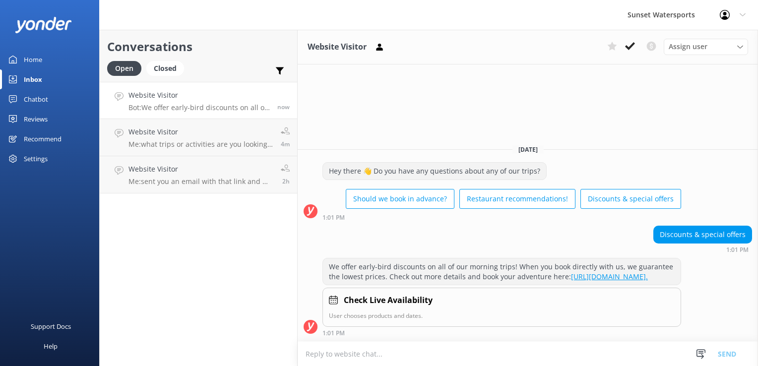
click at [338, 353] on textarea at bounding box center [528, 354] width 460 height 24
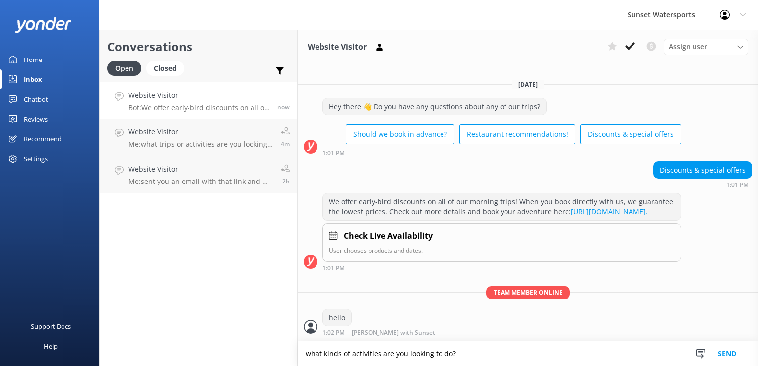
type textarea "what kinds of activities are you looking to do?"
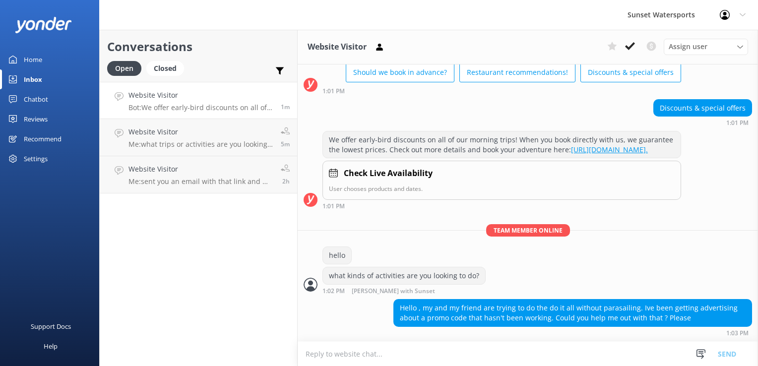
scroll to position [62, 0]
click at [450, 358] on textarea at bounding box center [528, 354] width 460 height 24
type textarea "what date do you want to go? and what promo code are you referring to ?"
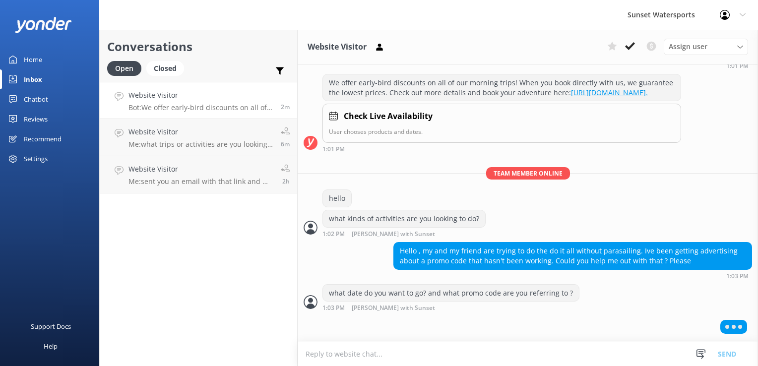
scroll to position [119, 0]
click at [177, 255] on div "Conversations Open Closed Important Converted Assigned to me Unassigned SMS Web…" at bounding box center [198, 198] width 198 height 336
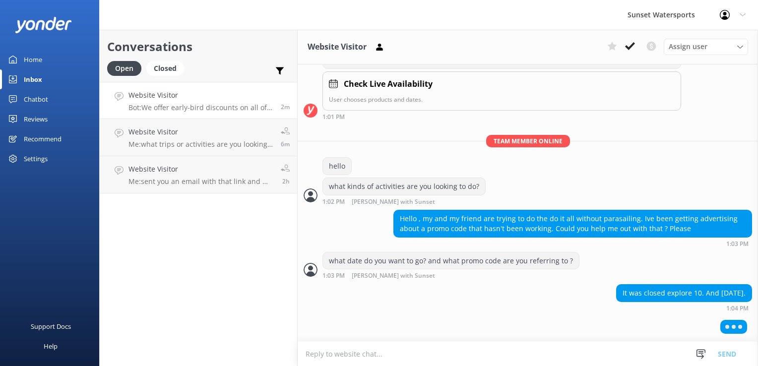
scroll to position [150, 0]
click at [329, 358] on textarea at bounding box center [528, 354] width 460 height 24
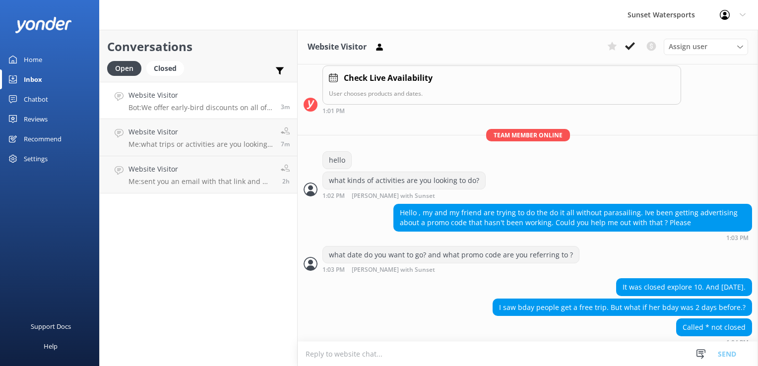
scroll to position [167, 0]
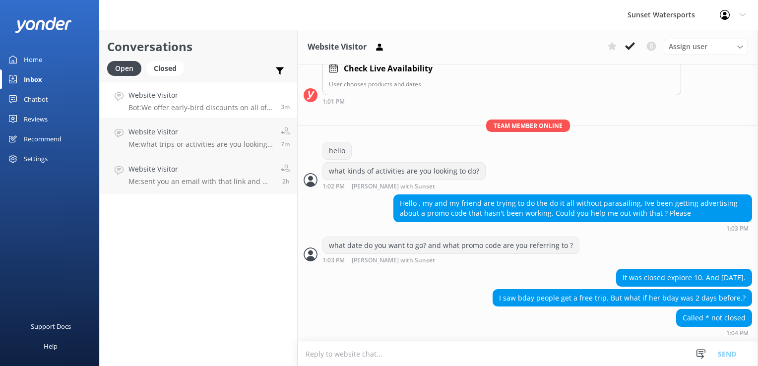
click at [410, 360] on textarea at bounding box center [528, 354] width 460 height 24
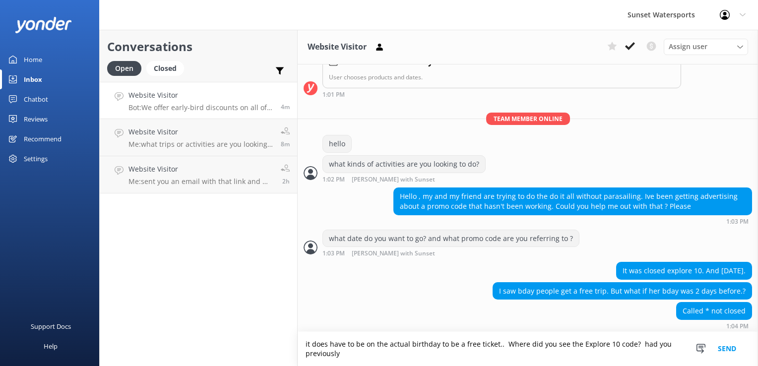
scroll to position [177, 0]
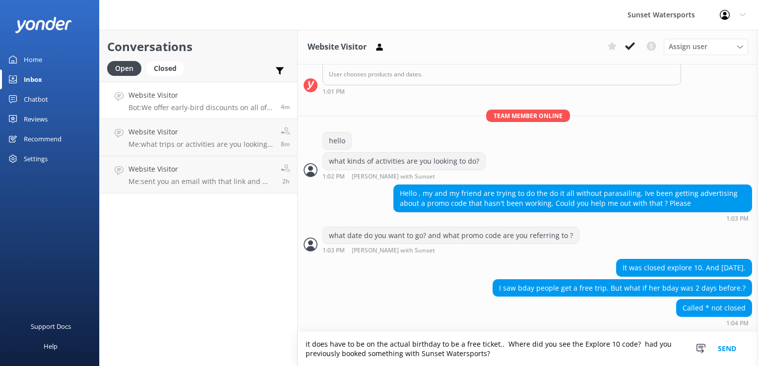
type textarea "it does have to be on the actual birthday to be a free ticket.. Where did you s…"
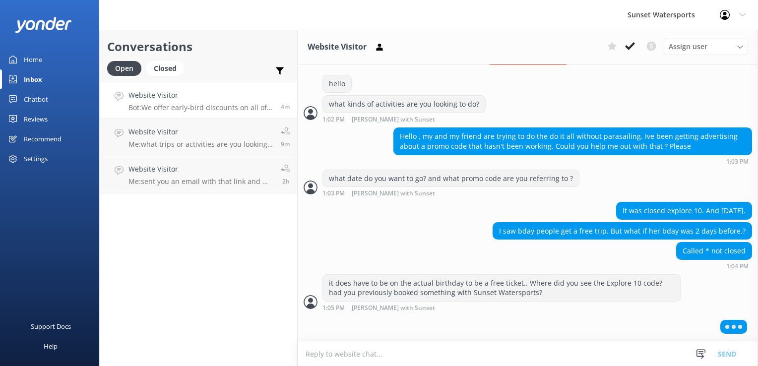
scroll to position [232, 0]
click at [208, 303] on div "Conversations Open Closed Important Converted Assigned to me Unassigned SMS Web…" at bounding box center [198, 198] width 198 height 336
click at [231, 137] on h4 "Website Visitor" at bounding box center [200, 131] width 145 height 11
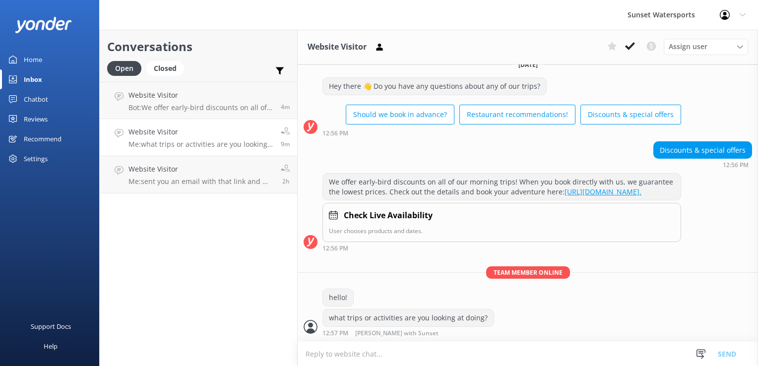
scroll to position [21, 0]
click at [201, 137] on h4 "Website Visitor" at bounding box center [200, 131] width 145 height 11
click at [621, 44] on button at bounding box center [630, 46] width 18 height 15
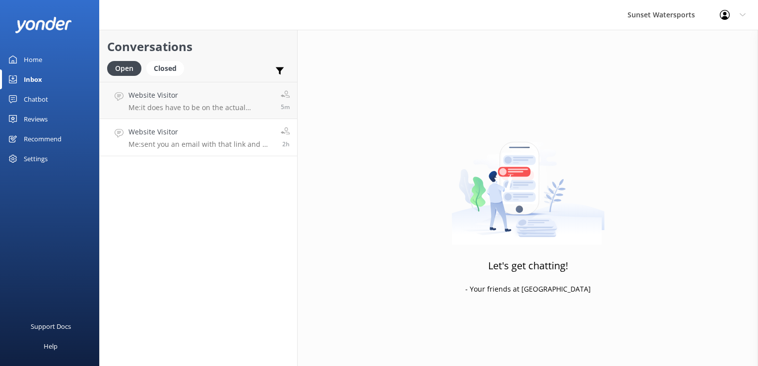
click at [202, 136] on h4 "Website Visitor" at bounding box center [200, 131] width 145 height 11
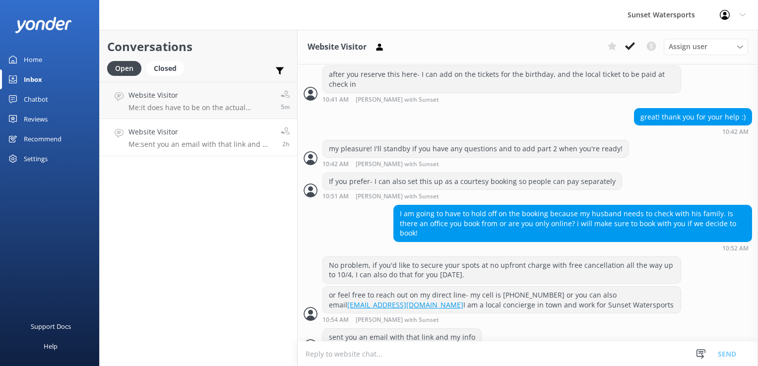
scroll to position [1140, 0]
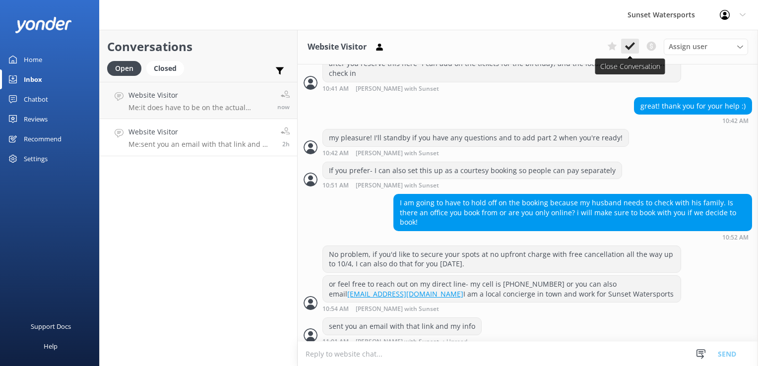
click at [635, 41] on button at bounding box center [630, 46] width 18 height 15
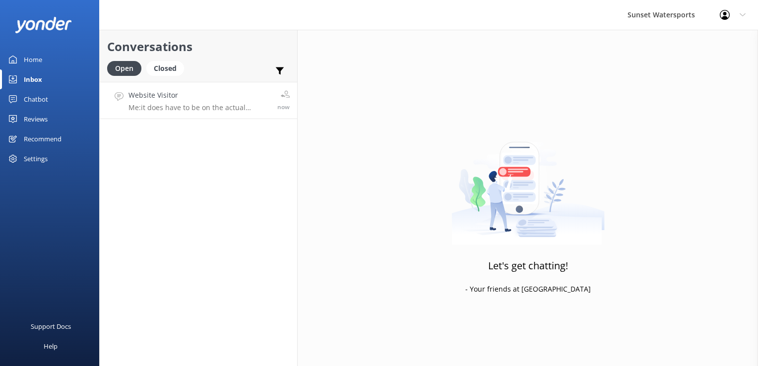
click at [160, 106] on p "Me: it does have to be on the actual birthday to be a free ticket.. Where did y…" at bounding box center [198, 107] width 141 height 9
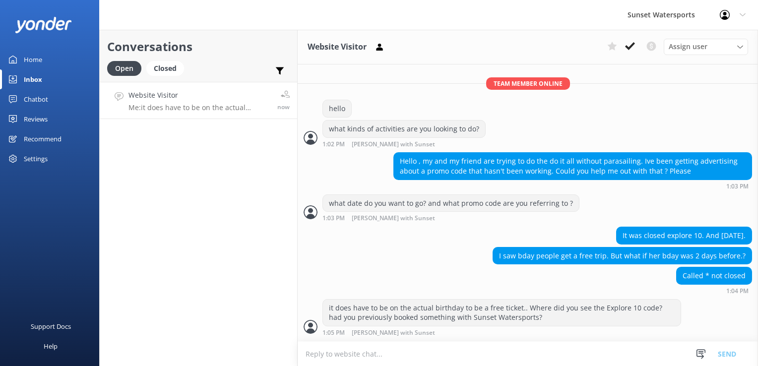
scroll to position [240, 0]
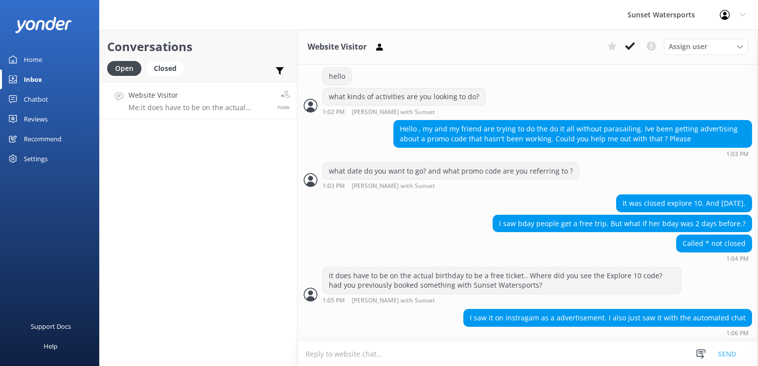
click at [331, 358] on textarea at bounding box center [528, 354] width 460 height 24
click at [327, 361] on textarea at bounding box center [528, 354] width 460 height 24
type textarea "let me see if there's something-- how many in your party?"
click at [448, 346] on textarea at bounding box center [528, 354] width 460 height 24
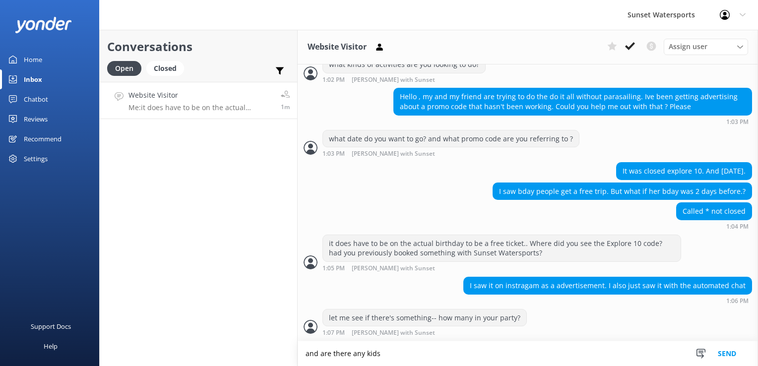
scroll to position [273, 0]
type textarea "and are there any kids age 12 or under?"
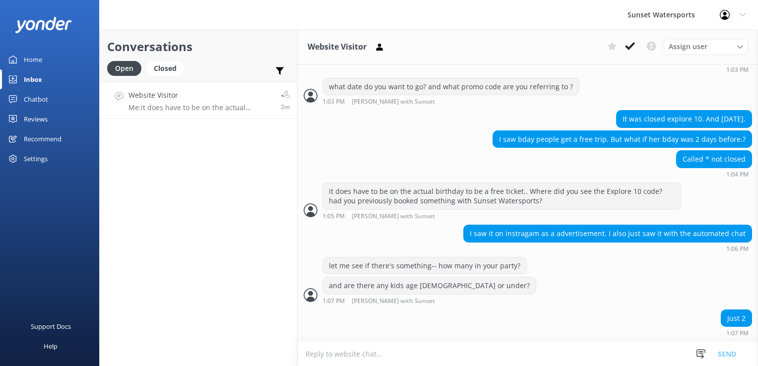
click at [345, 348] on textarea at bounding box center [528, 354] width 460 height 24
click at [348, 356] on textarea at bounding box center [528, 354] width 460 height 24
paste textarea "https://fareharbor.com/embeds/book/sunsetwatersportskeywest/cart/?u=74d1d204-8d…"
type textarea "try this link https://fareharbor.com/embeds/book/sunsetwatersportskeywest/cart/…"
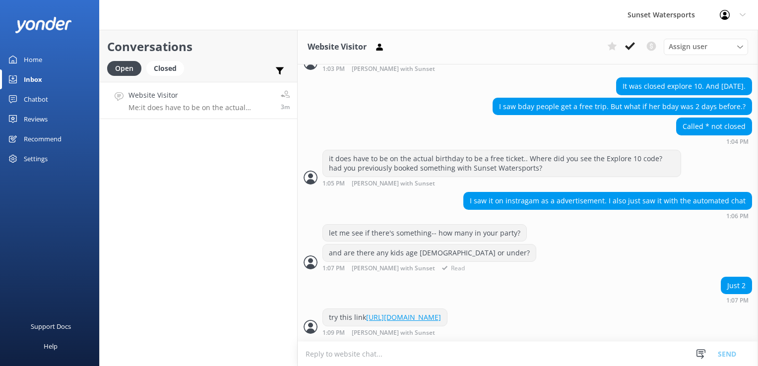
scroll to position [376, 0]
click at [252, 287] on div "Conversations Open Closed Important Converted Assigned to me Unassigned SMS Web…" at bounding box center [198, 198] width 198 height 336
click at [369, 353] on textarea at bounding box center [528, 354] width 460 height 24
type textarea "I have applied the discount- I will make a note of your promo code in the reser…"
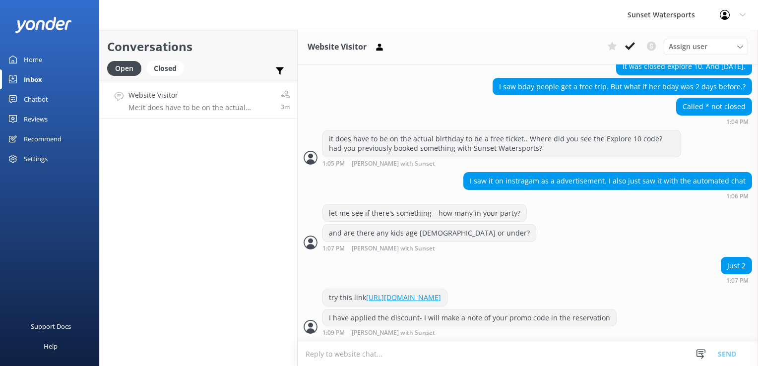
scroll to position [396, 0]
click at [271, 240] on div "Conversations Open Closed Important Converted Assigned to me Unassigned SMS Web…" at bounding box center [198, 198] width 198 height 336
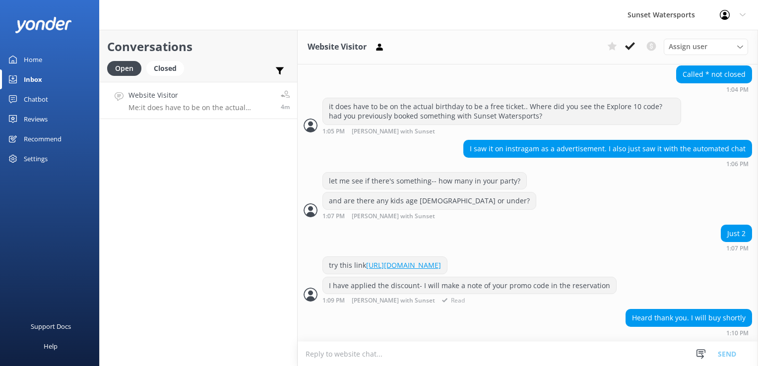
scroll to position [428, 0]
click at [583, 349] on textarea at bounding box center [528, 354] width 460 height 24
click at [385, 349] on textarea at bounding box center [528, 354] width 460 height 24
drag, startPoint x: 369, startPoint y: 356, endPoint x: 332, endPoint y: 352, distance: 37.4
click at [332, 352] on textarea at bounding box center [528, 354] width 460 height 24
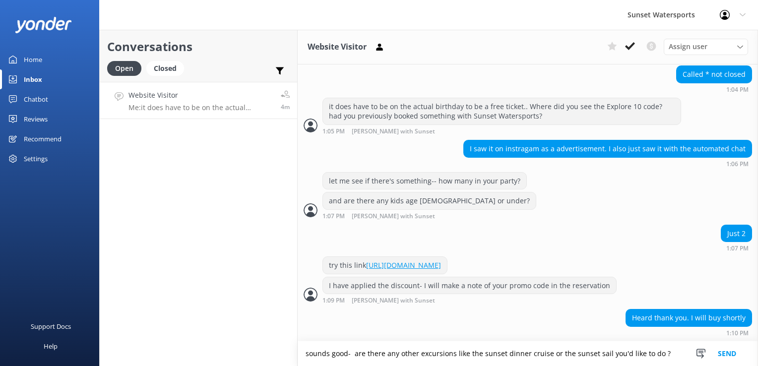
type textarea "sounds good- are there any other excursions like the sunset dinner cruise or th…"
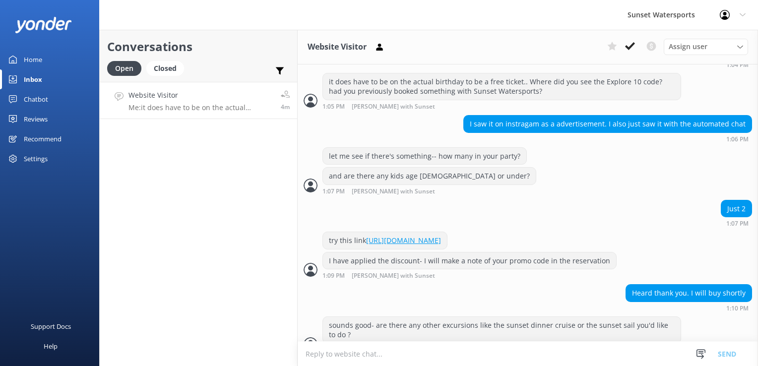
scroll to position [470, 0]
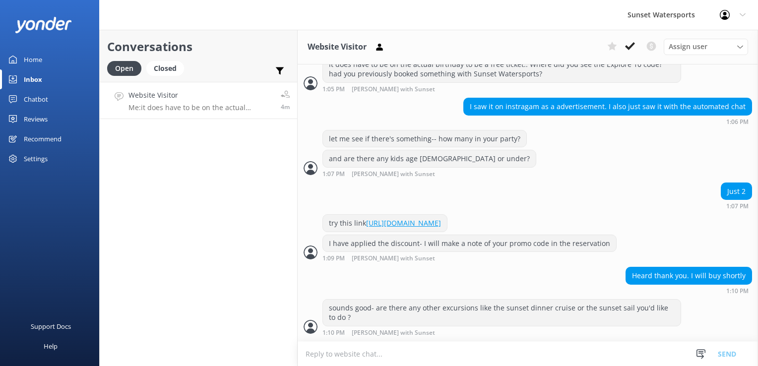
click at [236, 212] on div "Conversations Open Closed Important Converted Assigned to me Unassigned SMS Web…" at bounding box center [198, 198] width 198 height 336
click at [396, 360] on textarea at bounding box center [528, 354] width 460 height 24
click at [241, 213] on div "Conversations Open Closed Important Converted Assigned to me Unassigned SMS Web…" at bounding box center [198, 198] width 198 height 336
click at [176, 70] on div "Closed" at bounding box center [165, 68] width 38 height 15
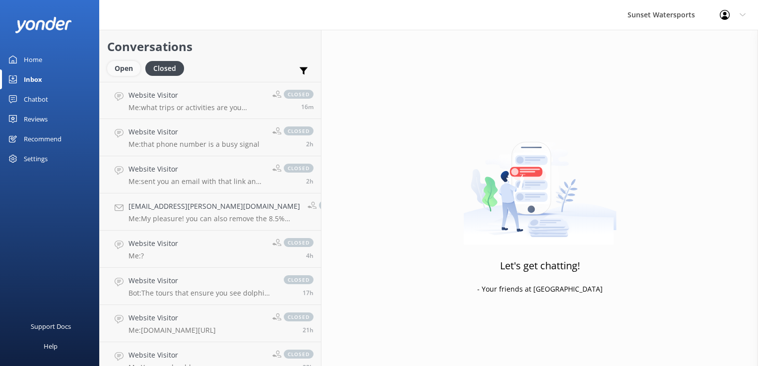
click at [124, 74] on div "Open" at bounding box center [123, 68] width 33 height 15
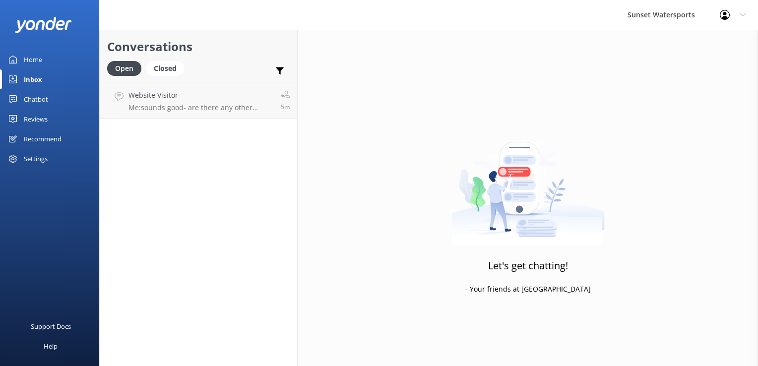
click at [171, 149] on div "Conversations Open Closed Important Converted Assigned to me Unassigned SMS Web…" at bounding box center [198, 198] width 198 height 336
click at [180, 101] on div "Website Visitor I dont think so. Its a day trip for so we driving at 5 am and g…" at bounding box center [189, 100] width 122 height 21
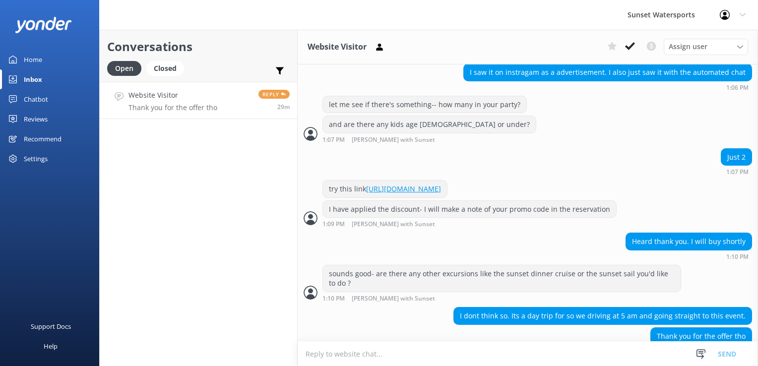
scroll to position [522, 0]
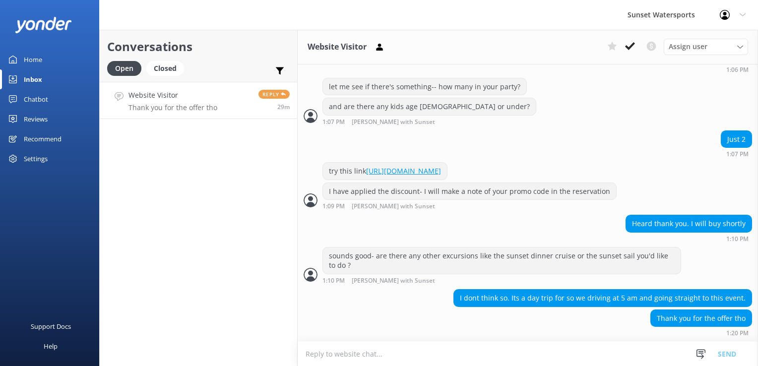
click at [387, 356] on textarea at bounding box center [528, 354] width 460 height 24
type textarea "o"
click at [361, 362] on textarea at bounding box center [528, 354] width 460 height 24
paste textarea "https://fareharbor.com/embeds/book/sunsetwatersportskeywest/cart/?u=74d1d204-8d…"
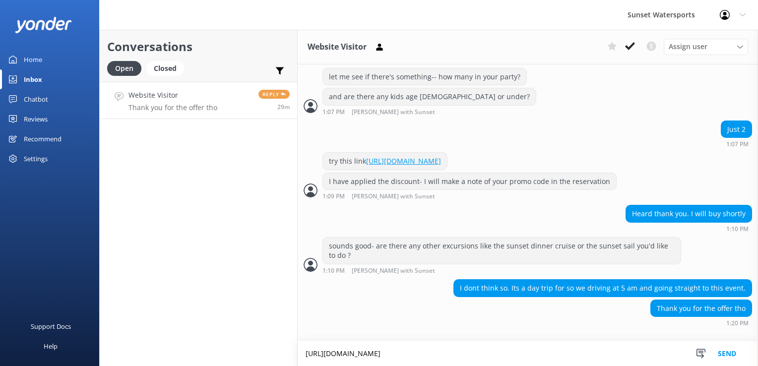
scroll to position [532, 0]
type textarea "https://fareharbor.com/embeds/book/sunsetwatersportskeywest/cart/?u=74d1d204-8d…"
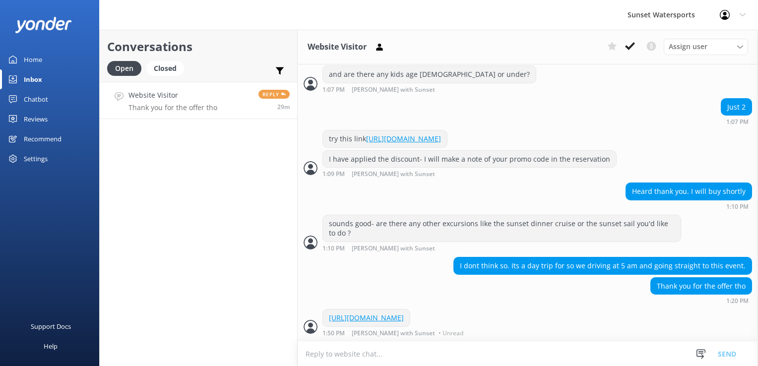
scroll to position [563, 0]
click at [256, 232] on div "Conversations Open Closed Important Converted Assigned to me Unassigned SMS Web…" at bounding box center [198, 198] width 198 height 336
click at [184, 100] on h4 "Website Visitor" at bounding box center [172, 95] width 89 height 11
click at [163, 76] on div "Open Closed" at bounding box center [148, 73] width 82 height 24
click at [126, 70] on div "Open" at bounding box center [124, 68] width 34 height 15
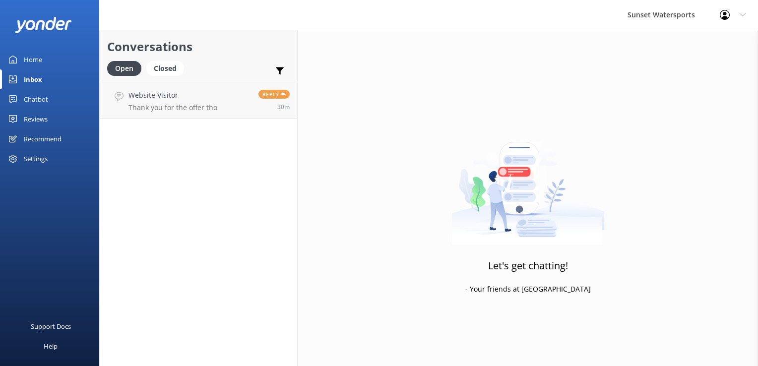
drag, startPoint x: 142, startPoint y: 178, endPoint x: 153, endPoint y: 146, distance: 33.6
click at [142, 178] on div "Conversations Open Closed Important Converted Assigned to me Unassigned SMS Web…" at bounding box center [198, 198] width 198 height 336
click at [256, 102] on div "Reply 33m" at bounding box center [270, 100] width 39 height 21
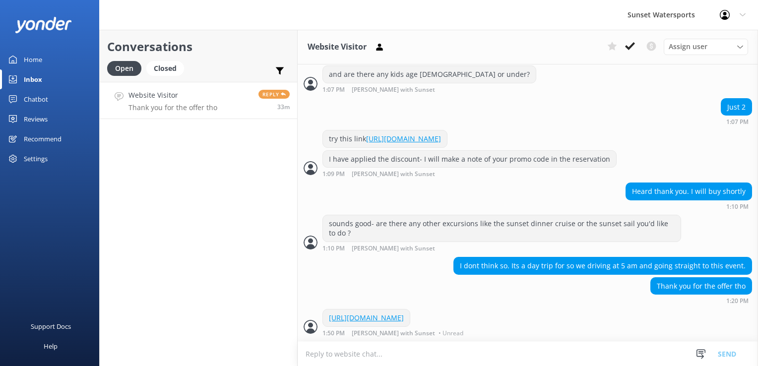
scroll to position [563, 0]
click at [174, 244] on div "Conversations Open Closed Important Converted Assigned to me Unassigned SMS Web…" at bounding box center [198, 198] width 198 height 336
click at [164, 75] on div "Closed" at bounding box center [165, 68] width 38 height 15
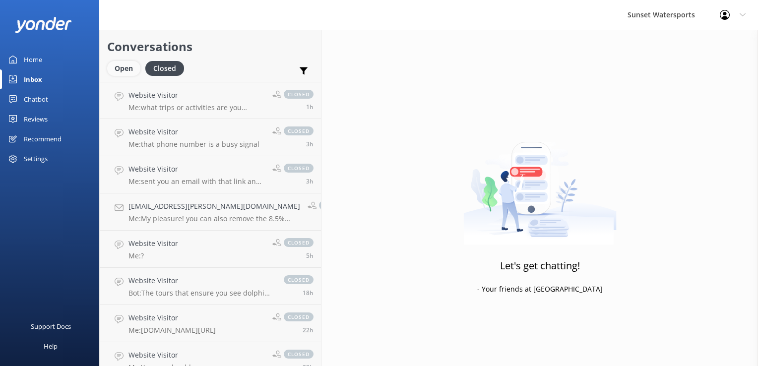
click at [137, 70] on div "Open" at bounding box center [123, 68] width 33 height 15
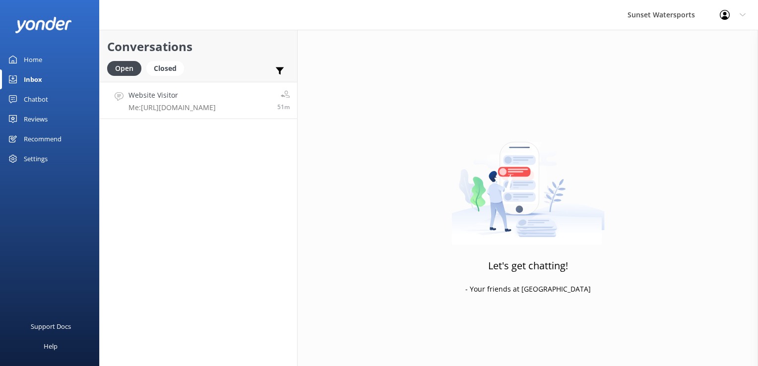
drag, startPoint x: 168, startPoint y: 96, endPoint x: 169, endPoint y: 91, distance: 5.1
click at [168, 96] on h4 "Website Visitor" at bounding box center [171, 95] width 87 height 11
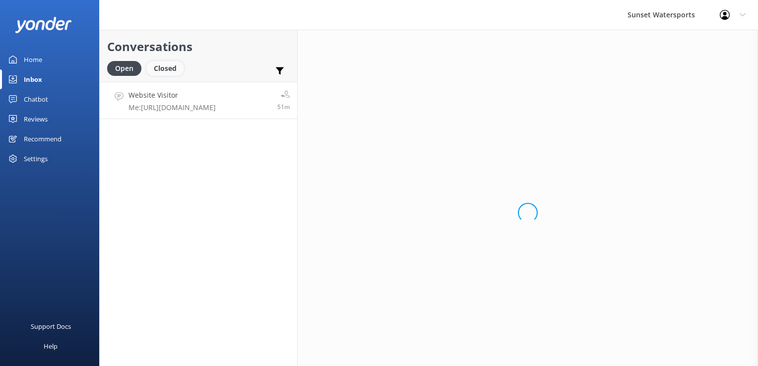
click at [168, 67] on div "Closed" at bounding box center [165, 68] width 38 height 15
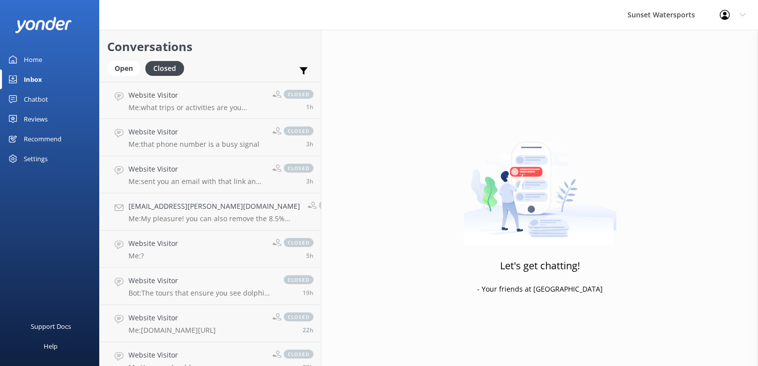
click at [445, 65] on div "Let's get chatting! - Your friends at Yonder" at bounding box center [539, 213] width 436 height 366
click at [125, 72] on div "Open" at bounding box center [123, 68] width 33 height 15
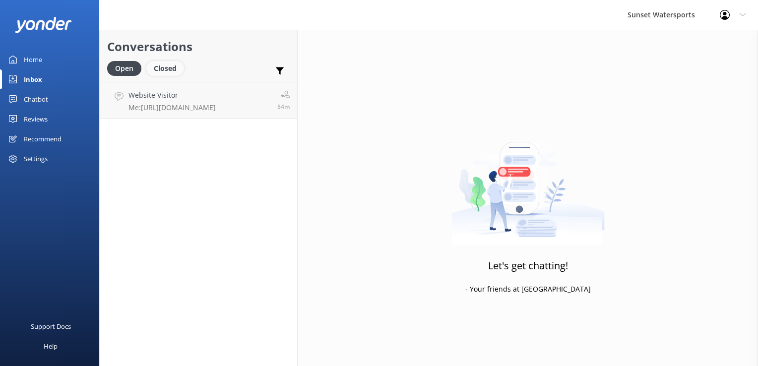
click at [170, 68] on div "Closed" at bounding box center [165, 68] width 38 height 15
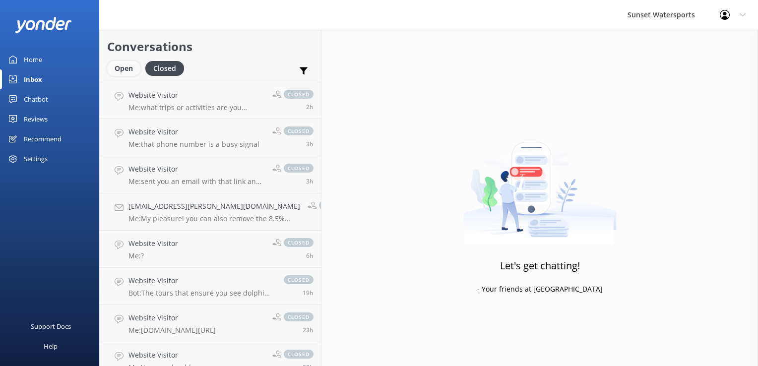
click at [133, 71] on div "Open" at bounding box center [123, 68] width 33 height 15
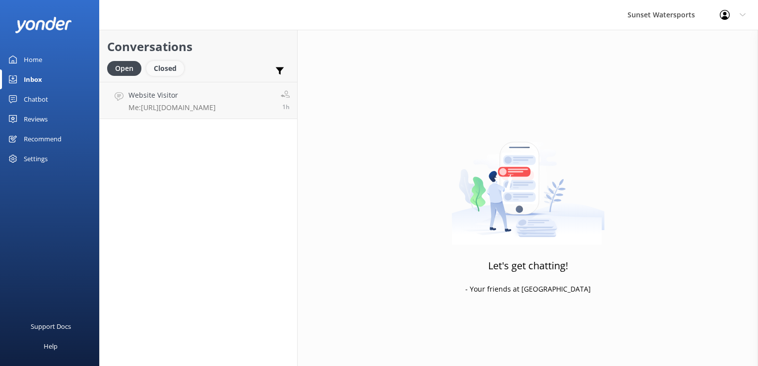
click at [172, 65] on div "Closed" at bounding box center [165, 68] width 38 height 15
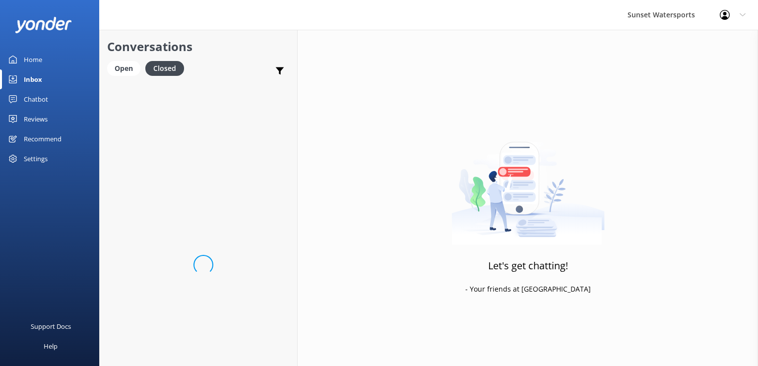
click at [144, 71] on link "Open" at bounding box center [126, 67] width 38 height 11
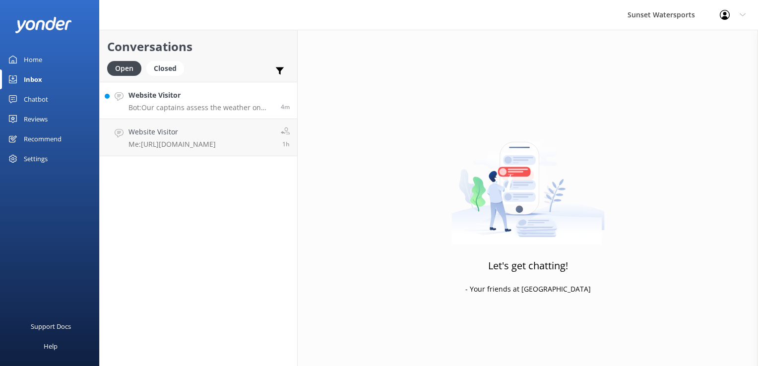
click at [189, 106] on p "Bot: Our captains assess the weather on the day of the scheduled activity. If t…" at bounding box center [200, 107] width 145 height 9
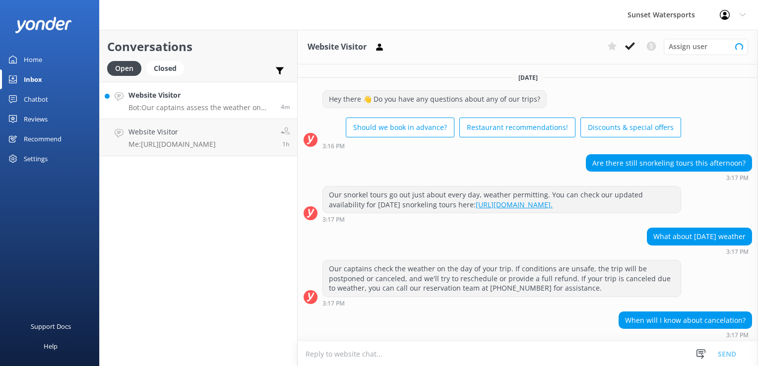
scroll to position [61, 0]
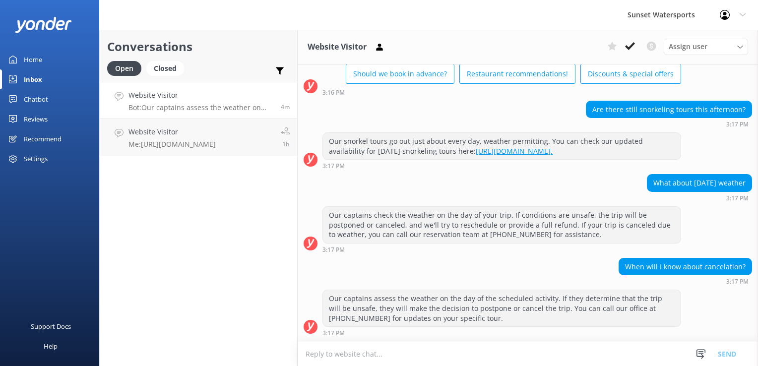
click at [404, 357] on textarea at bounding box center [528, 354] width 460 height 24
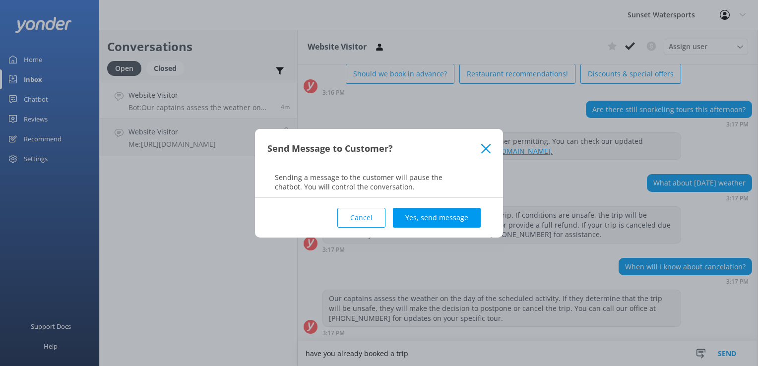
type textarea "have you already booked a trip"
click at [452, 198] on div "Cancel Yes, send message" at bounding box center [378, 218] width 223 height 40
click at [438, 234] on div "Cancel Yes, send message" at bounding box center [378, 218] width 223 height 40
click at [440, 228] on div "Cancel Yes, send message" at bounding box center [378, 218] width 223 height 40
click at [443, 222] on button "Yes, send message" at bounding box center [437, 218] width 88 height 20
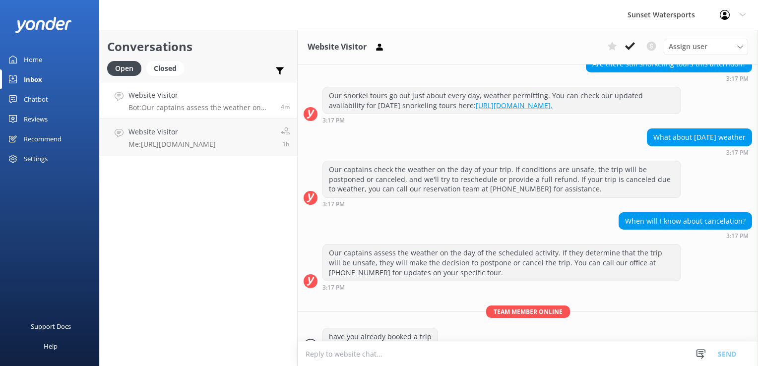
scroll to position [125, 0]
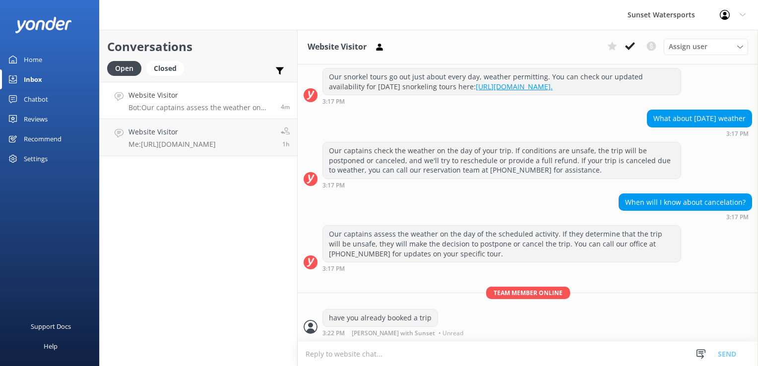
click at [349, 358] on textarea at bounding box center [528, 354] width 460 height 24
click at [244, 311] on div "Conversations Open Closed Important Converted Assigned to me Unassigned SMS Web…" at bounding box center [198, 198] width 198 height 336
click at [341, 356] on textarea at bounding box center [528, 354] width 460 height 24
type textarea "l"
type textarea ";"
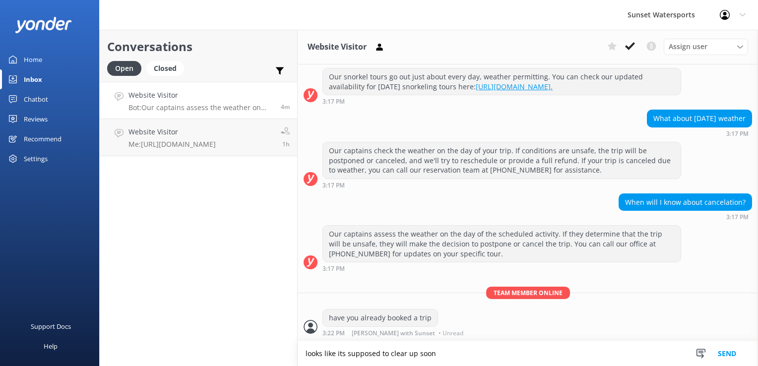
type textarea "looks like its supposed to clear up soon"
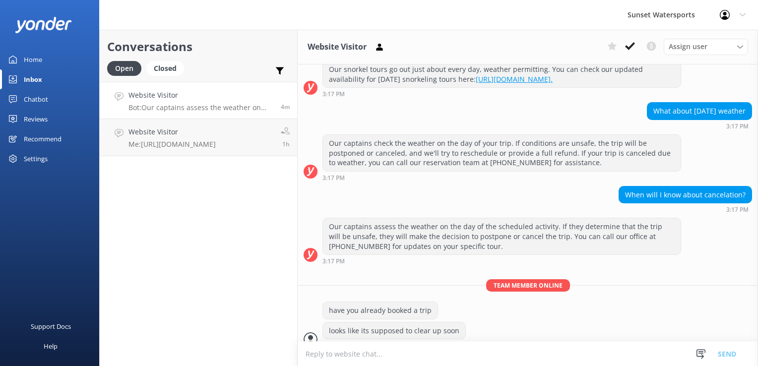
scroll to position [145, 0]
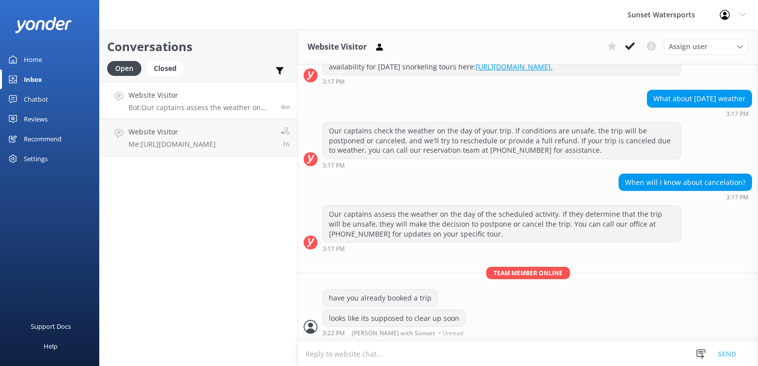
click at [330, 355] on textarea at bounding box center [528, 354] width 460 height 24
click at [342, 354] on textarea at bounding box center [528, 354] width 460 height 24
type textarea "I have 2 different snorkeling trips taking off at 5:00- stays out through sunse…"
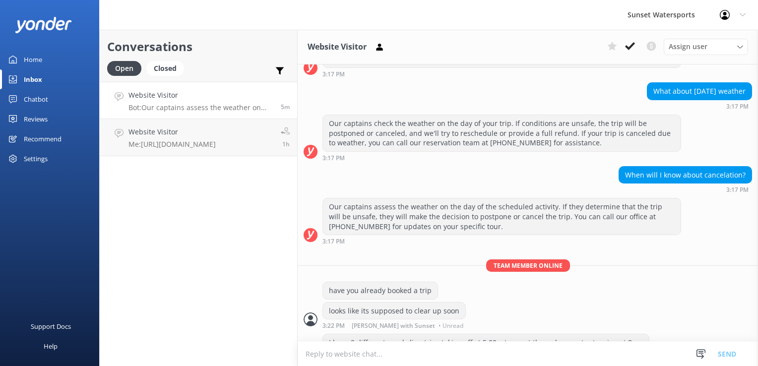
scroll to position [177, 0]
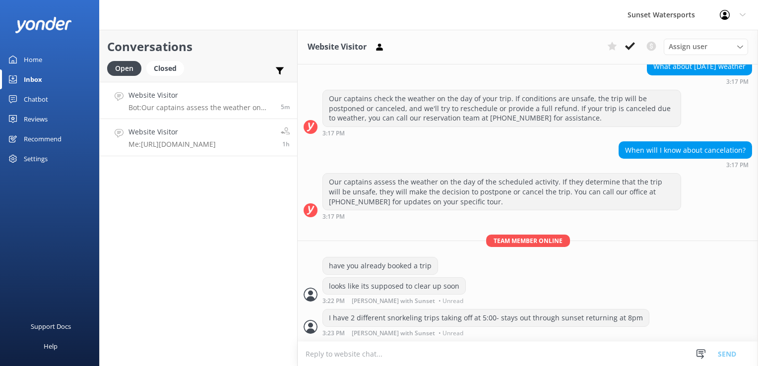
click at [192, 127] on h4 "Website Visitor" at bounding box center [171, 131] width 87 height 11
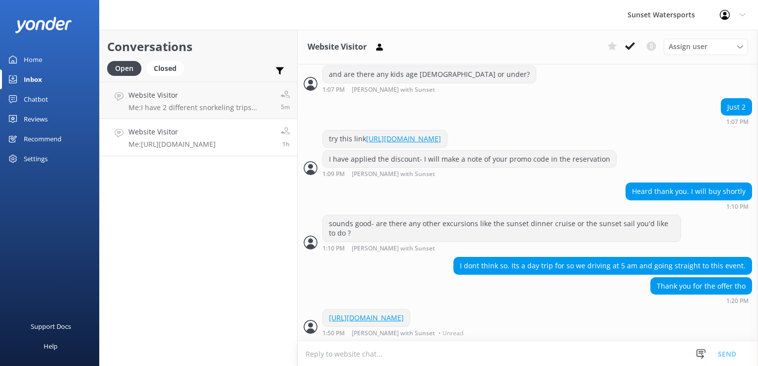
scroll to position [563, 0]
click at [123, 67] on div "Open" at bounding box center [124, 68] width 34 height 15
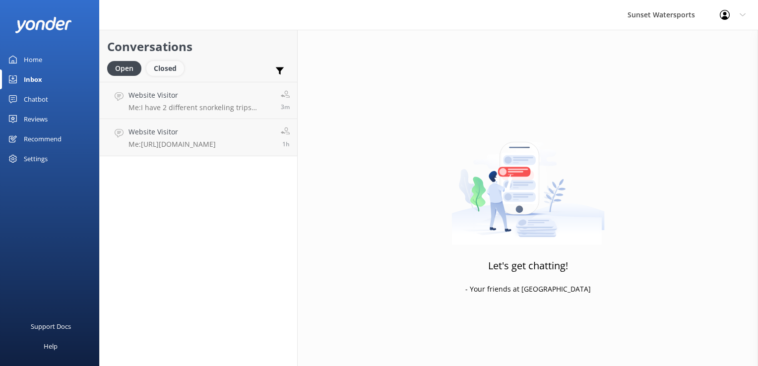
click at [168, 66] on div "Closed" at bounding box center [165, 68] width 38 height 15
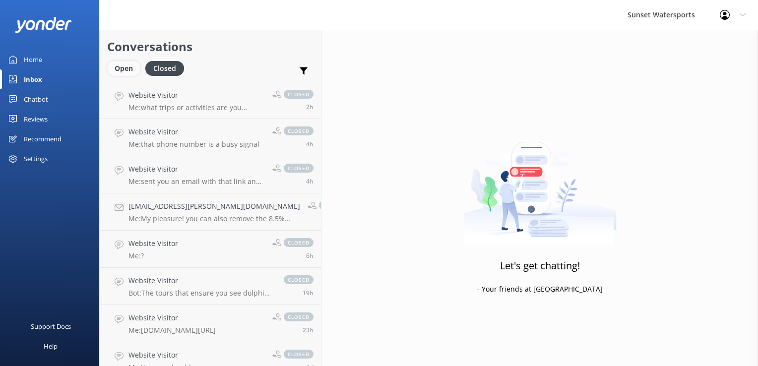
click at [122, 66] on div "Open" at bounding box center [123, 68] width 33 height 15
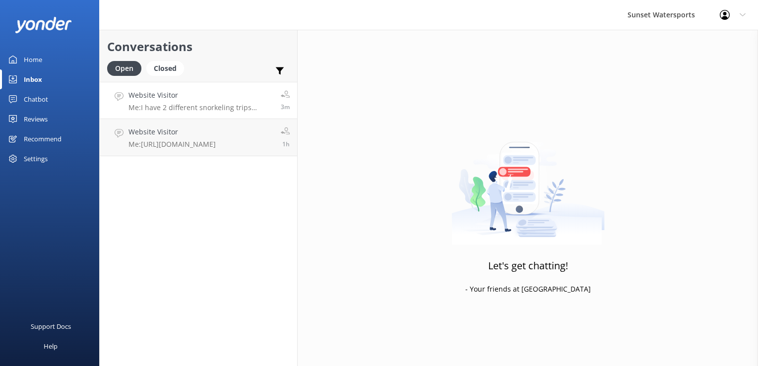
click at [190, 95] on h4 "Website Visitor" at bounding box center [200, 95] width 145 height 11
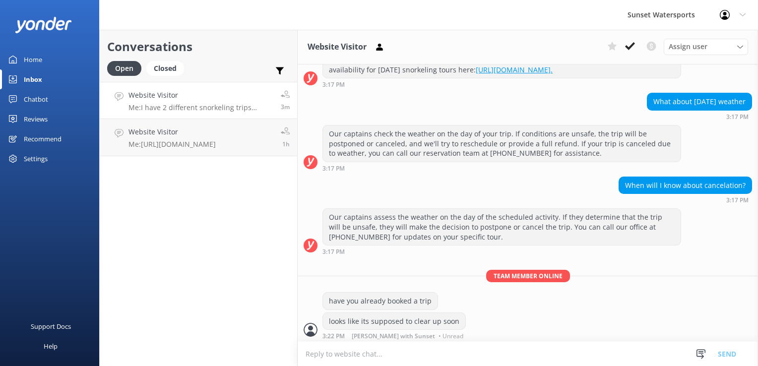
scroll to position [177, 0]
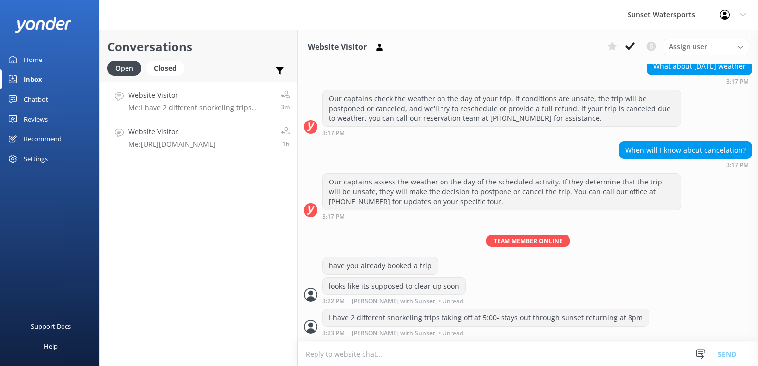
click at [191, 146] on p "Me: https://fareharbor.com/embeds/book/sunsetwatersportskeywest/cart/?u=74d1d20…" at bounding box center [171, 144] width 87 height 9
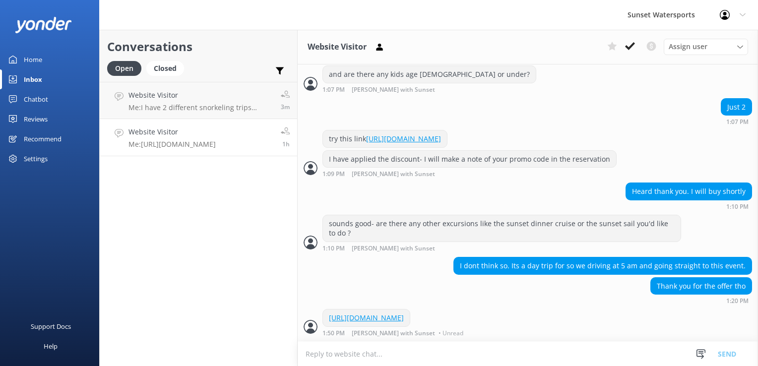
scroll to position [563, 0]
click at [167, 69] on div "Closed" at bounding box center [165, 68] width 38 height 15
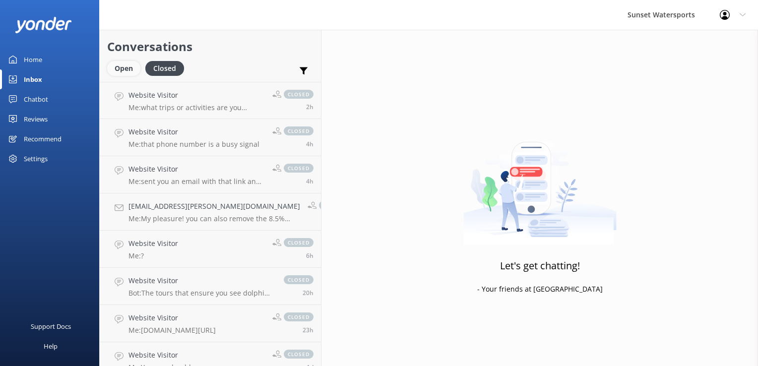
click at [125, 71] on div "Open" at bounding box center [123, 68] width 33 height 15
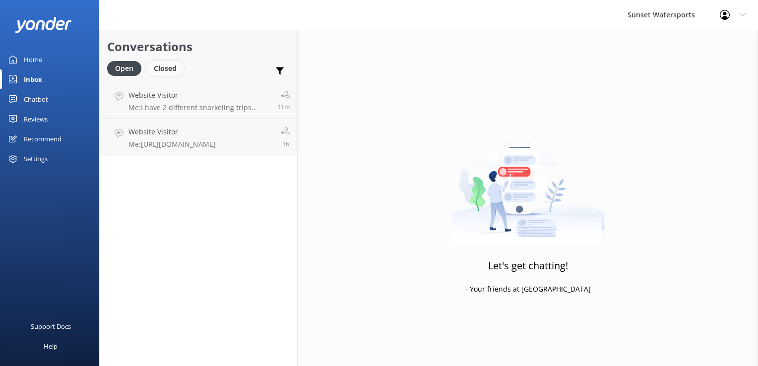
click at [174, 65] on div "Closed" at bounding box center [165, 68] width 38 height 15
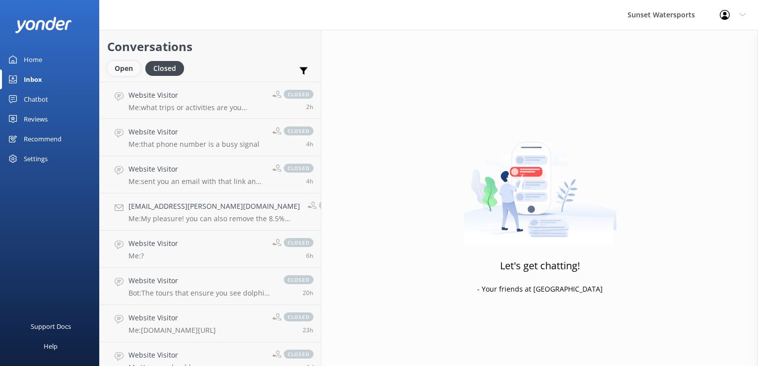
click at [121, 66] on div "Open" at bounding box center [123, 68] width 33 height 15
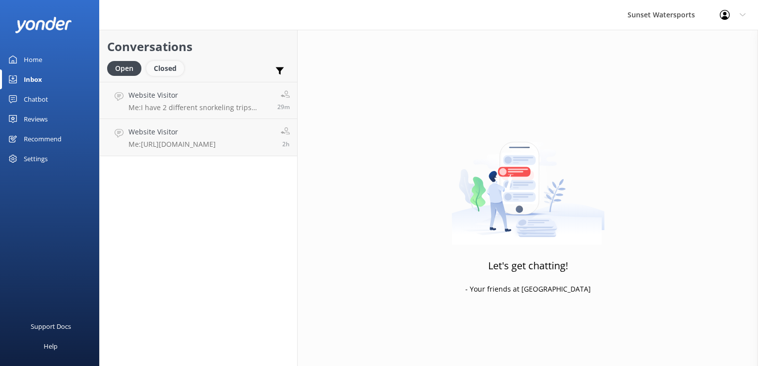
click at [161, 73] on div "Closed" at bounding box center [165, 68] width 38 height 15
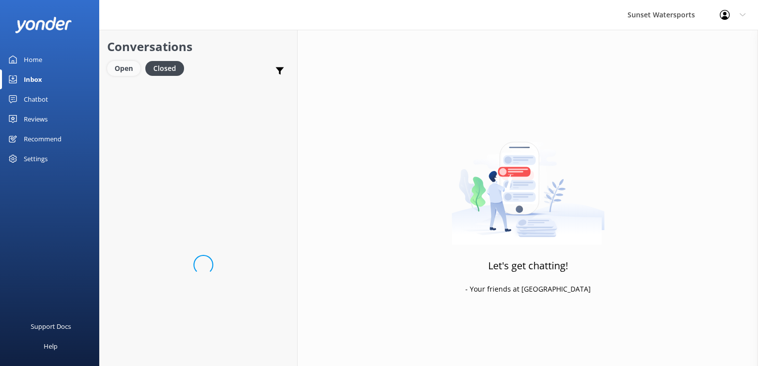
click at [113, 69] on div "Open" at bounding box center [123, 68] width 33 height 15
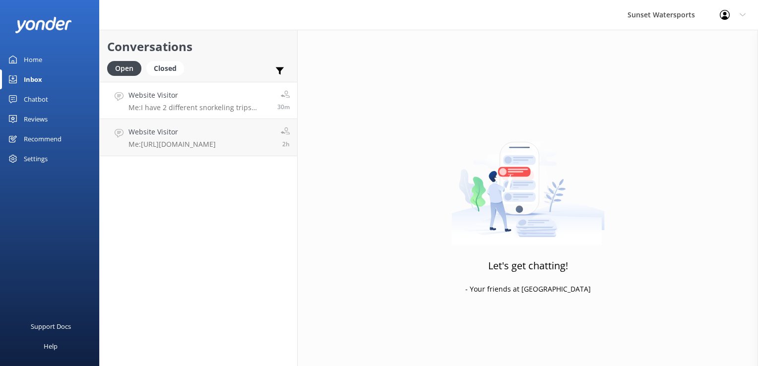
click at [165, 94] on h4 "Website Visitor" at bounding box center [198, 95] width 141 height 11
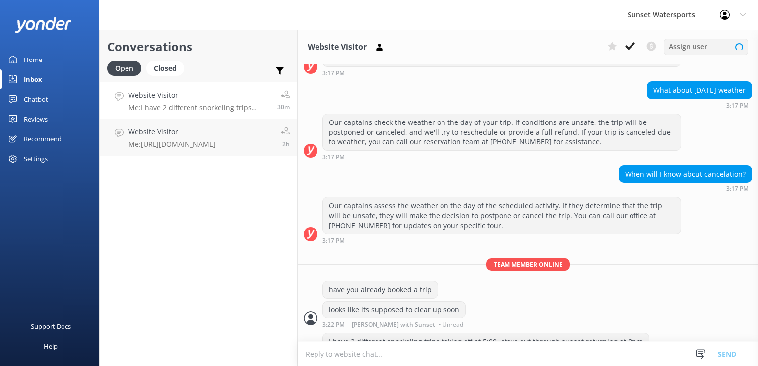
scroll to position [177, 0]
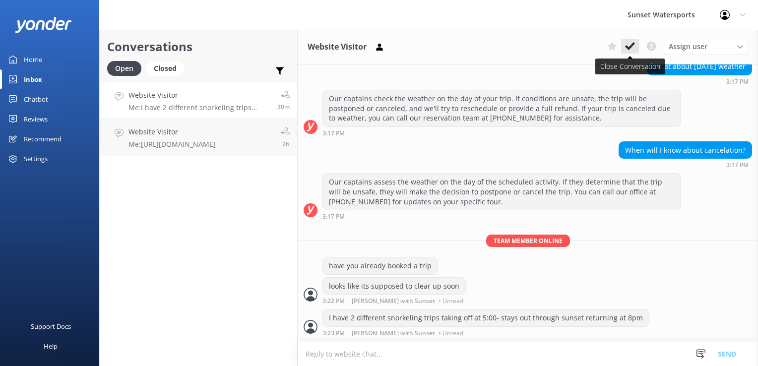
click at [632, 49] on icon at bounding box center [630, 46] width 10 height 10
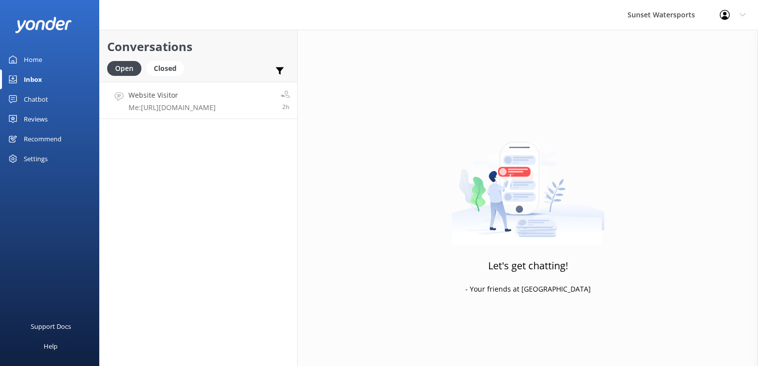
click at [163, 106] on p "Me: https://fareharbor.com/embeds/book/sunsetwatersportskeywest/cart/?u=74d1d20…" at bounding box center [171, 107] width 87 height 9
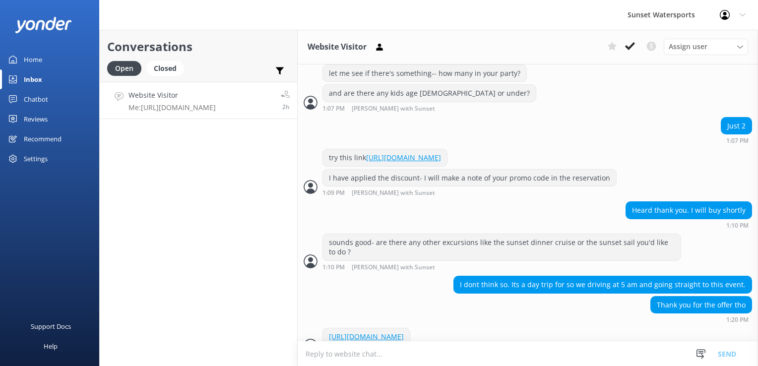
scroll to position [563, 0]
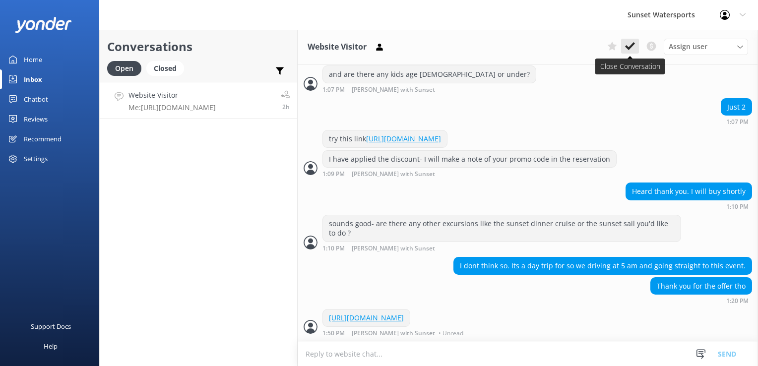
click at [632, 50] on icon at bounding box center [630, 46] width 10 height 10
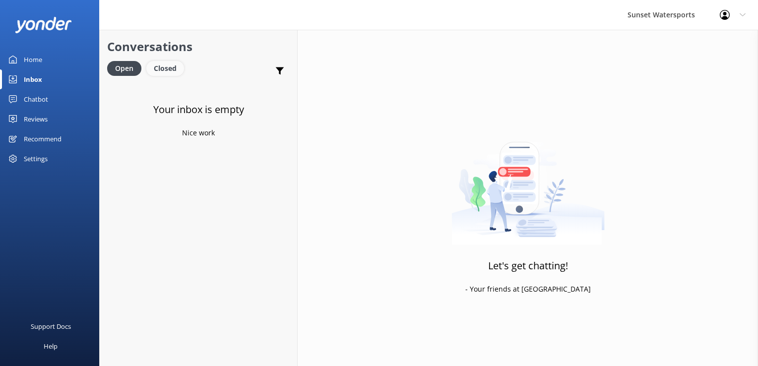
click at [152, 64] on div "Closed" at bounding box center [165, 68] width 38 height 15
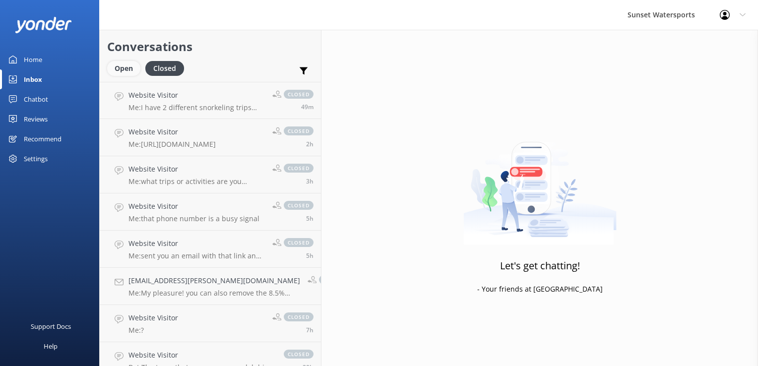
click at [117, 72] on div "Open" at bounding box center [123, 68] width 33 height 15
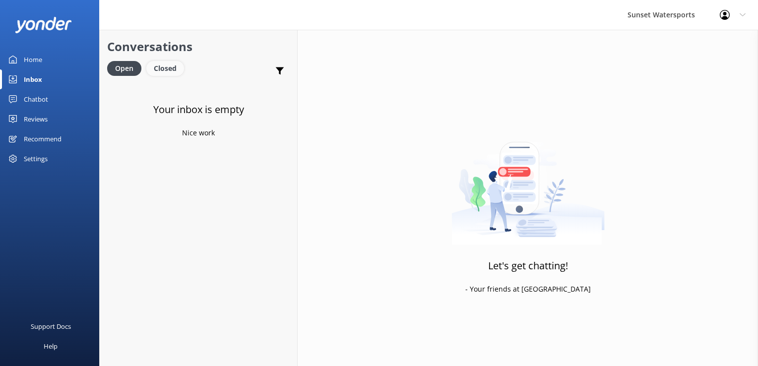
click at [172, 64] on div "Closed" at bounding box center [165, 68] width 38 height 15
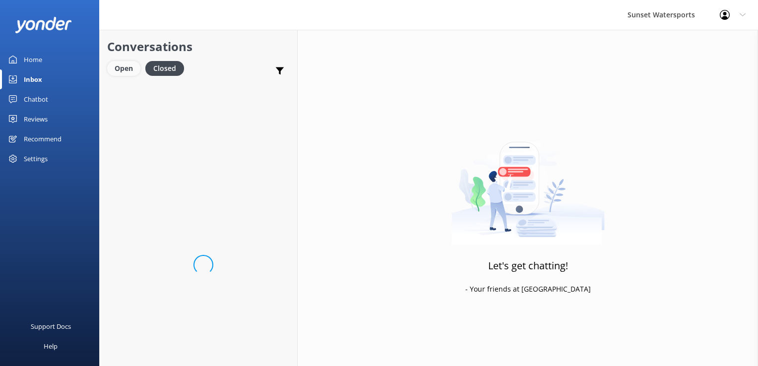
click at [137, 68] on div "Open" at bounding box center [123, 68] width 33 height 15
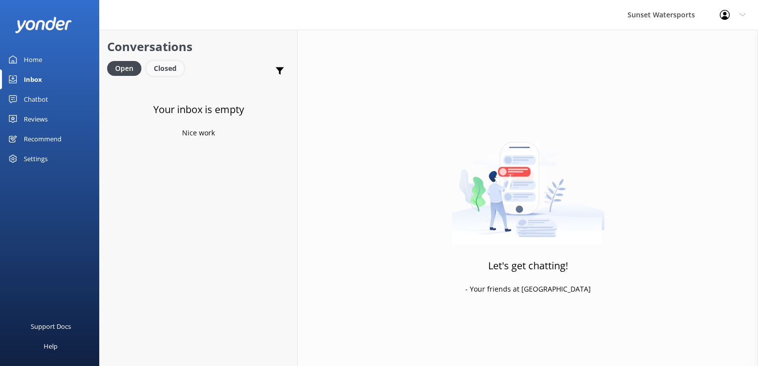
click at [166, 67] on div "Closed" at bounding box center [165, 68] width 38 height 15
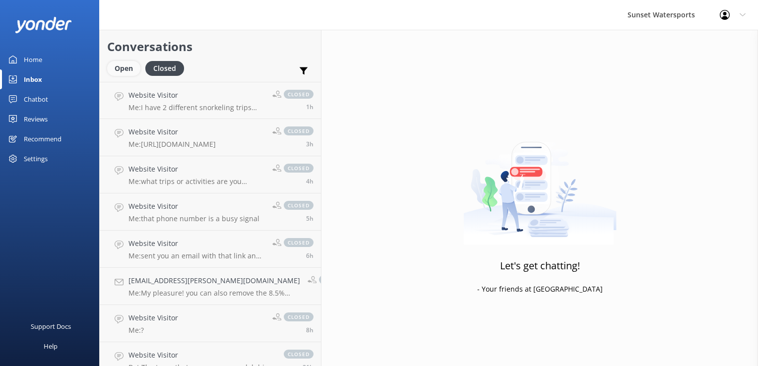
click at [135, 68] on div "Open" at bounding box center [123, 68] width 33 height 15
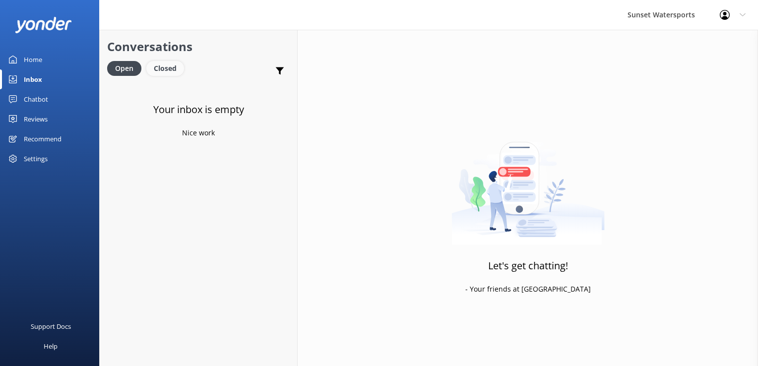
click at [171, 62] on div "Closed" at bounding box center [165, 68] width 38 height 15
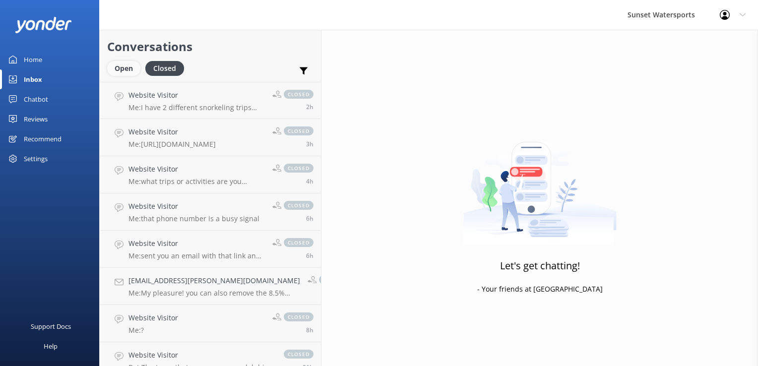
click at [114, 72] on div "Open" at bounding box center [123, 68] width 33 height 15
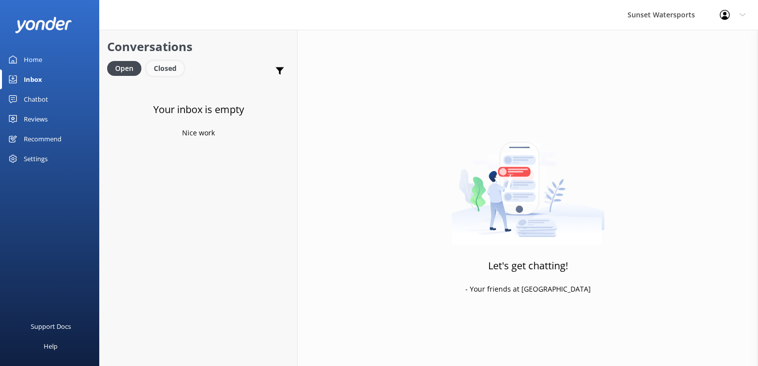
click at [166, 68] on div "Closed" at bounding box center [165, 68] width 38 height 15
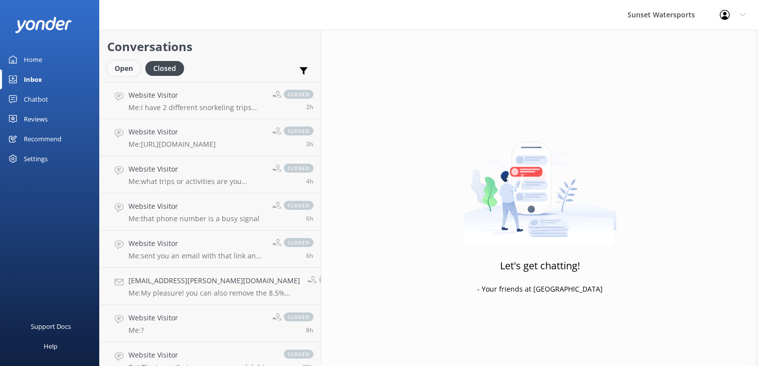
click at [119, 73] on div "Open" at bounding box center [123, 68] width 33 height 15
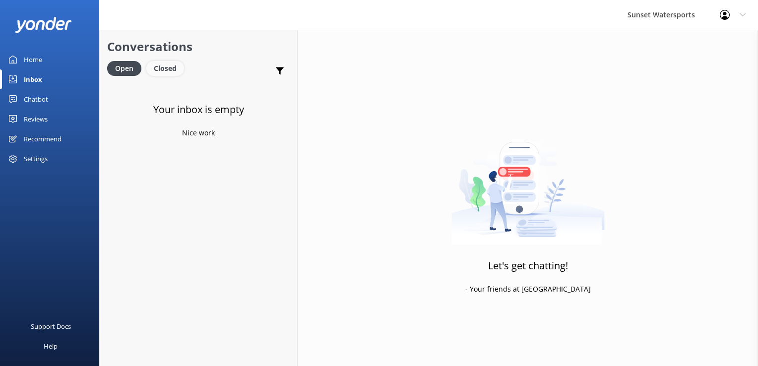
click at [149, 68] on div "Closed" at bounding box center [165, 68] width 38 height 15
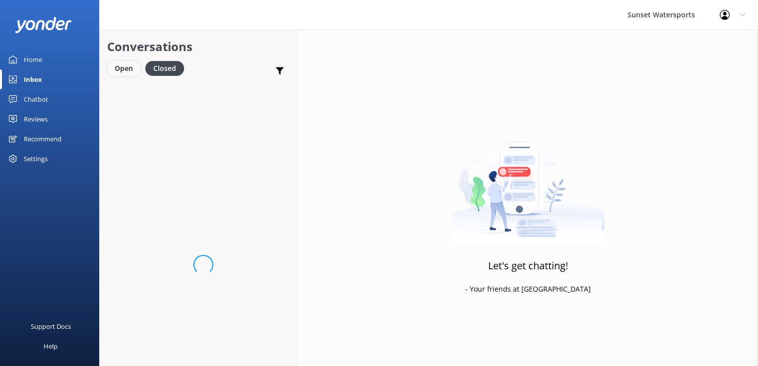
click at [119, 72] on div "Open" at bounding box center [123, 68] width 33 height 15
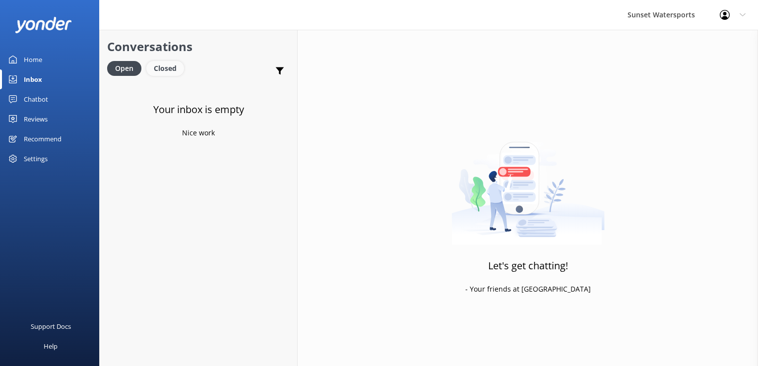
click at [171, 69] on div "Closed" at bounding box center [165, 68] width 38 height 15
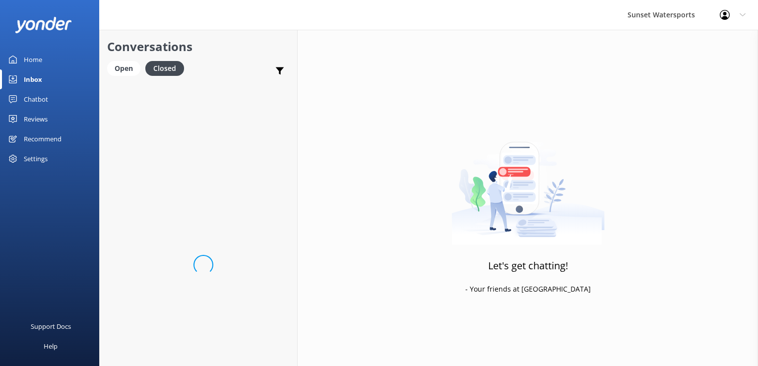
click at [141, 68] on link "Open" at bounding box center [126, 67] width 38 height 11
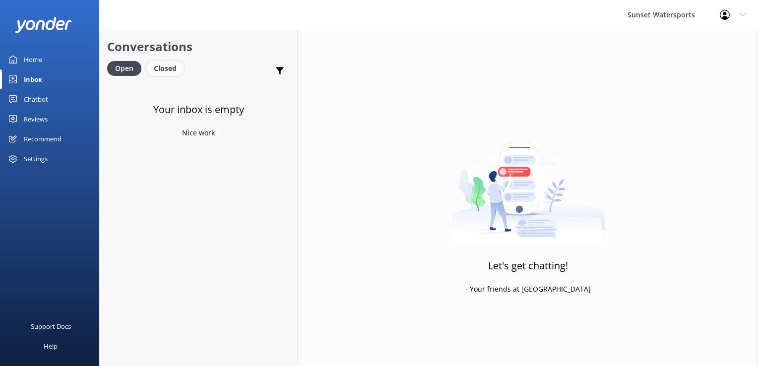
click at [171, 66] on div "Closed" at bounding box center [165, 68] width 38 height 15
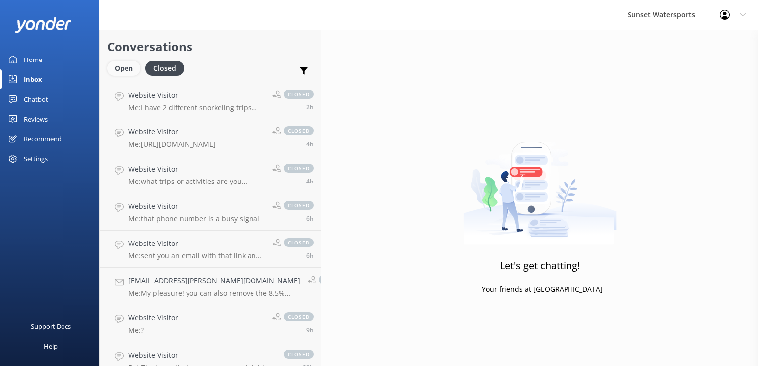
click at [122, 70] on div "Open" at bounding box center [123, 68] width 33 height 15
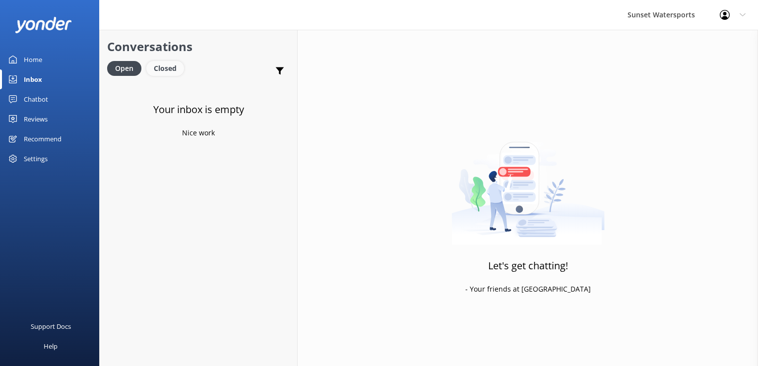
drag, startPoint x: 167, startPoint y: 66, endPoint x: 157, endPoint y: 68, distance: 10.7
click at [167, 66] on div "Closed" at bounding box center [165, 68] width 38 height 15
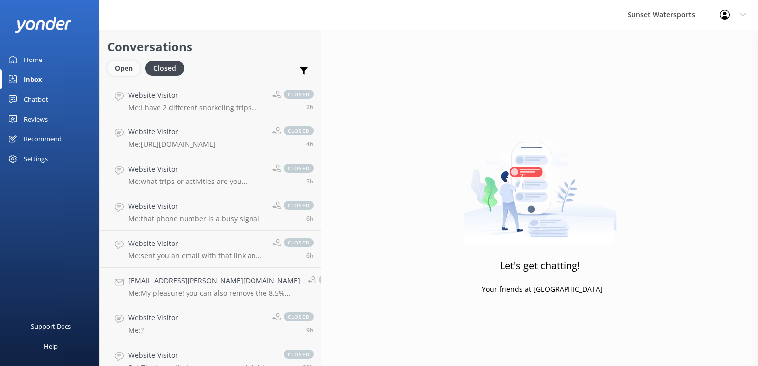
click at [126, 72] on div "Open" at bounding box center [123, 68] width 33 height 15
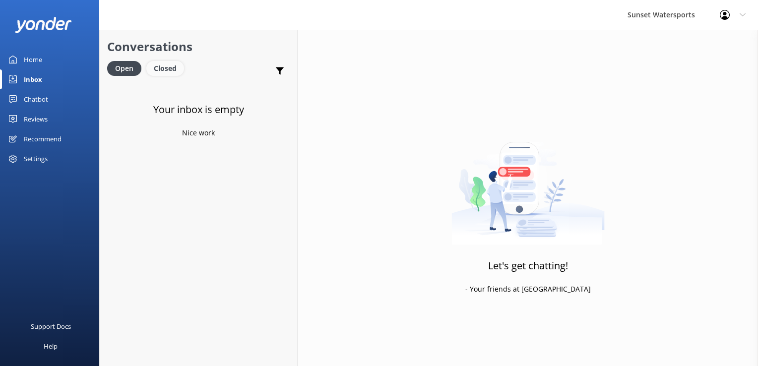
click at [170, 61] on div "Closed" at bounding box center [165, 68] width 38 height 15
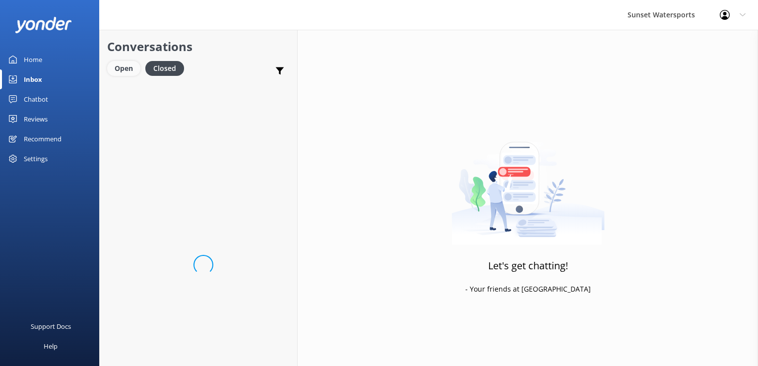
click at [133, 64] on div "Open" at bounding box center [123, 68] width 33 height 15
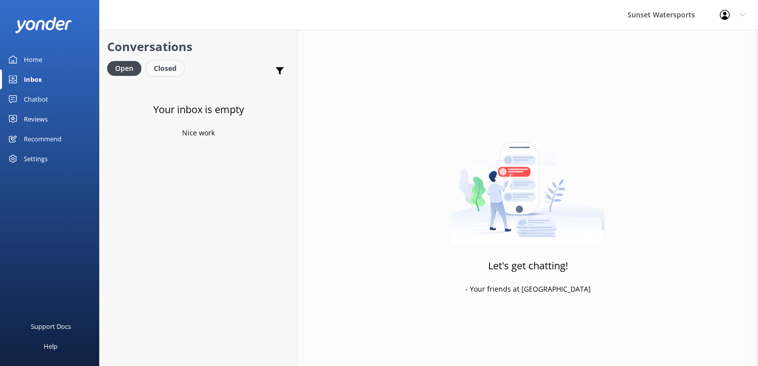
click at [165, 68] on div "Closed" at bounding box center [165, 68] width 38 height 15
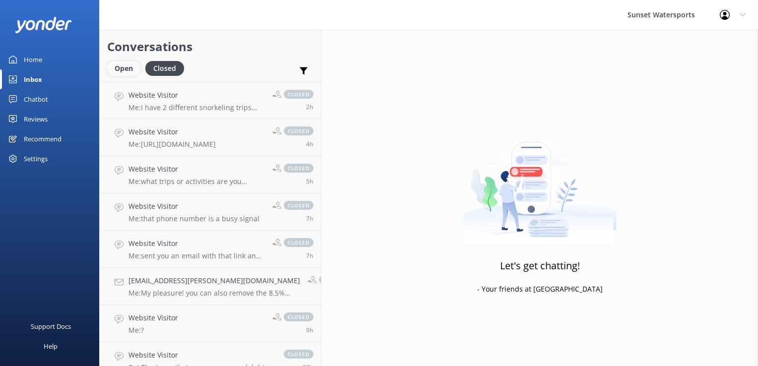
click at [131, 70] on div "Open" at bounding box center [123, 68] width 33 height 15
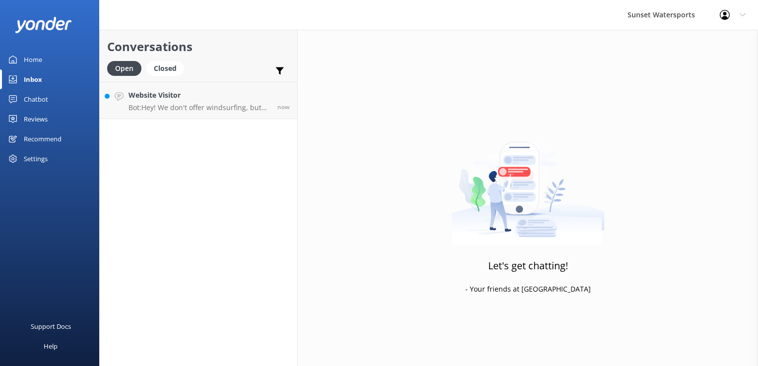
click at [229, 131] on div "Conversations Open Closed Important Converted Assigned to me Unassigned SMS Web…" at bounding box center [198, 198] width 198 height 336
click at [232, 114] on link "Website Visitor Bot: Hey! We don't offer windsurfing, but we've got kayaks, pad…" at bounding box center [198, 100] width 197 height 37
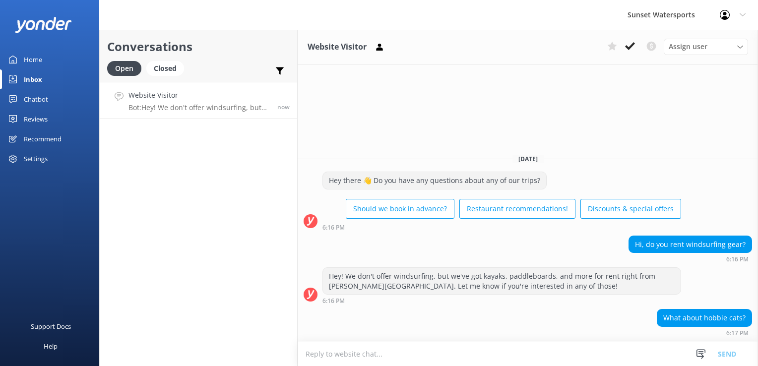
click at [361, 342] on textarea at bounding box center [528, 354] width 460 height 24
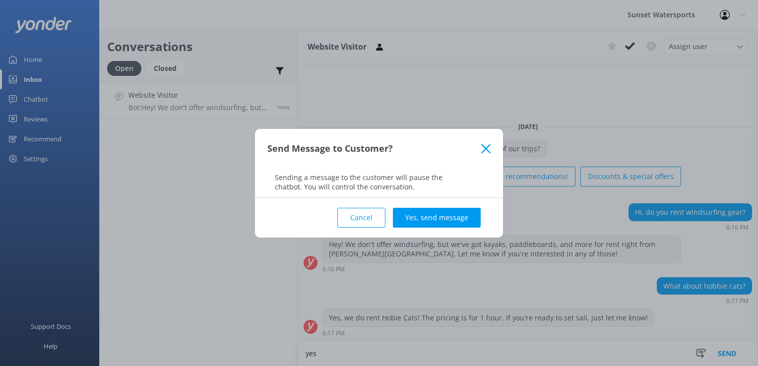
click at [487, 145] on icon at bounding box center [485, 149] width 9 height 10
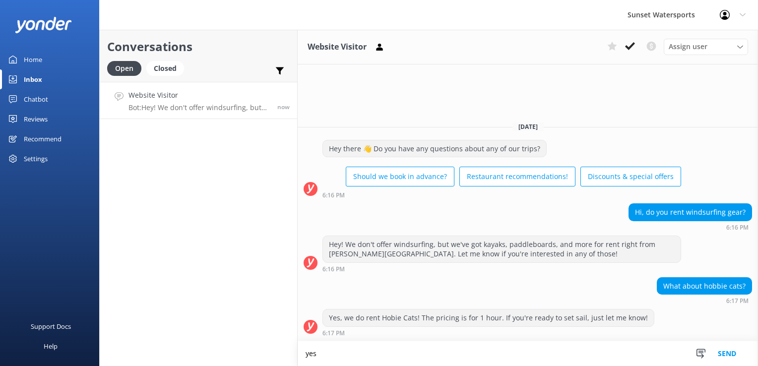
click at [382, 357] on textarea "yes" at bounding box center [528, 353] width 460 height 25
type textarea "y"
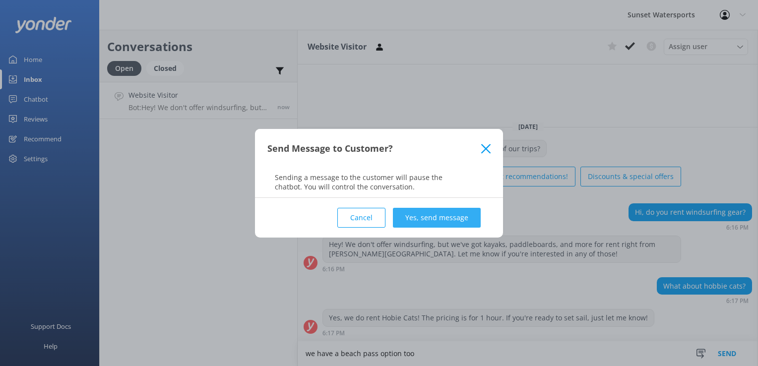
type textarea "we have a beach pass option too"
click at [412, 211] on button "Yes, send message" at bounding box center [437, 218] width 88 height 20
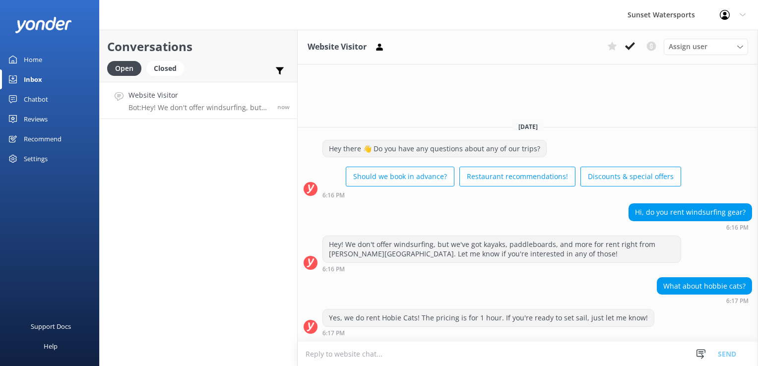
click at [395, 352] on textarea at bounding box center [528, 354] width 460 height 24
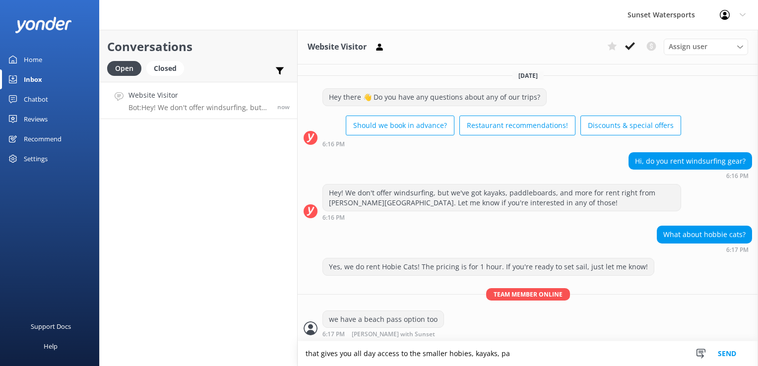
scroll to position [25, 0]
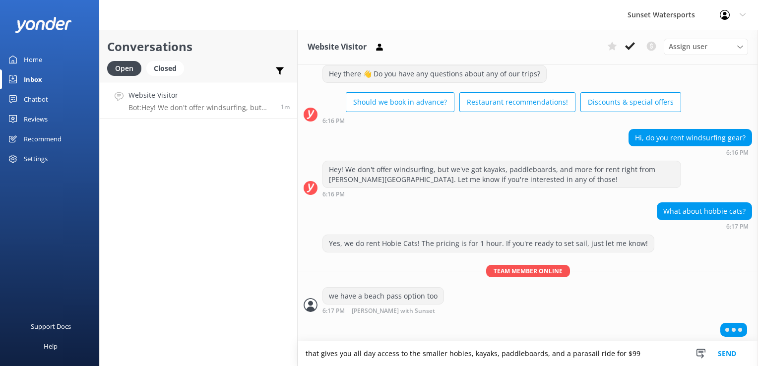
type textarea "that gives you all day access to the smaller hobies, kayaks, paddleboards, and …"
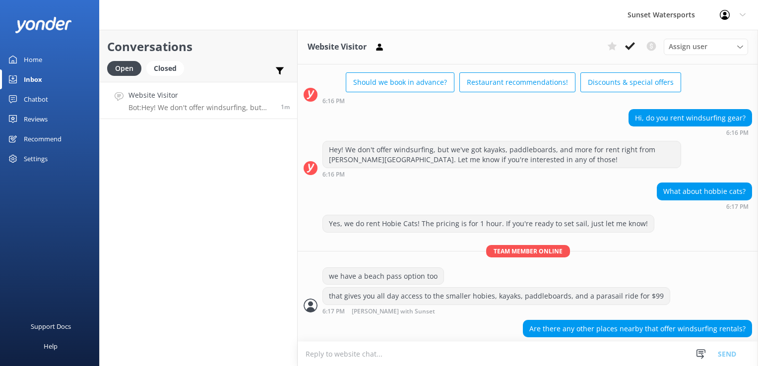
scroll to position [54, 0]
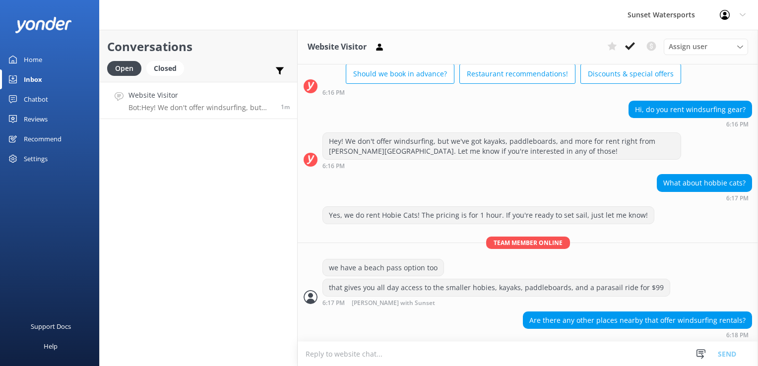
click at [461, 364] on textarea at bounding box center [528, 354] width 460 height 24
type textarea "not that I am aware of in Key West-"
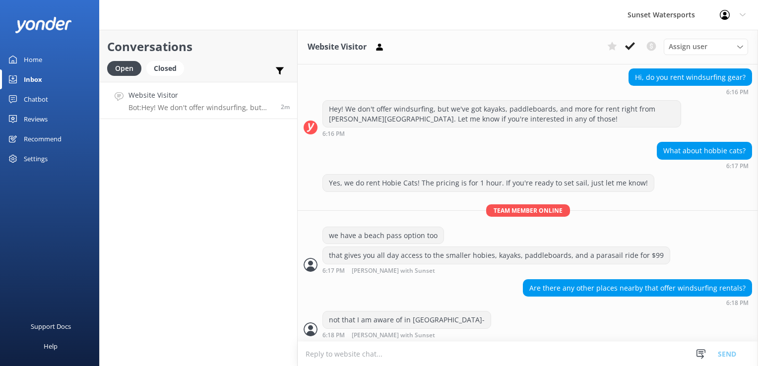
click at [461, 360] on textarea at bounding box center [528, 354] width 460 height 24
paste textarea "https://fareharbor.com/embeds/book/sunsetwatersportskeywest/items/263781/calend…"
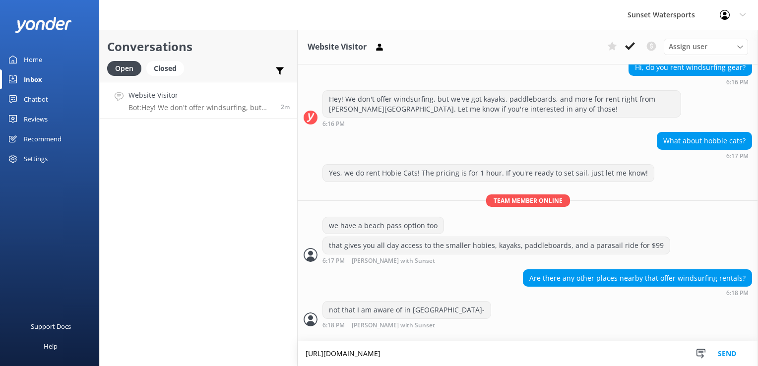
click at [306, 344] on textarea "https://fareharbor.com/embeds/book/sunsetwatersportskeywest/items/263781/calend…" at bounding box center [528, 353] width 460 height 25
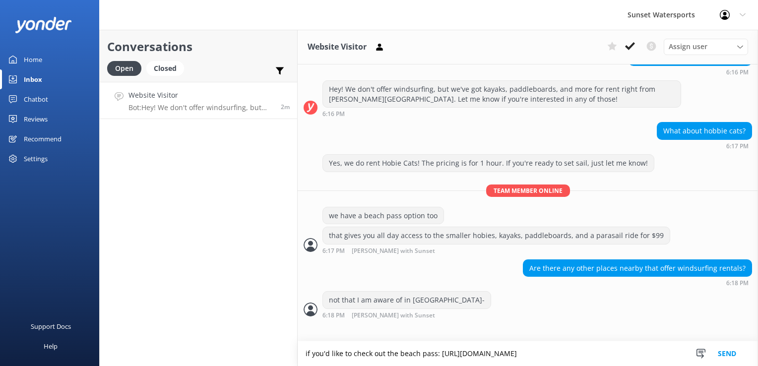
type textarea "if you'd like to check out the beach pass: https://fareharbor.com/embeds/book/s…"
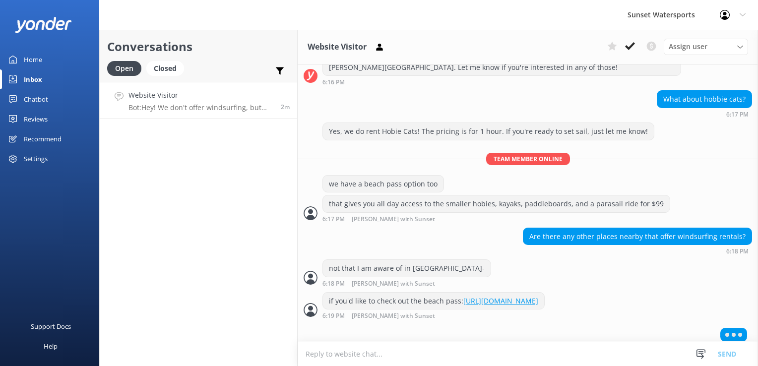
scroll to position [161, 0]
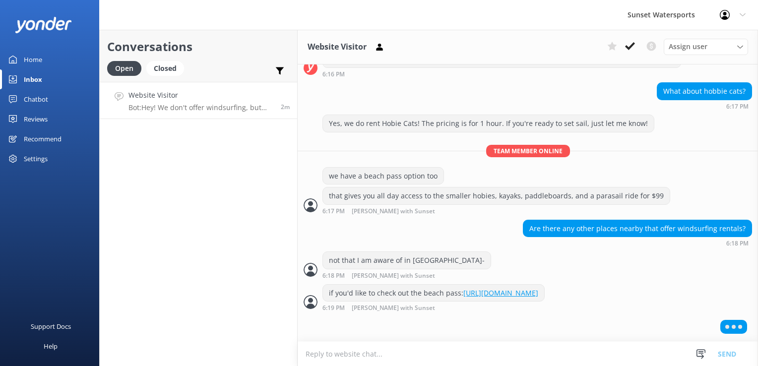
click at [382, 355] on textarea at bounding box center [528, 354] width 460 height 24
type textarea "are you planning any other activities like the Jetski tours or some snorkeling …"
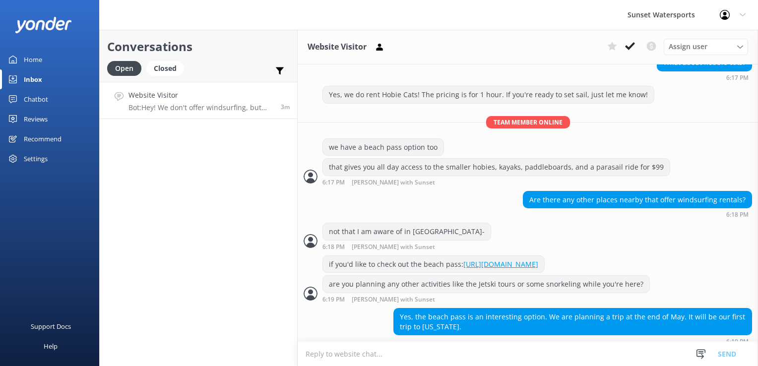
scroll to position [199, 0]
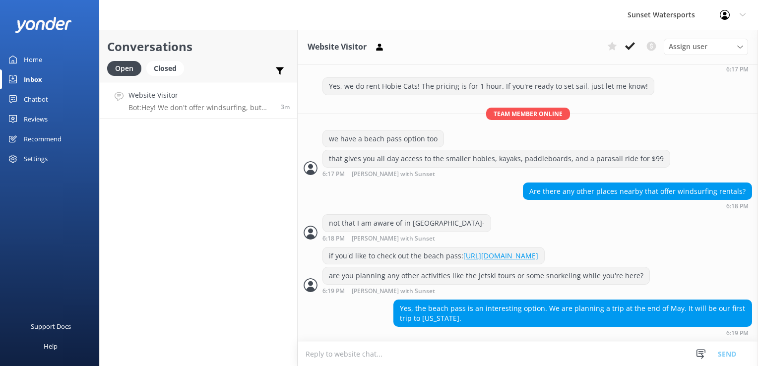
click at [395, 331] on div "6:19 PM" at bounding box center [572, 332] width 359 height 7
click at [377, 347] on textarea at bounding box center [528, 354] width 460 height 24
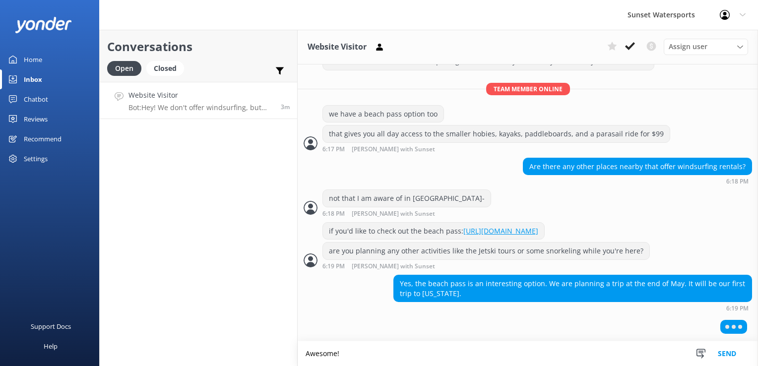
scroll to position [222, 0]
type textarea "A"
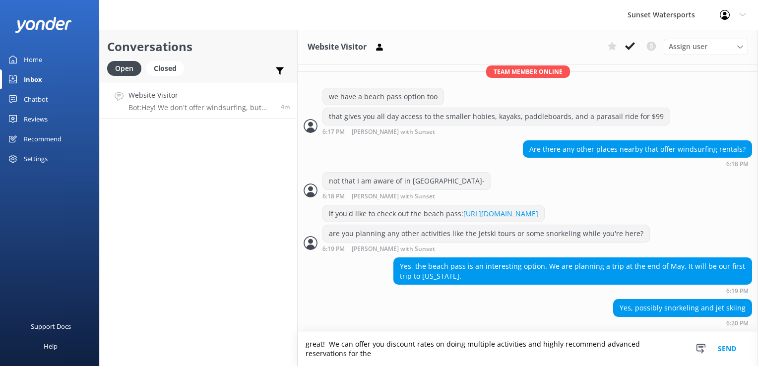
scroll to position [241, 0]
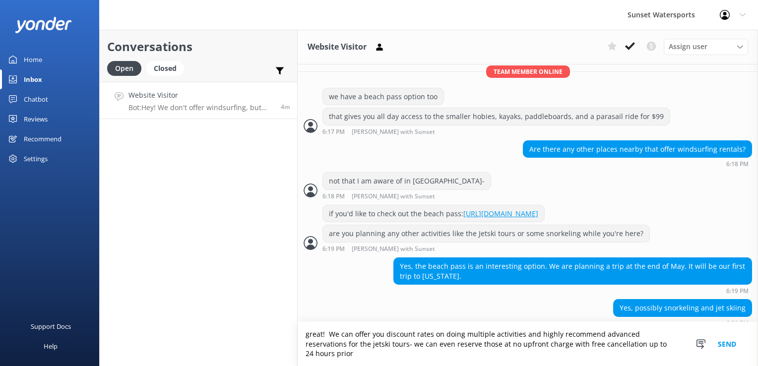
type textarea "great! We can offer you discount rates on doing multiple activities and highly …"
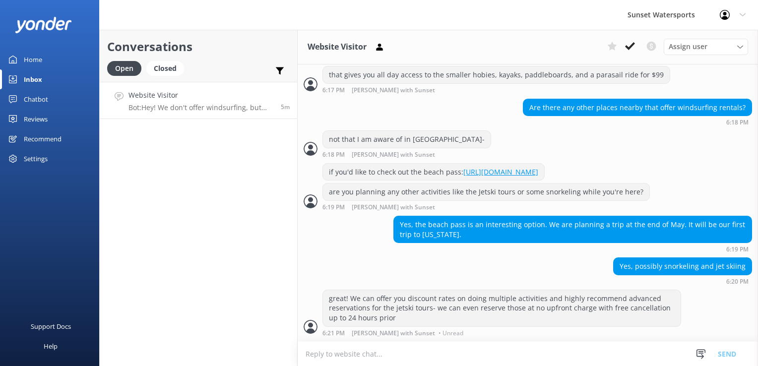
scroll to position [283, 0]
click at [373, 355] on textarea at bounding box center [528, 354] width 460 height 24
type textarea "Do you already have your vacation dates planned?"
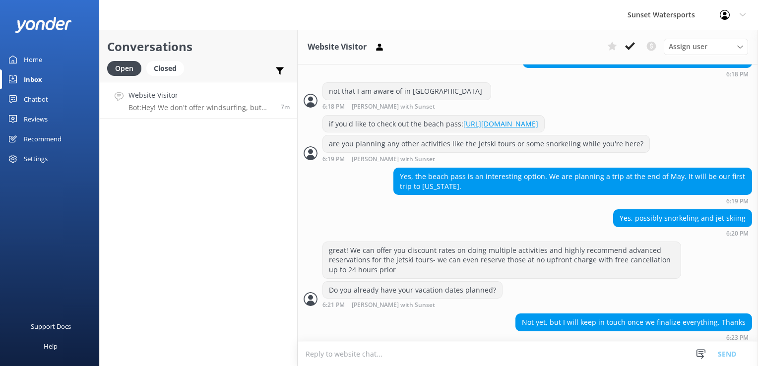
scroll to position [335, 0]
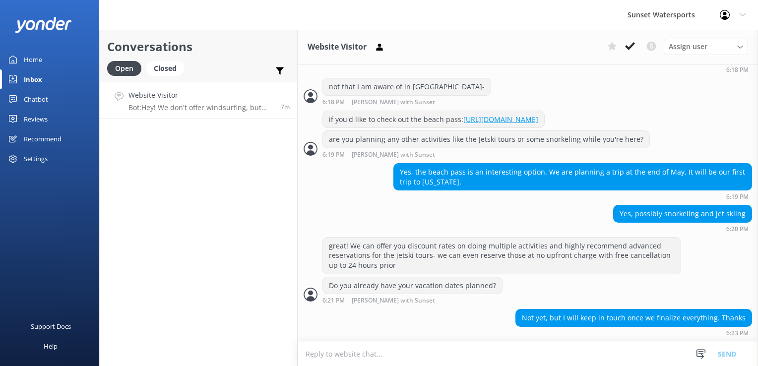
click at [588, 359] on textarea at bounding box center [528, 354] width 460 height 24
type textarea "sounds good- please do!"
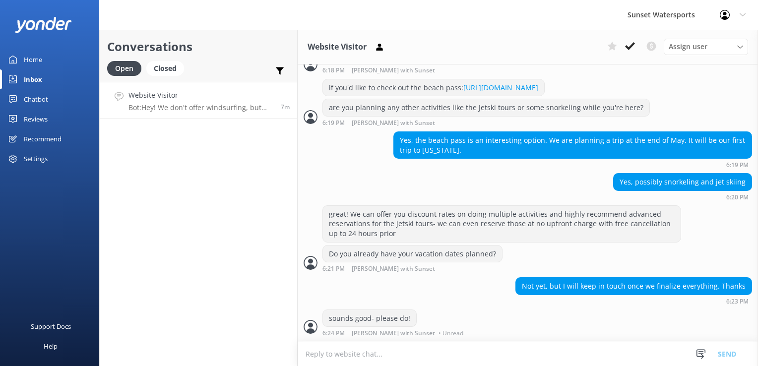
click at [475, 356] on textarea at bounding box center [528, 354] width 460 height 24
click at [371, 353] on textarea at bounding box center [528, 354] width 460 height 24
click at [624, 41] on button at bounding box center [630, 46] width 18 height 15
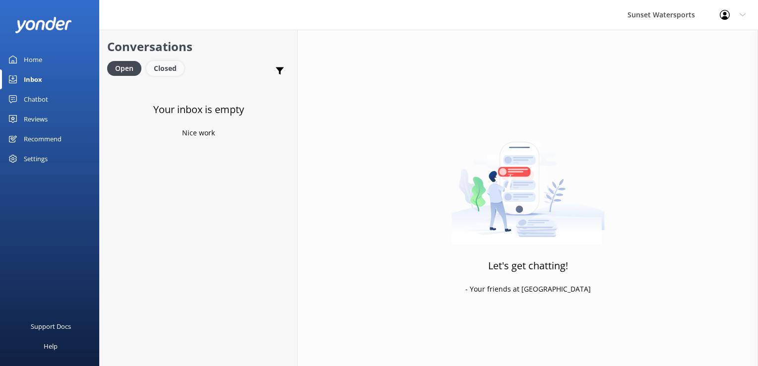
click at [173, 71] on div "Closed" at bounding box center [165, 68] width 38 height 15
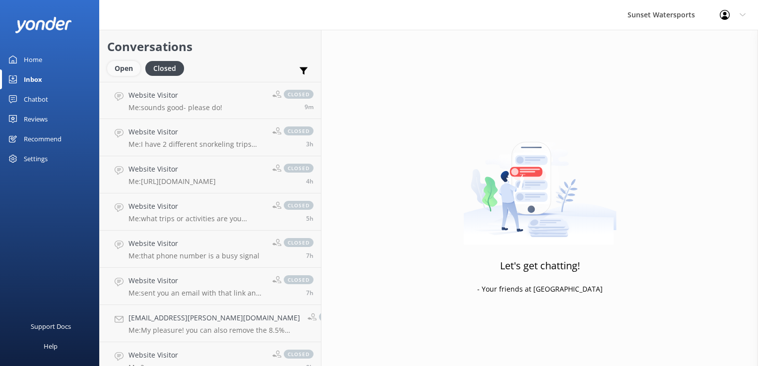
click at [131, 69] on div "Open" at bounding box center [123, 68] width 33 height 15
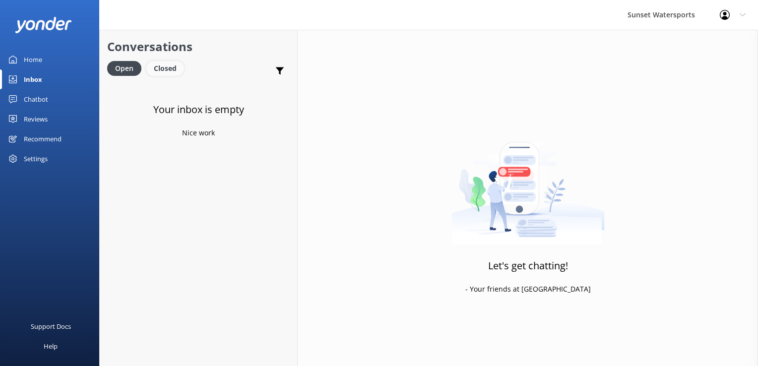
click at [172, 69] on div "Closed" at bounding box center [165, 68] width 38 height 15
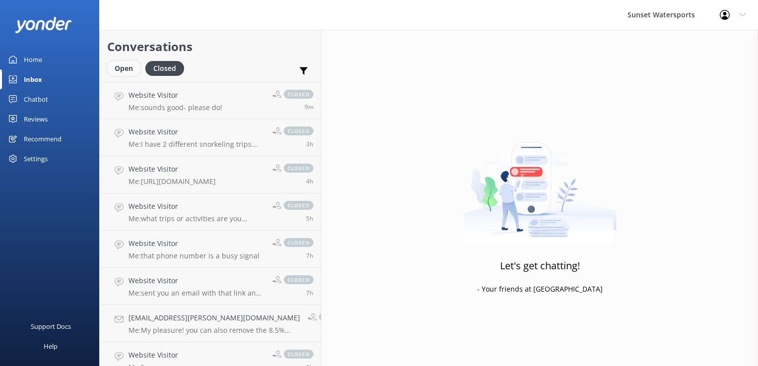
click at [135, 63] on div "Open" at bounding box center [123, 68] width 33 height 15
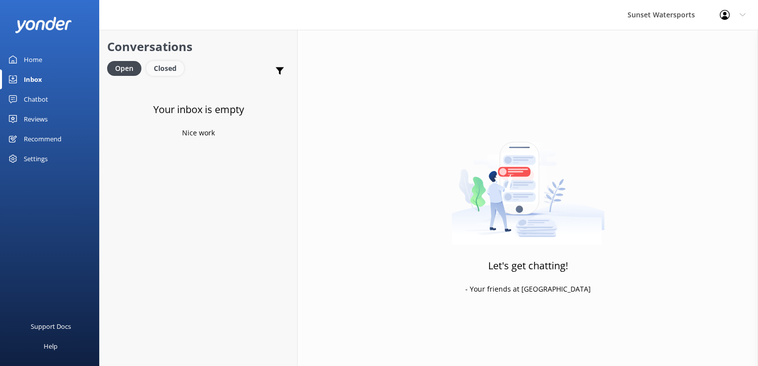
click at [177, 71] on div "Closed" at bounding box center [165, 68] width 38 height 15
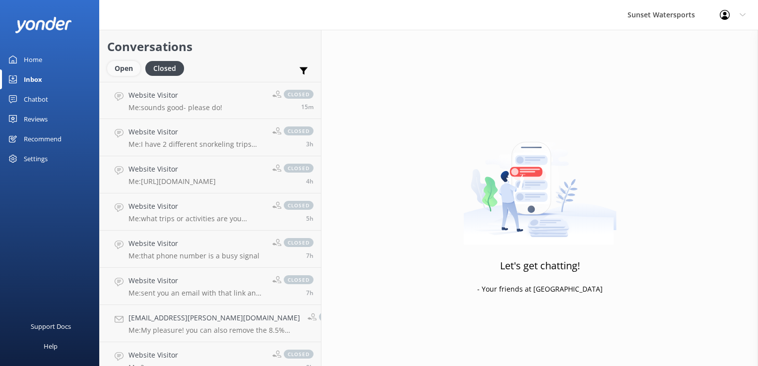
click at [128, 66] on div "Open" at bounding box center [123, 68] width 33 height 15
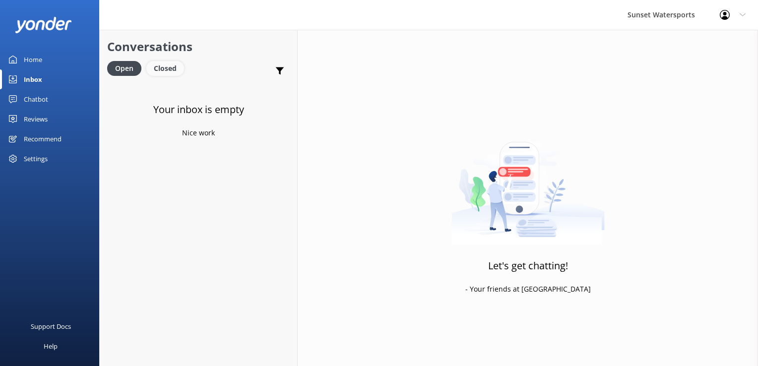
click at [158, 72] on div "Closed" at bounding box center [165, 68] width 38 height 15
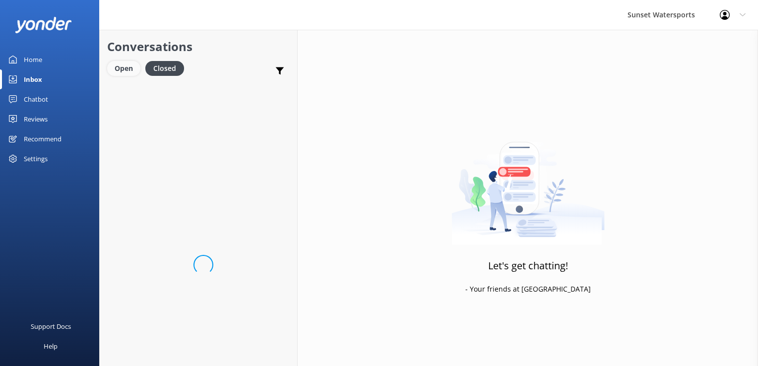
click at [108, 65] on div "Open" at bounding box center [123, 68] width 33 height 15
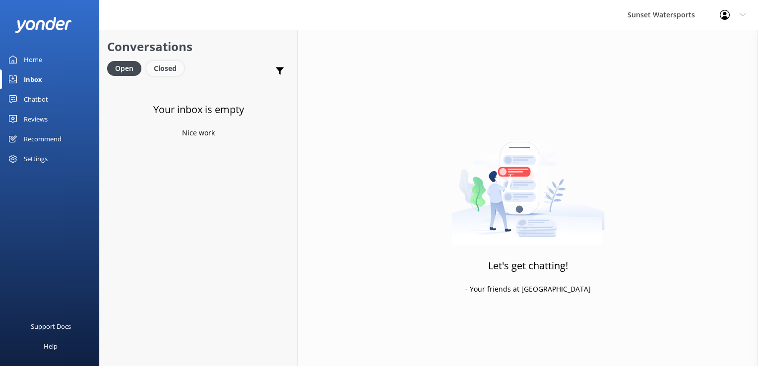
click at [150, 67] on div "Closed" at bounding box center [165, 68] width 38 height 15
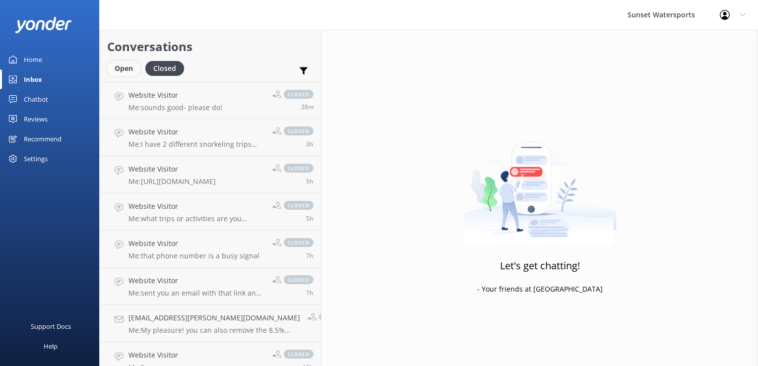
click at [129, 68] on div "Open" at bounding box center [123, 68] width 33 height 15
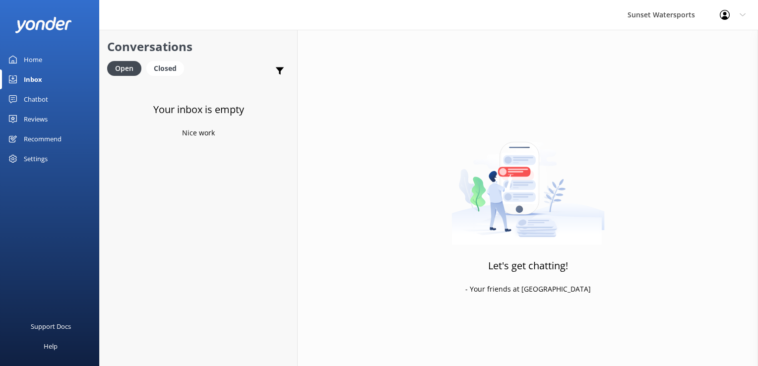
click at [724, 12] on use at bounding box center [725, 15] width 10 height 10
click at [691, 62] on link "Logout" at bounding box center [708, 67] width 99 height 25
